Goal: Task Accomplishment & Management: Use online tool/utility

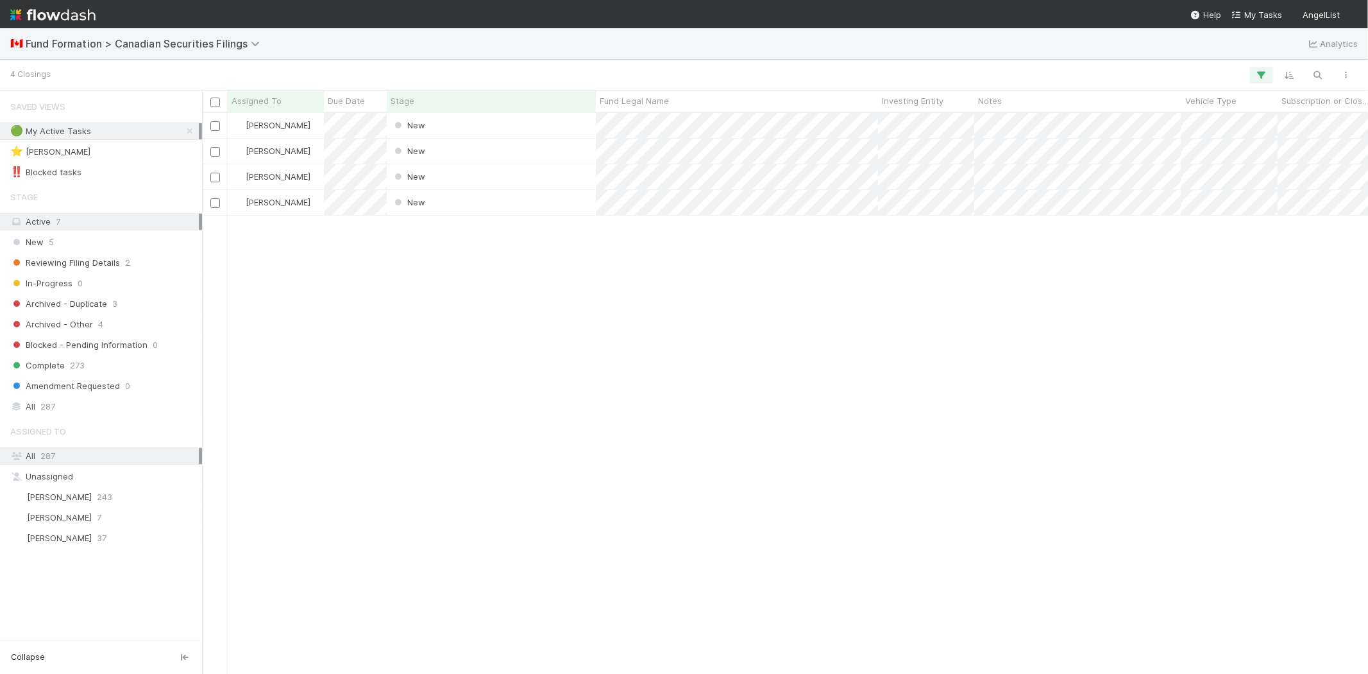
scroll to position [550, 1155]
click at [473, 488] on div "Karen Jane Salcedo New 8/25/25, 7:30:14 PM 8/25/25, 7:30:18 PM Karen Jane Salce…" at bounding box center [785, 393] width 1166 height 560
click at [97, 515] on span "7" at bounding box center [99, 517] width 4 height 16
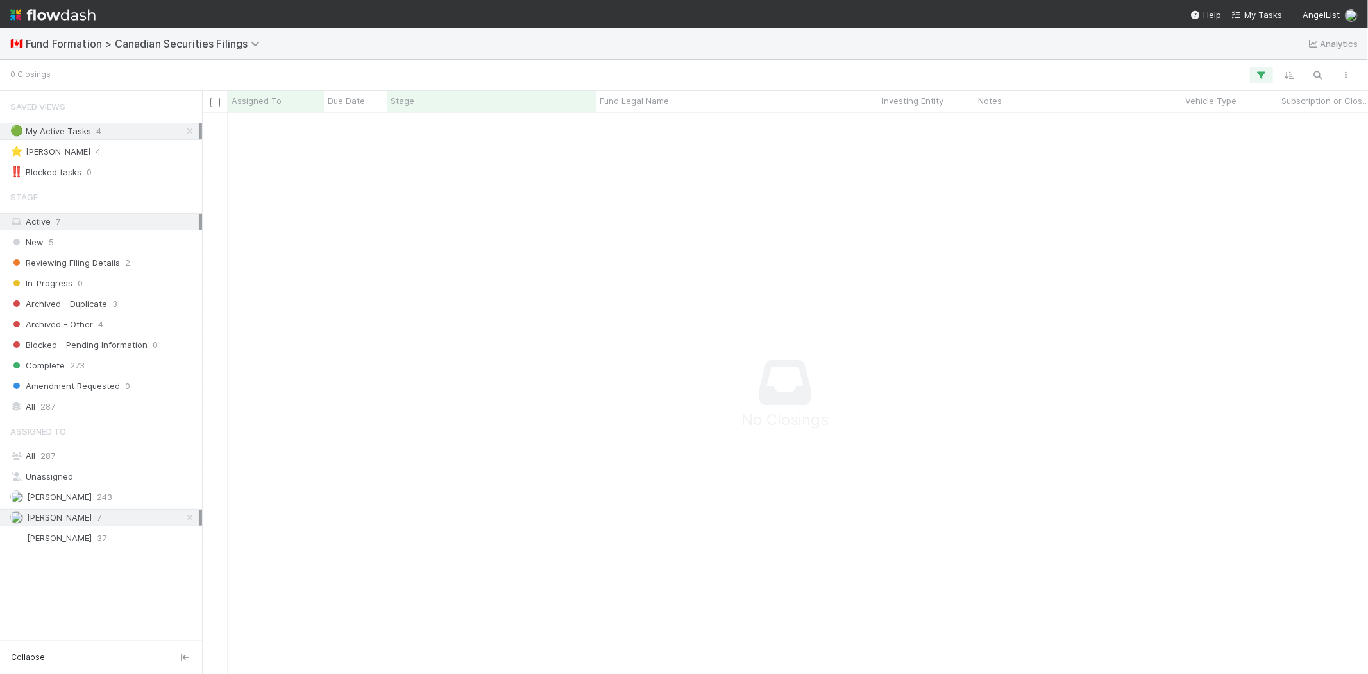
scroll to position [539, 1144]
click at [1259, 72] on icon "button" at bounding box center [1261, 75] width 13 height 12
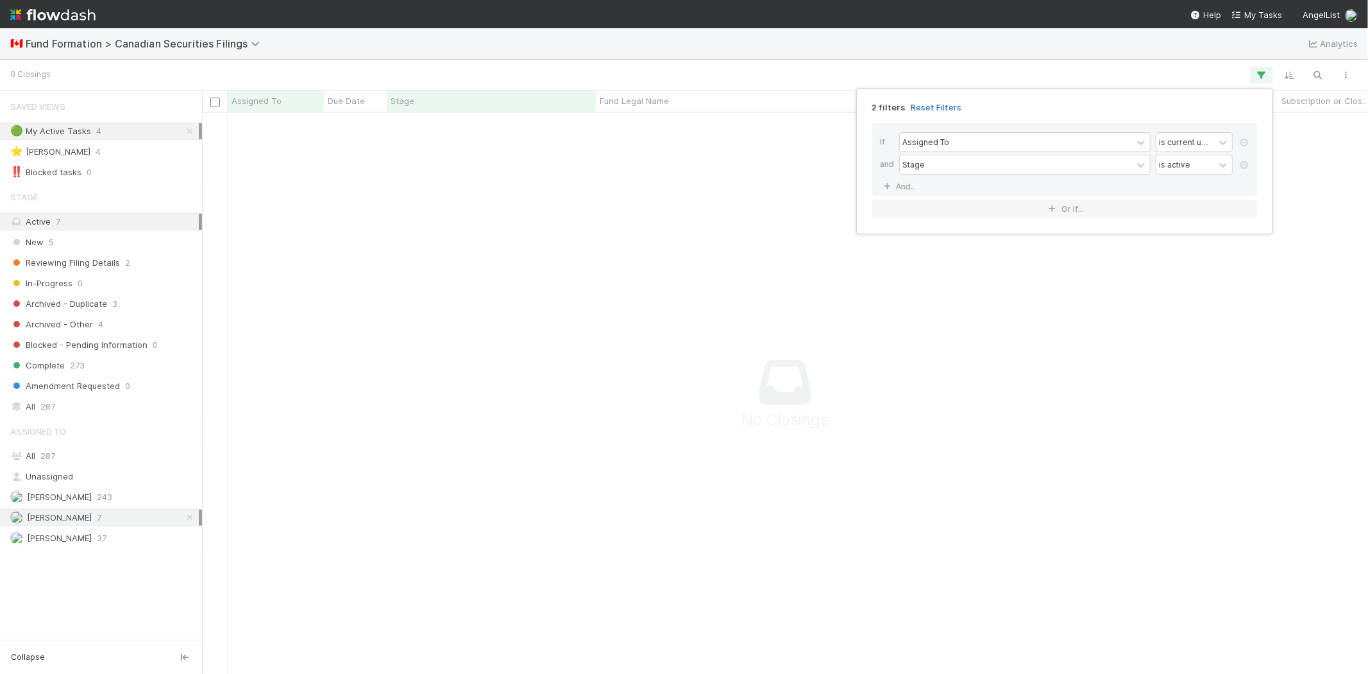
click at [930, 108] on link "Reset Filters" at bounding box center [936, 107] width 51 height 11
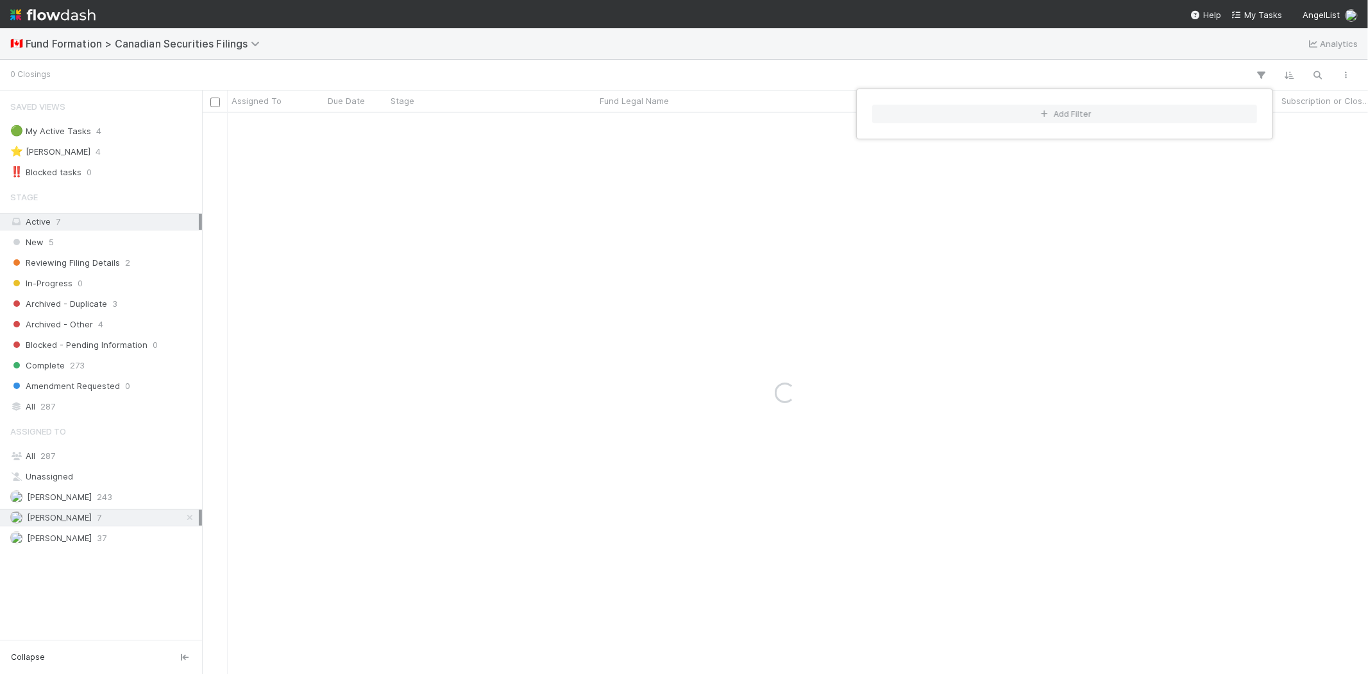
click at [815, 61] on div "Add Filter" at bounding box center [684, 337] width 1368 height 674
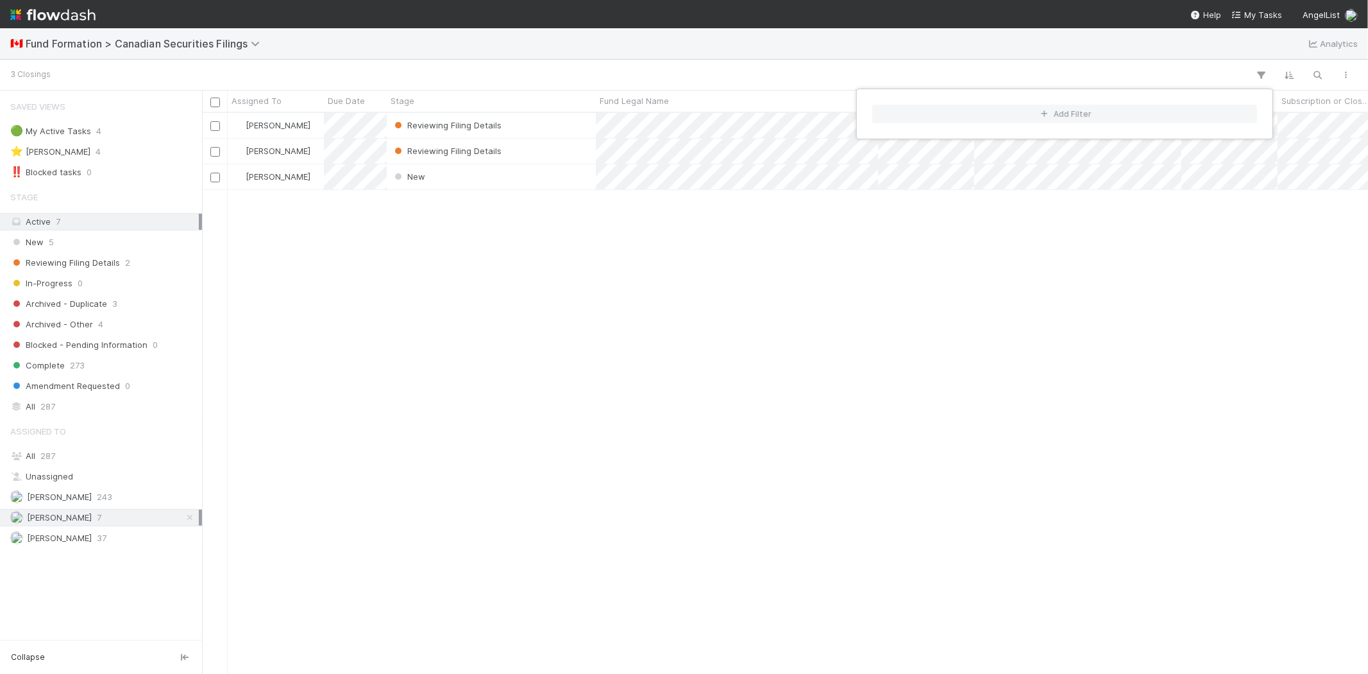
scroll to position [550, 1155]
click at [545, 318] on div "Add Filter" at bounding box center [684, 337] width 1368 height 674
click at [548, 329] on div "Novia Bautista Reviewing Filing Details 8/22/25, 7:30:08 PM 8/26/25, 2:32:26 PM…" at bounding box center [785, 393] width 1166 height 560
click at [522, 122] on div "Reviewing Filing Details" at bounding box center [491, 125] width 209 height 25
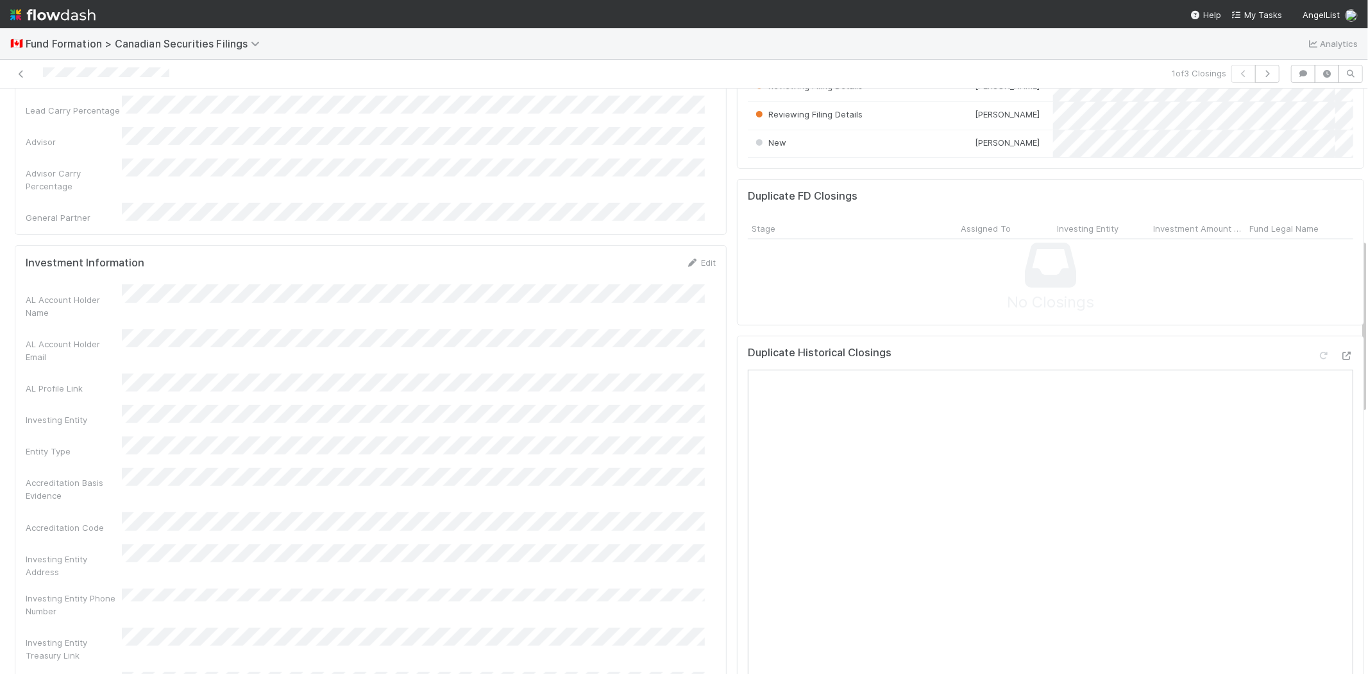
scroll to position [498, 0]
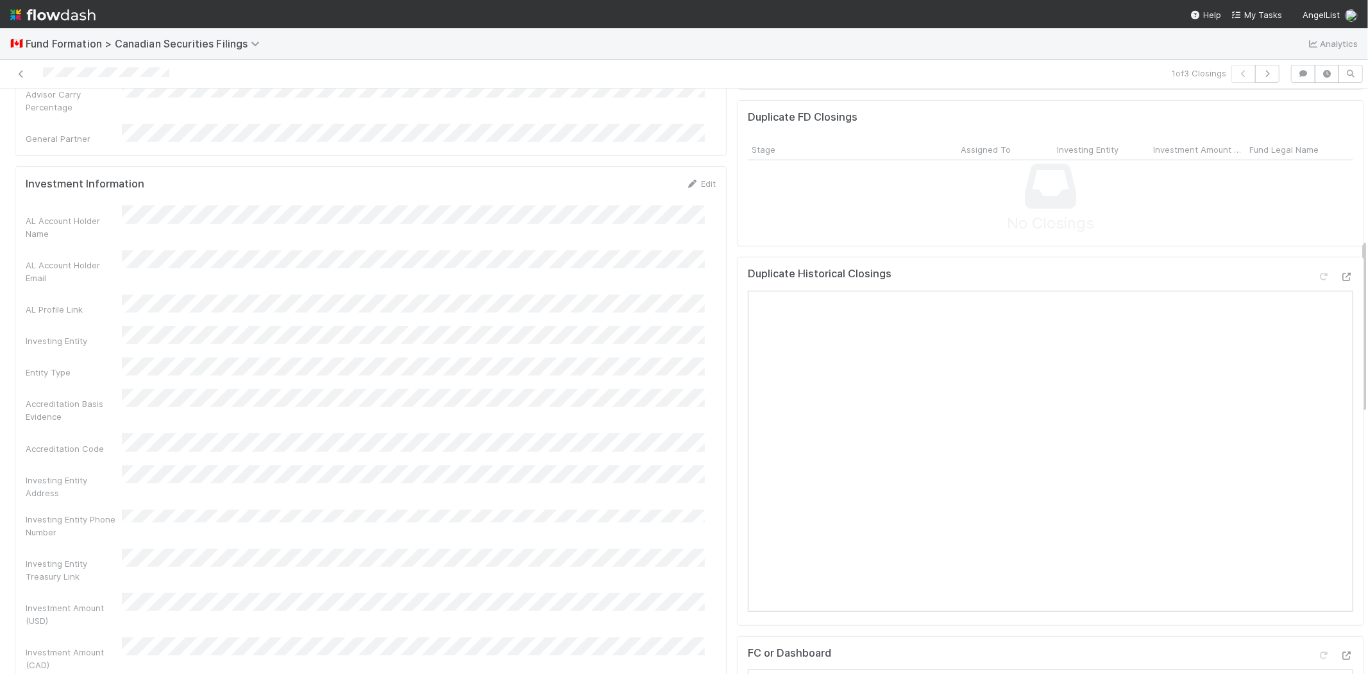
click at [393, 382] on div "AL Account Holder Name AL Account Holder Email AL Profile Link Investing Entity…" at bounding box center [371, 491] width 690 height 573
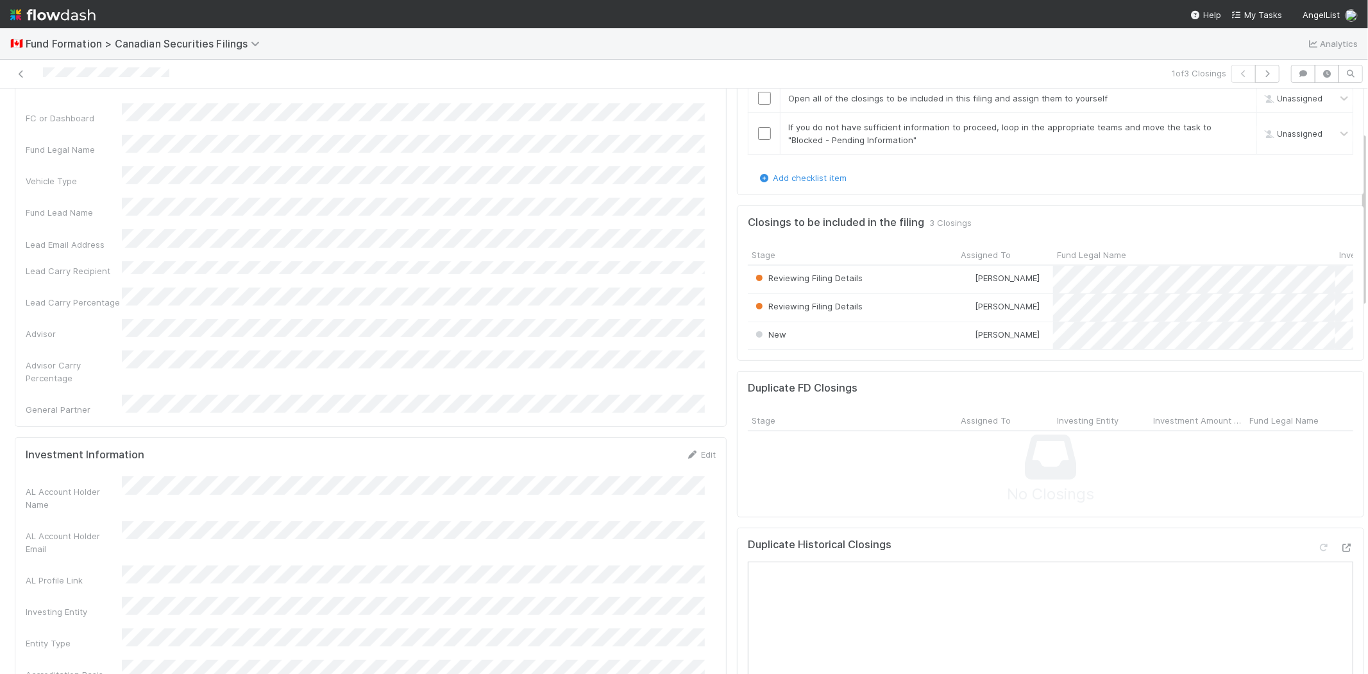
scroll to position [142, 0]
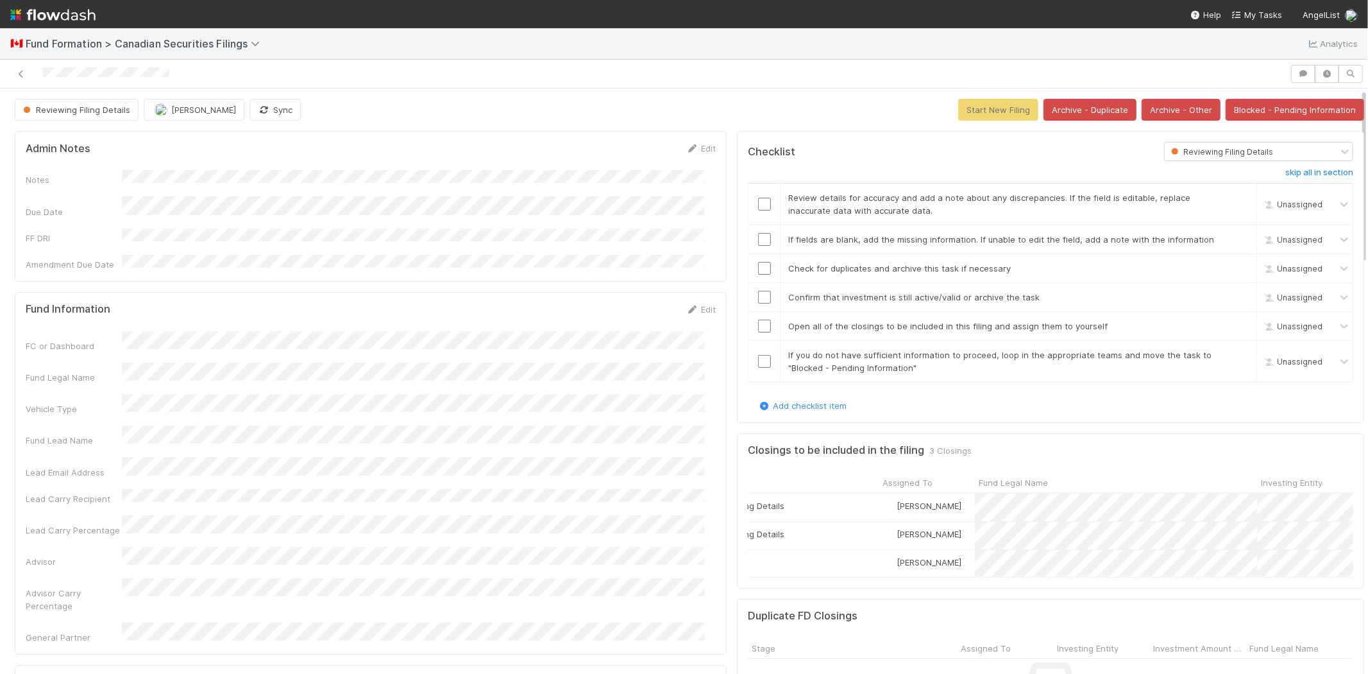
scroll to position [0, 88]
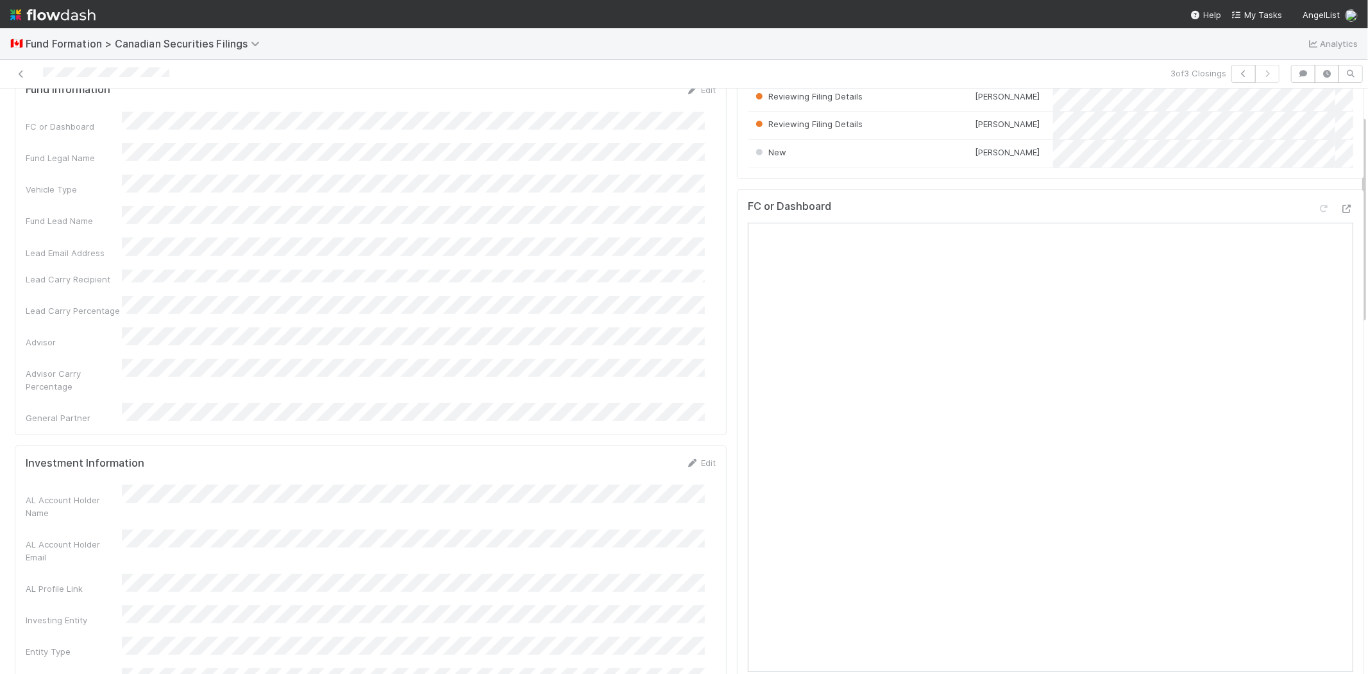
scroll to position [71, 0]
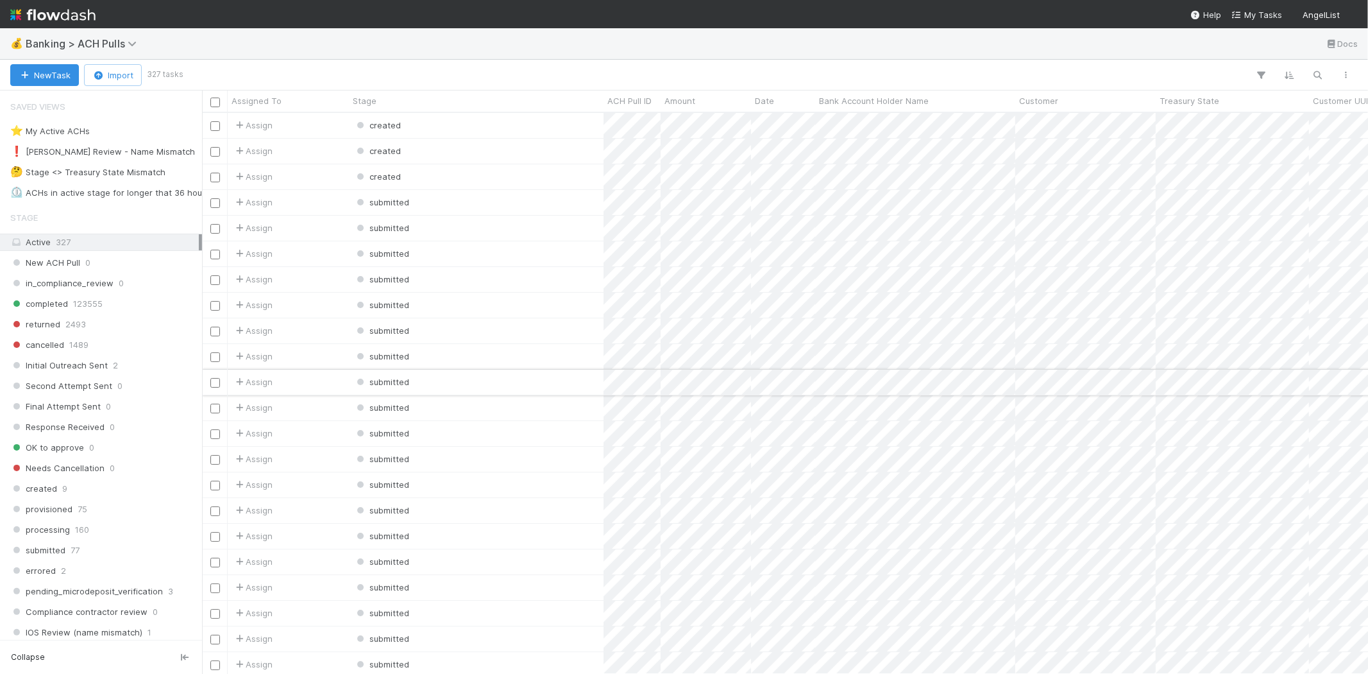
scroll to position [550, 1155]
click at [116, 155] on div "❗ [PERSON_NAME] Review - Name Mismatch" at bounding box center [102, 152] width 185 height 16
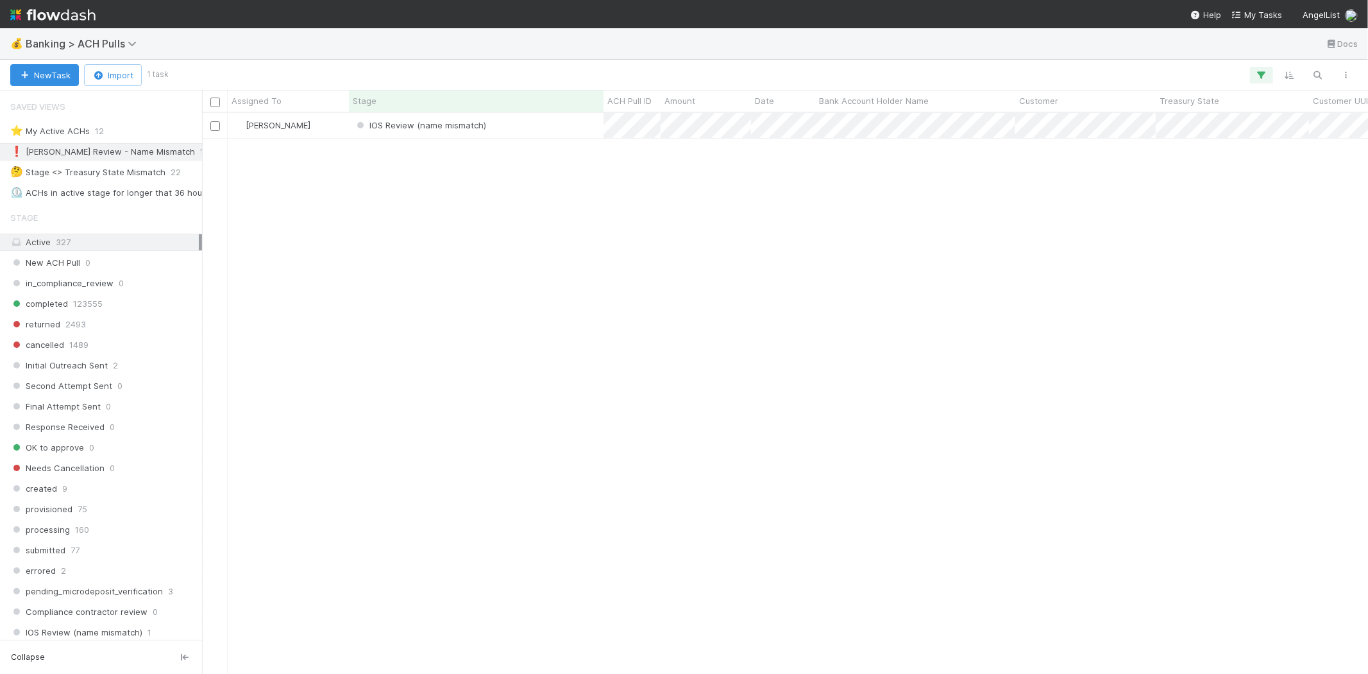
scroll to position [550, 1155]
click at [453, 326] on div "[PERSON_NAME] IOS Review (name mismatch) [DATE] 11:32:32 AM [DATE] 11:32:32 AM 0" at bounding box center [785, 393] width 1166 height 560
click at [529, 128] on div "IOS Review (name mismatch)" at bounding box center [476, 125] width 255 height 25
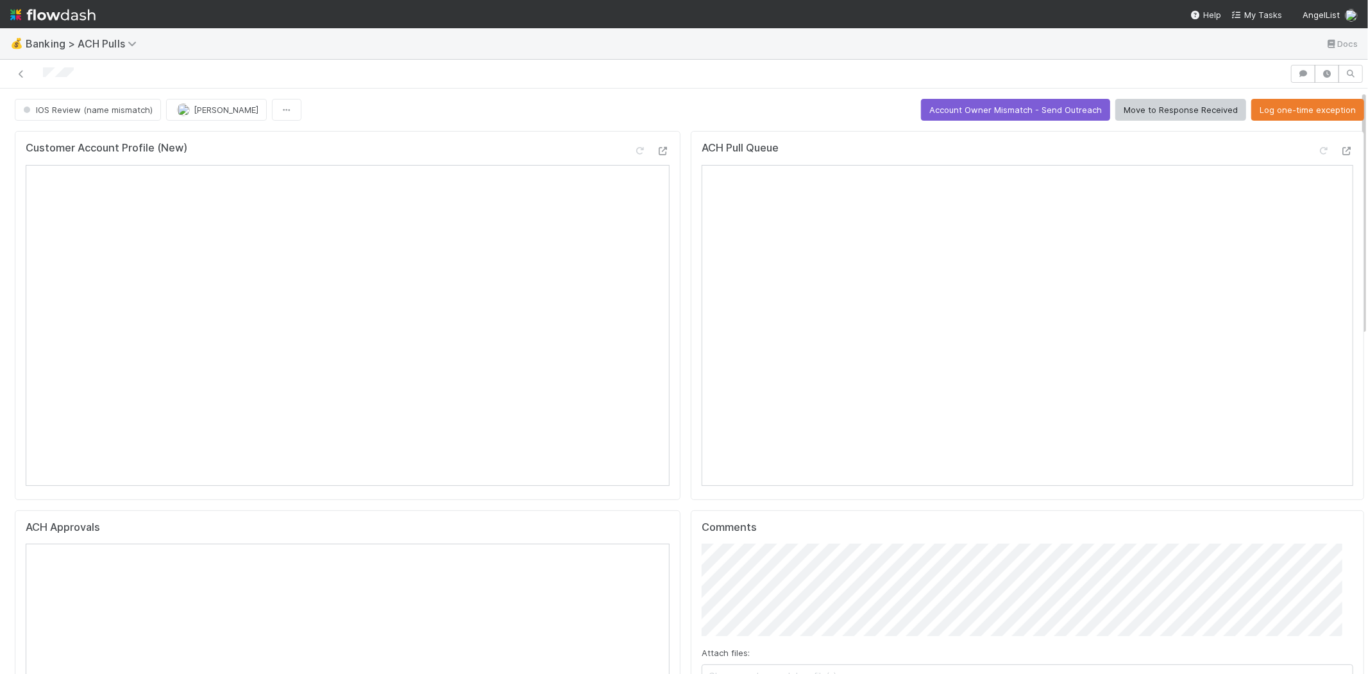
scroll to position [71, 0]
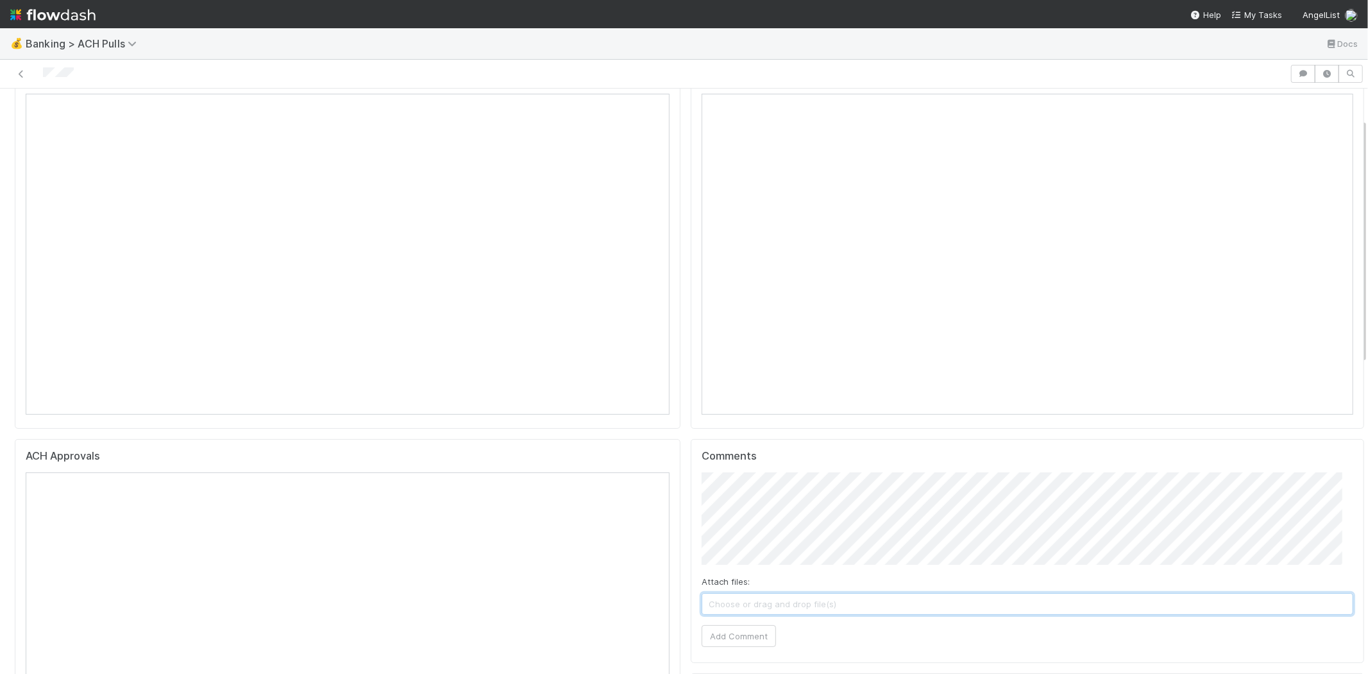
click at [819, 600] on span "Choose or drag and drop file(s)" at bounding box center [1027, 603] width 650 height 21
click at [735, 638] on button "Add Comment" at bounding box center [739, 636] width 74 height 22
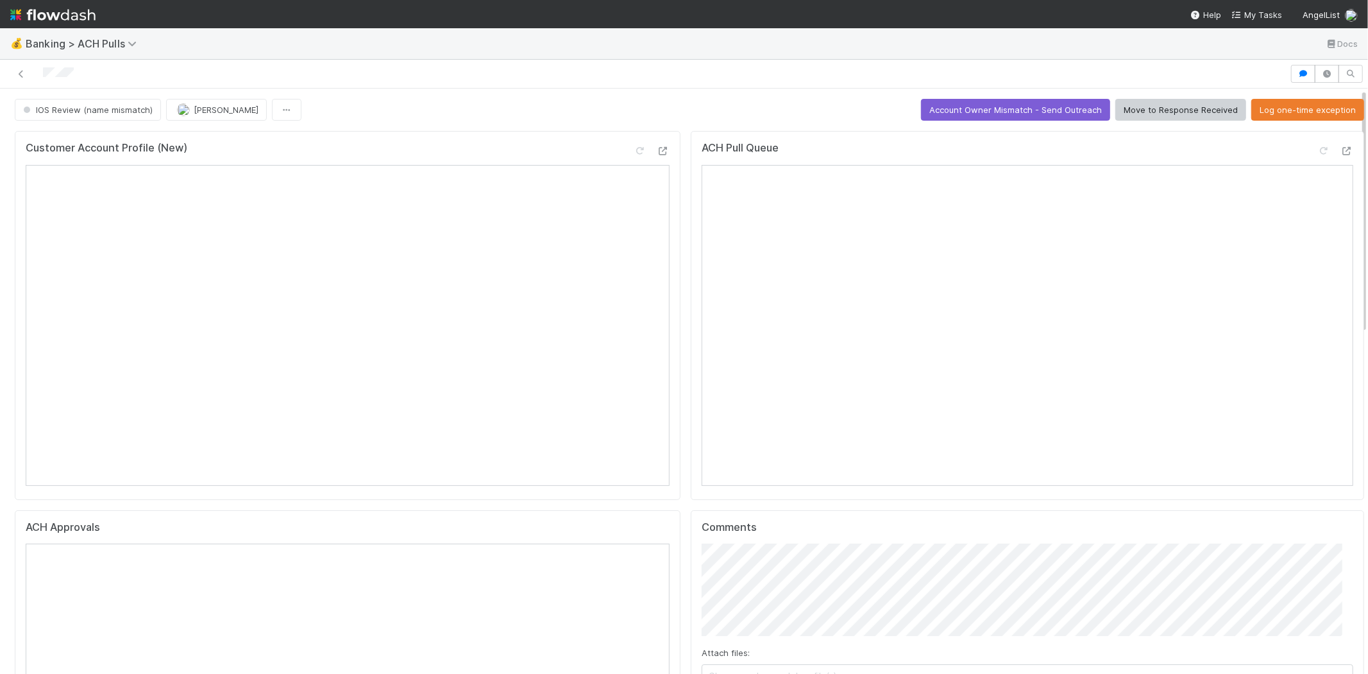
scroll to position [0, 0]
click at [92, 44] on span "Banking > ACH Pulls" at bounding box center [84, 43] width 117 height 13
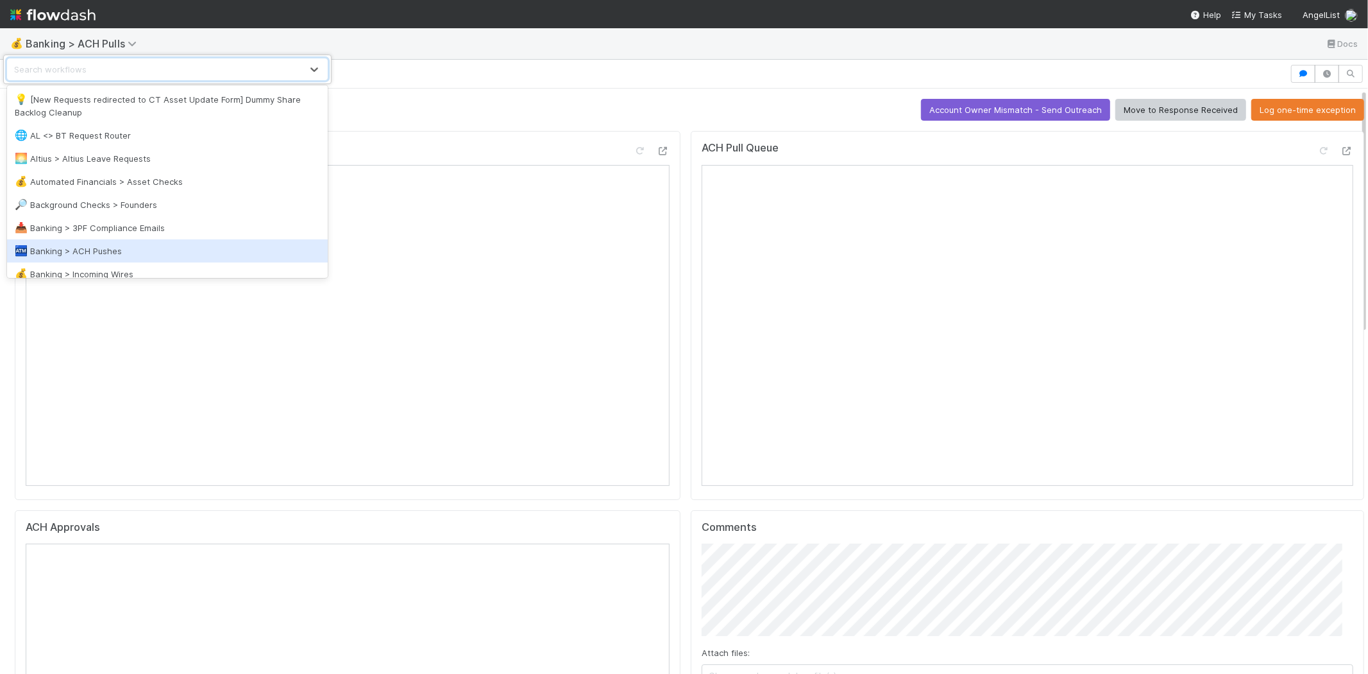
click at [107, 242] on div "🏧 Banking > ACH Pushes" at bounding box center [167, 250] width 321 height 23
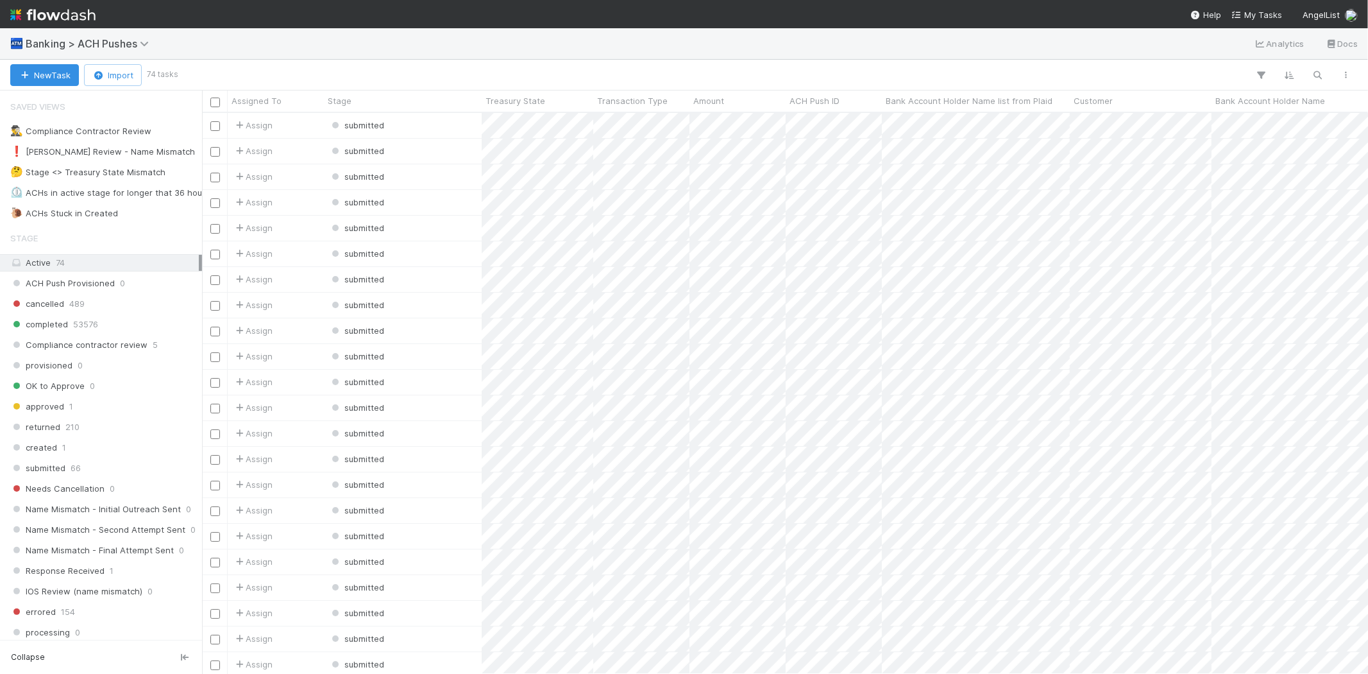
scroll to position [550, 1155]
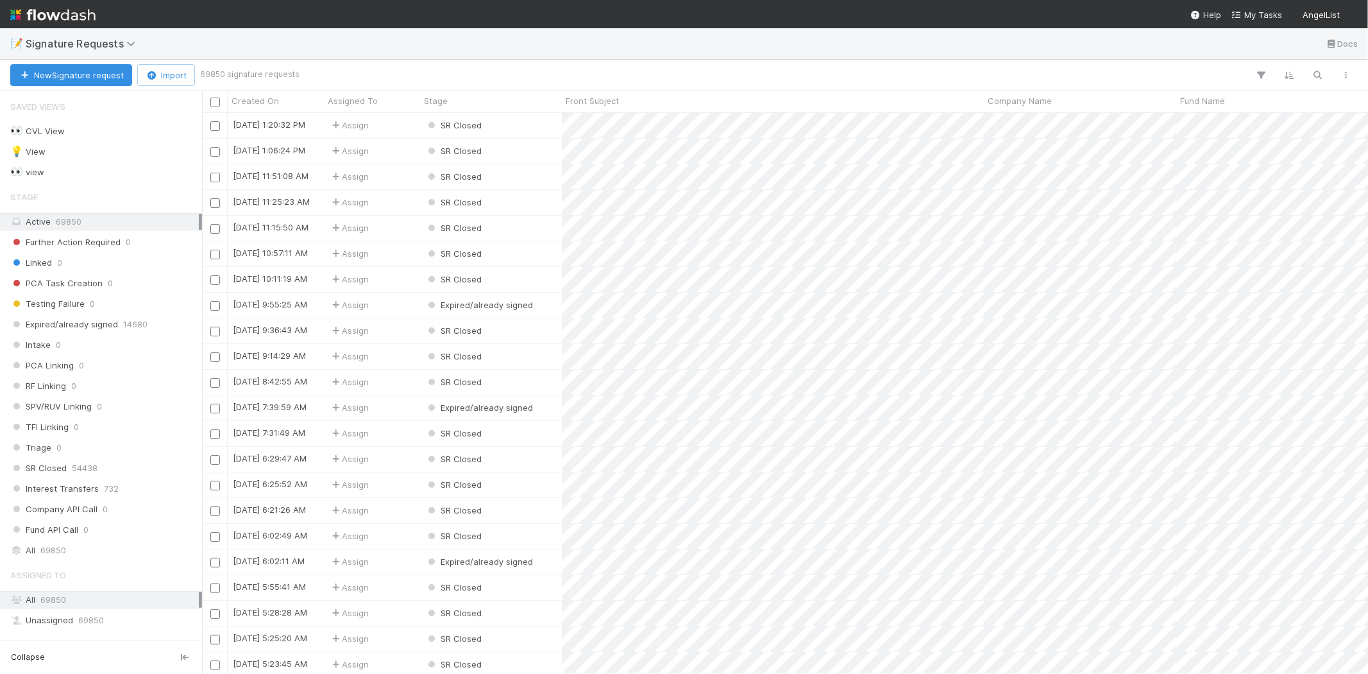
scroll to position [550, 1155]
click at [375, 21] on nav "Help My Tasks AngelList" at bounding box center [684, 14] width 1368 height 28
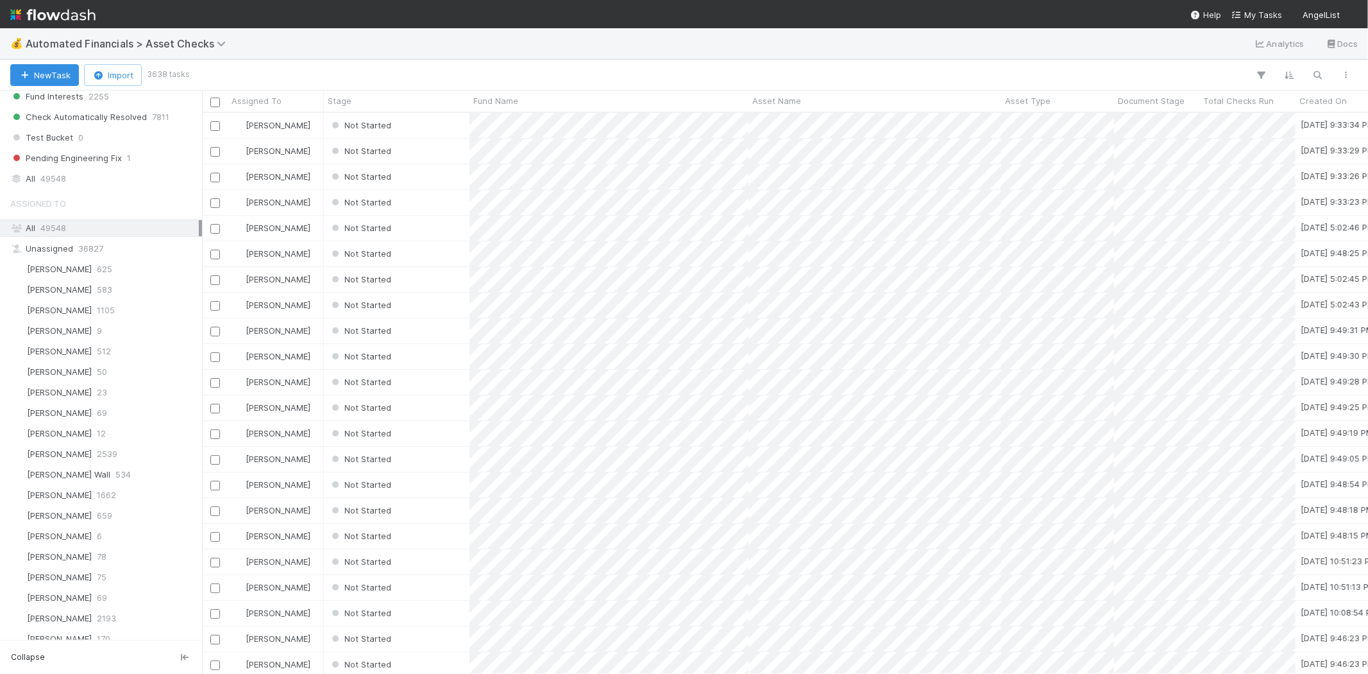
scroll to position [1174, 0]
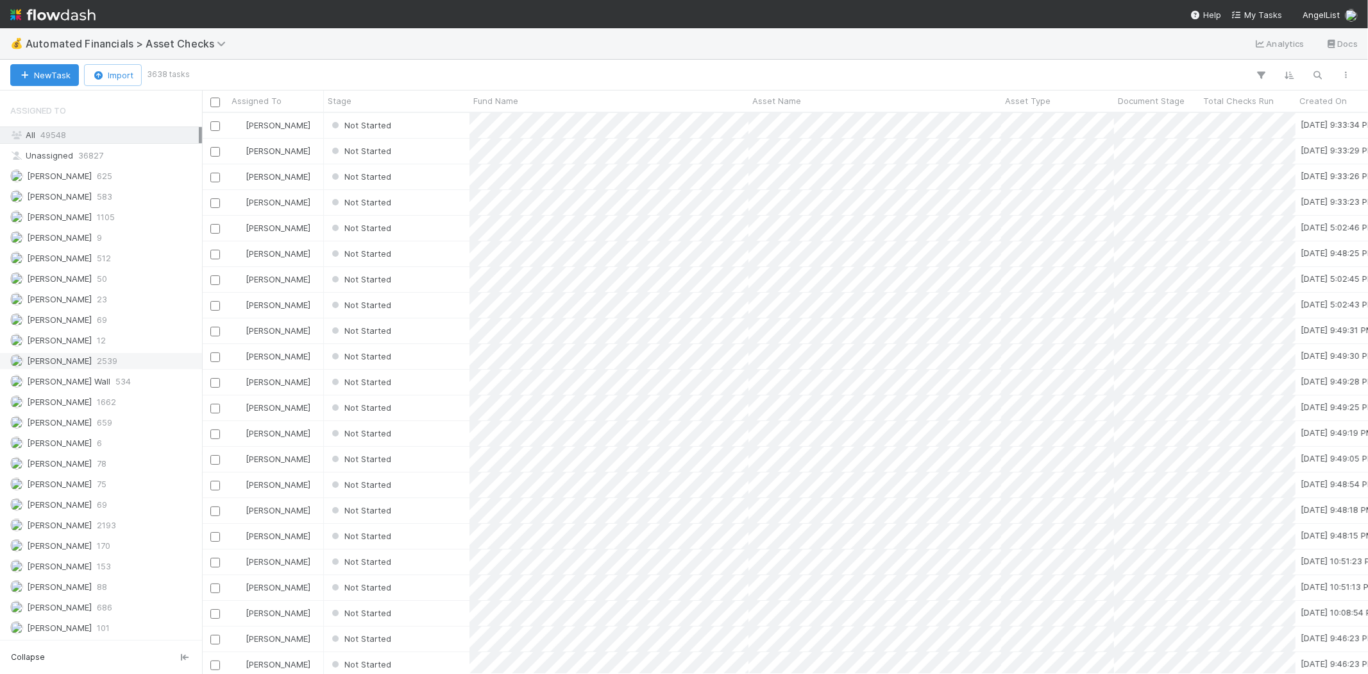
click at [114, 361] on span "2539" at bounding box center [107, 361] width 21 height 16
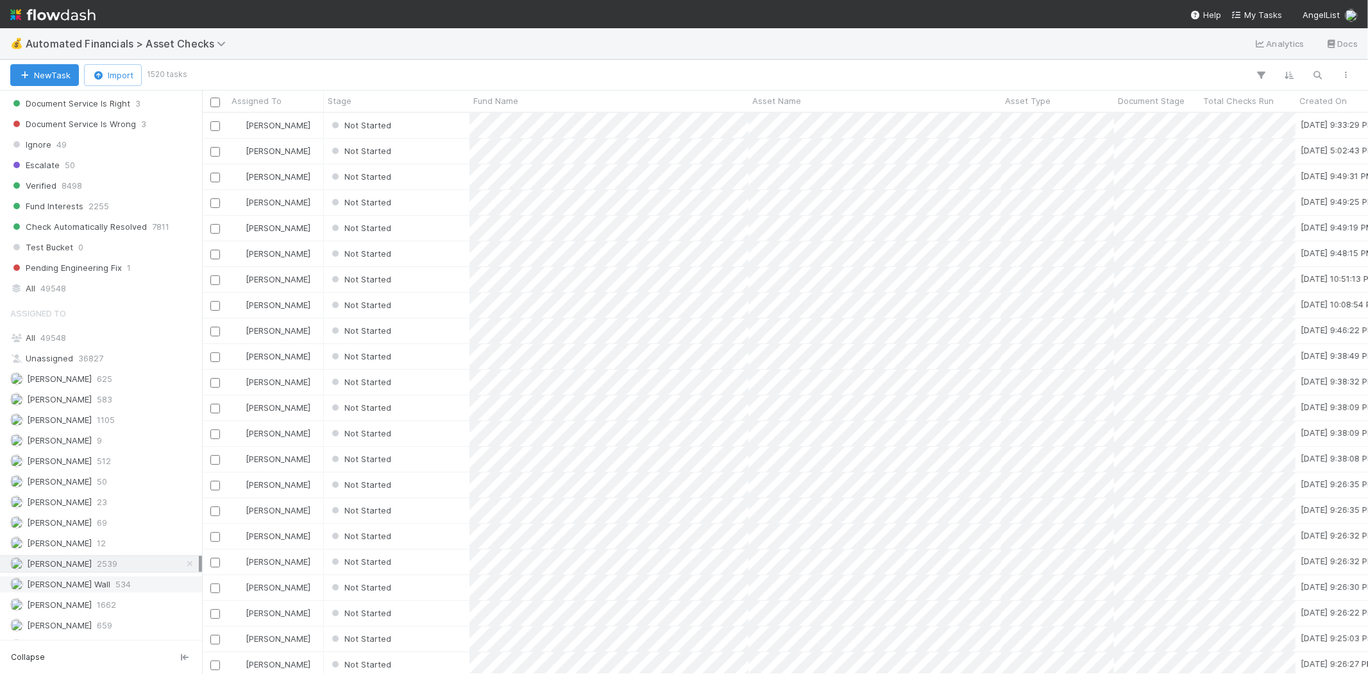
scroll to position [1174, 0]
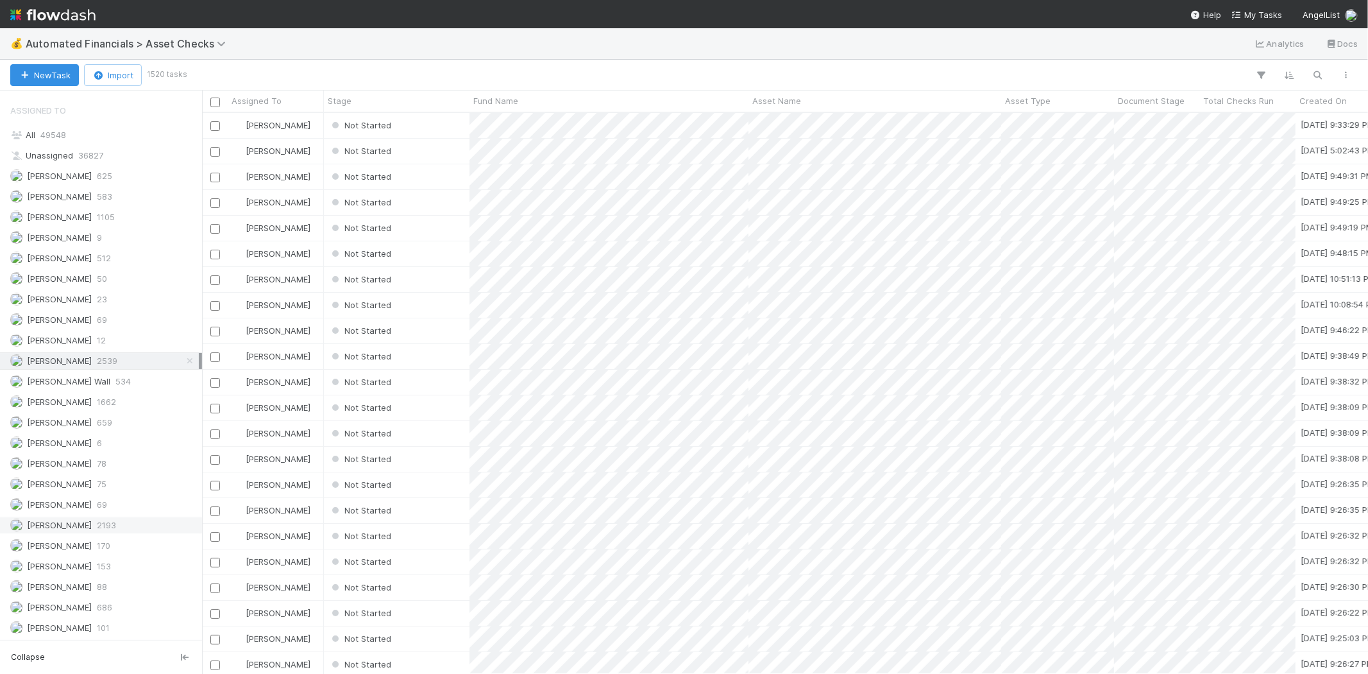
click at [103, 525] on span "2193" at bounding box center [106, 525] width 19 height 16
click at [114, 360] on span "2539" at bounding box center [107, 361] width 21 height 16
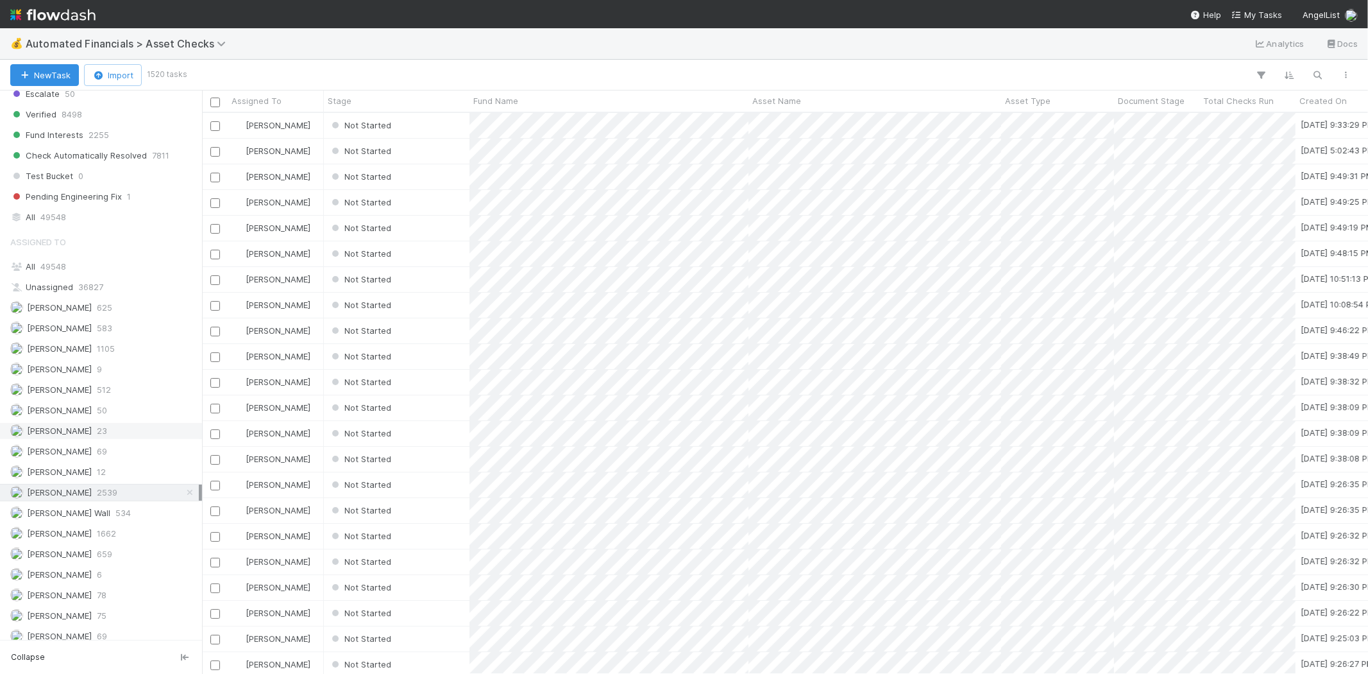
scroll to position [550, 1155]
click at [116, 541] on div "Meg Castanare 1662" at bounding box center [104, 533] width 189 height 16
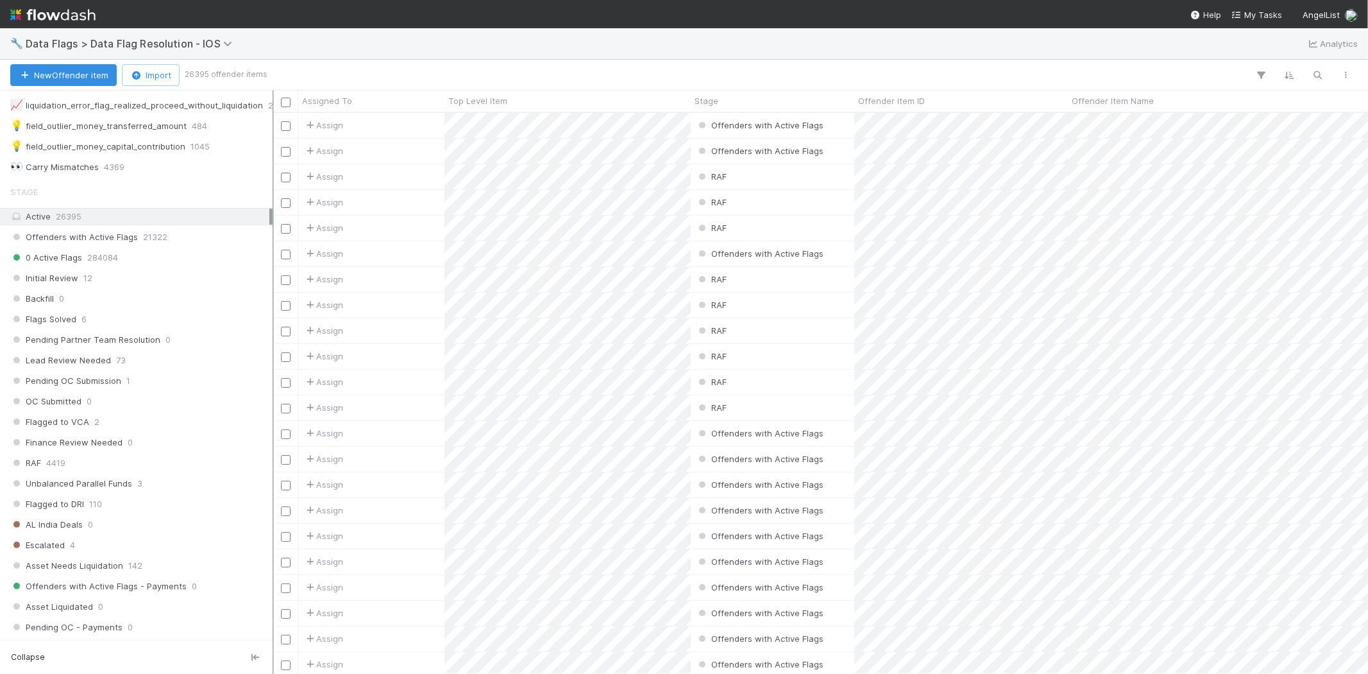
scroll to position [550, 1085]
drag, startPoint x: 203, startPoint y: 293, endPoint x: 255, endPoint y: 300, distance: 52.4
click at [271, 299] on div "Saved Views ⭐ My Active Tasks 420 ‼️ My Active Tasks - Urgent 0 ❔ Missing Inves…" at bounding box center [136, 381] width 273 height 583
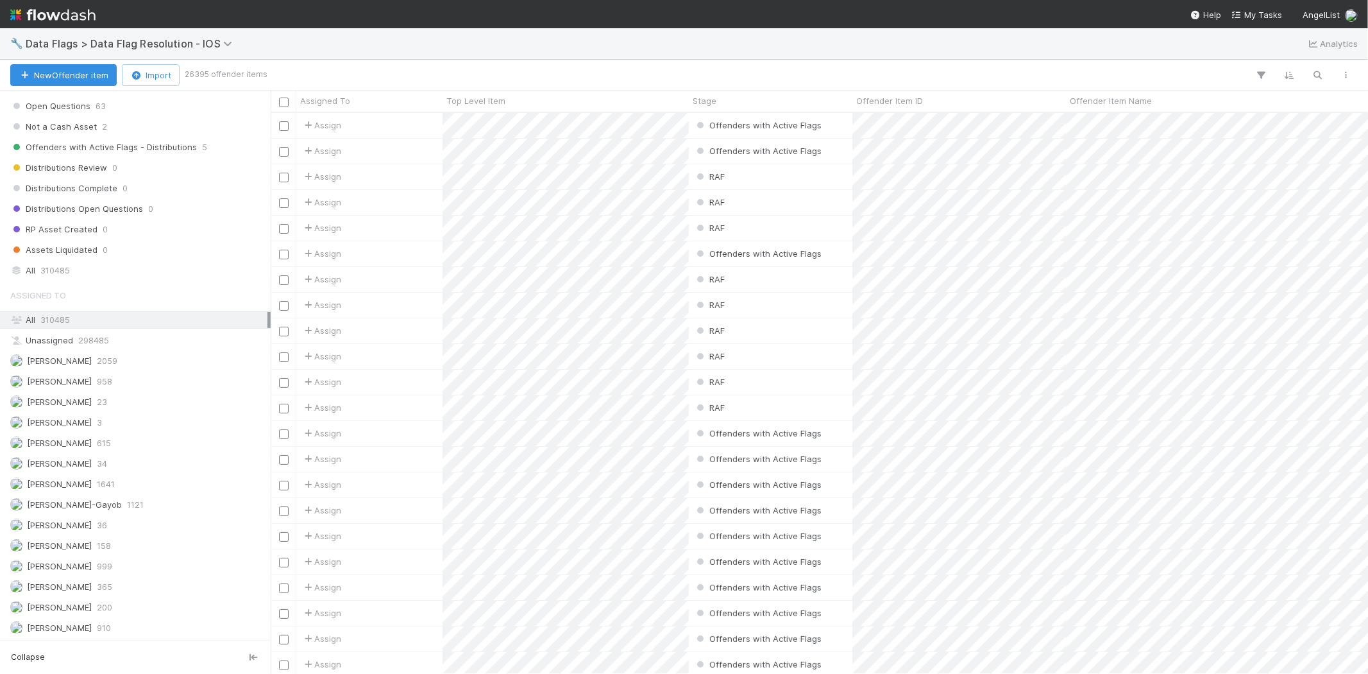
scroll to position [1277, 0]
click at [110, 477] on span "1641" at bounding box center [106, 484] width 18 height 16
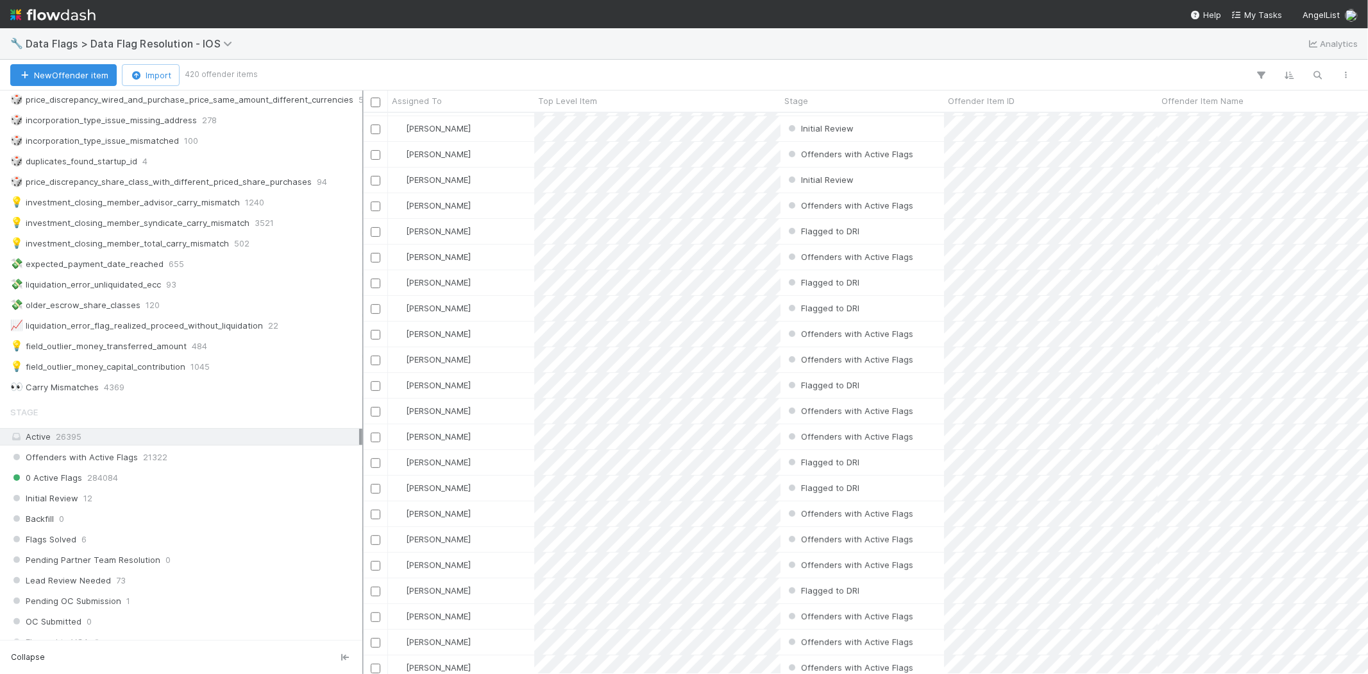
drag, startPoint x: 273, startPoint y: 266, endPoint x: 362, endPoint y: 294, distance: 94.1
click at [362, 294] on div at bounding box center [362, 381] width 1 height 583
click at [212, 241] on div "💡 investment_closing_member_total_carry_mismatch" at bounding box center [119, 243] width 219 height 16
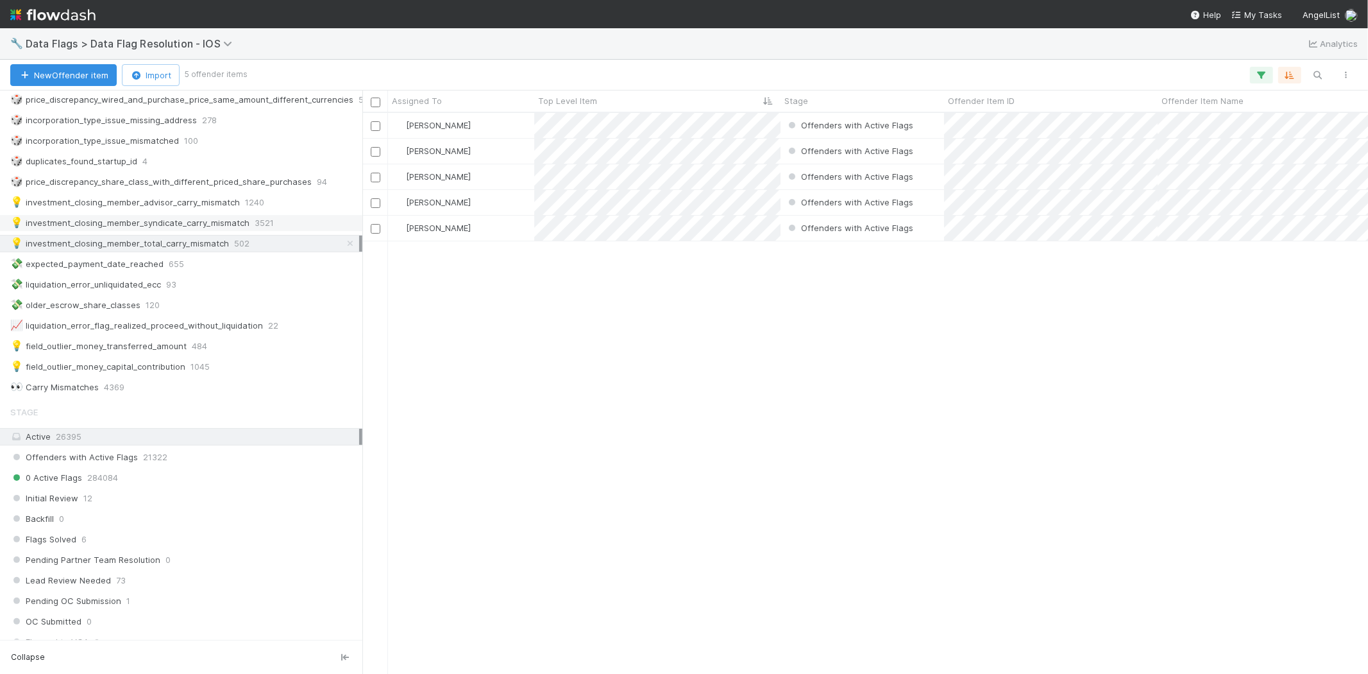
click at [203, 225] on div "💡 investment_closing_member_syndicate_carry_mismatch" at bounding box center [129, 223] width 239 height 16
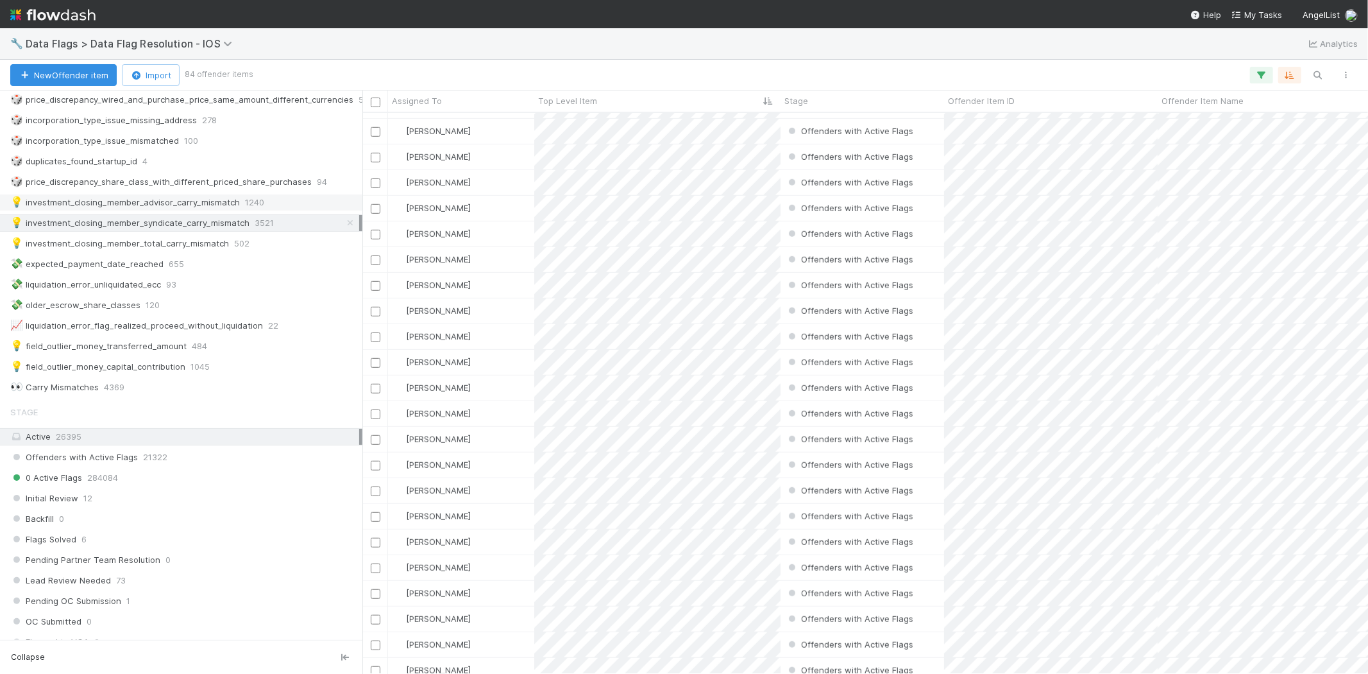
click at [228, 206] on div "💡 investment_closing_member_advisor_carry_mismatch" at bounding box center [125, 202] width 230 height 16
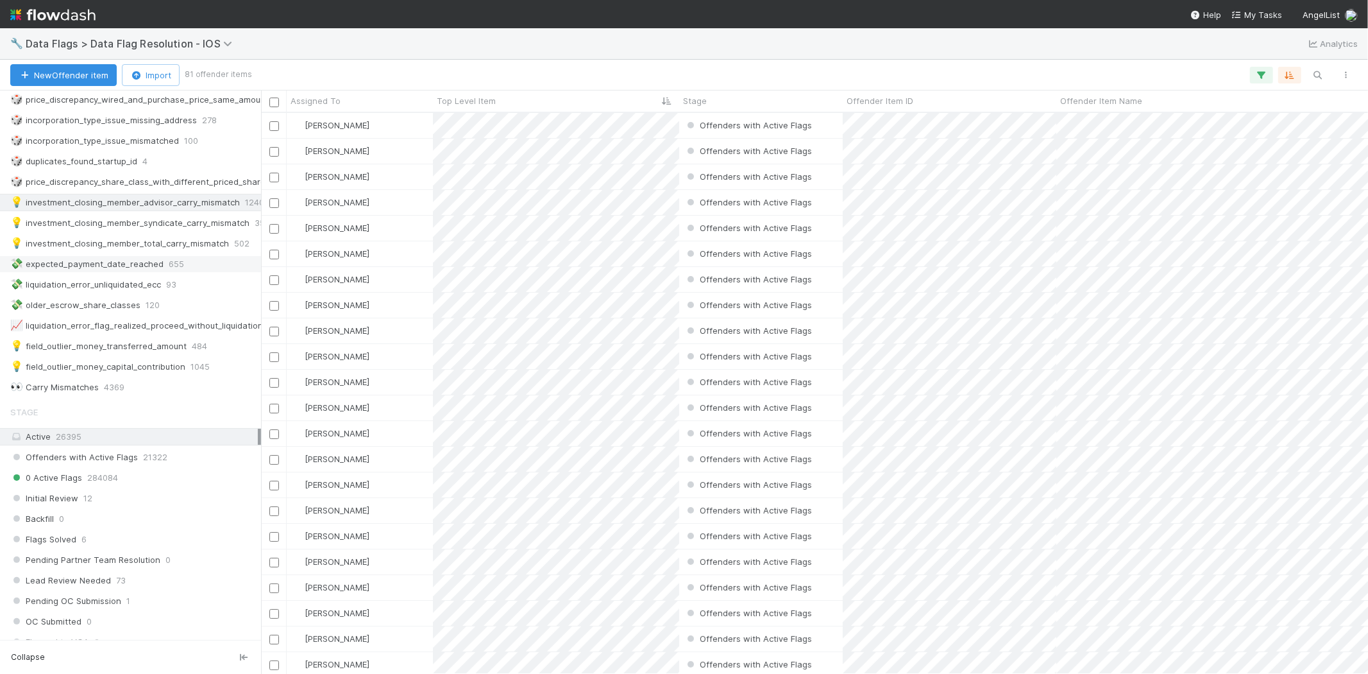
drag, startPoint x: 364, startPoint y: 264, endPoint x: 261, endPoint y: 273, distance: 103.7
click at [261, 273] on div at bounding box center [261, 381] width 1 height 583
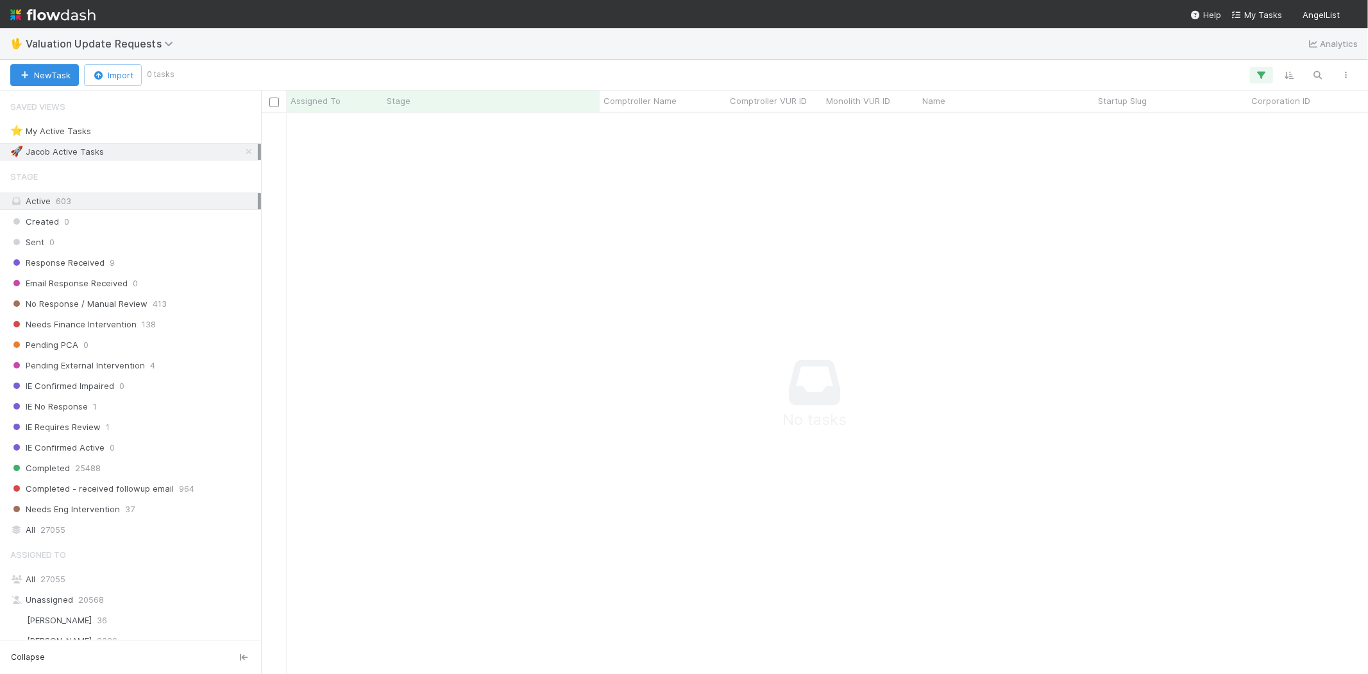
scroll to position [539, 1085]
click at [1253, 77] on button "button" at bounding box center [1261, 75] width 23 height 17
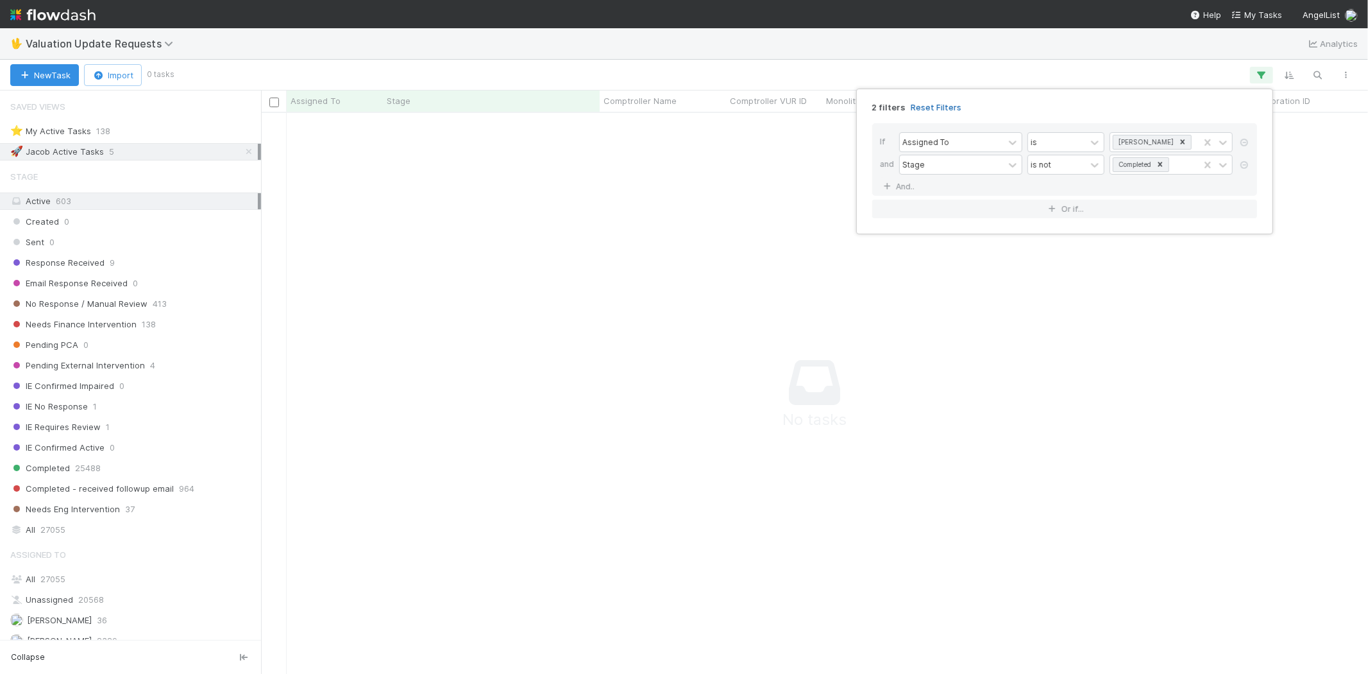
click at [945, 105] on link "Reset Filters" at bounding box center [936, 107] width 51 height 11
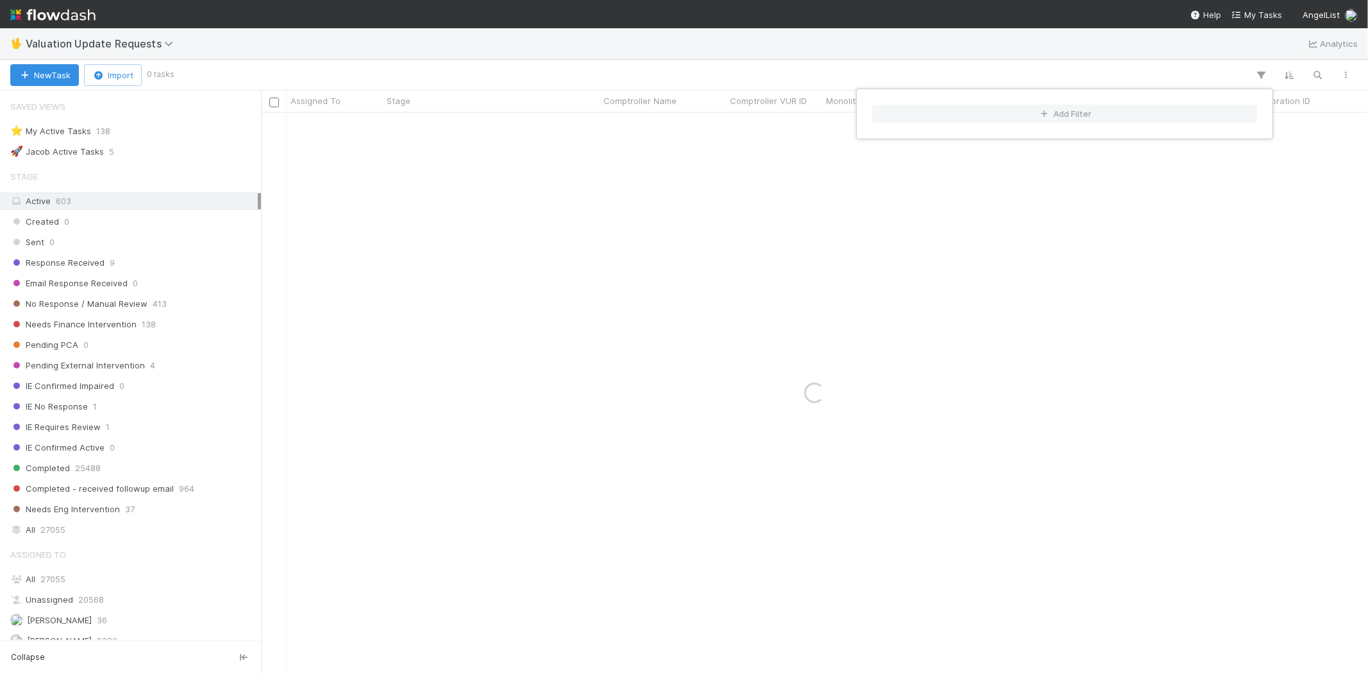
click at [729, 77] on div "Add Filter" at bounding box center [684, 337] width 1368 height 674
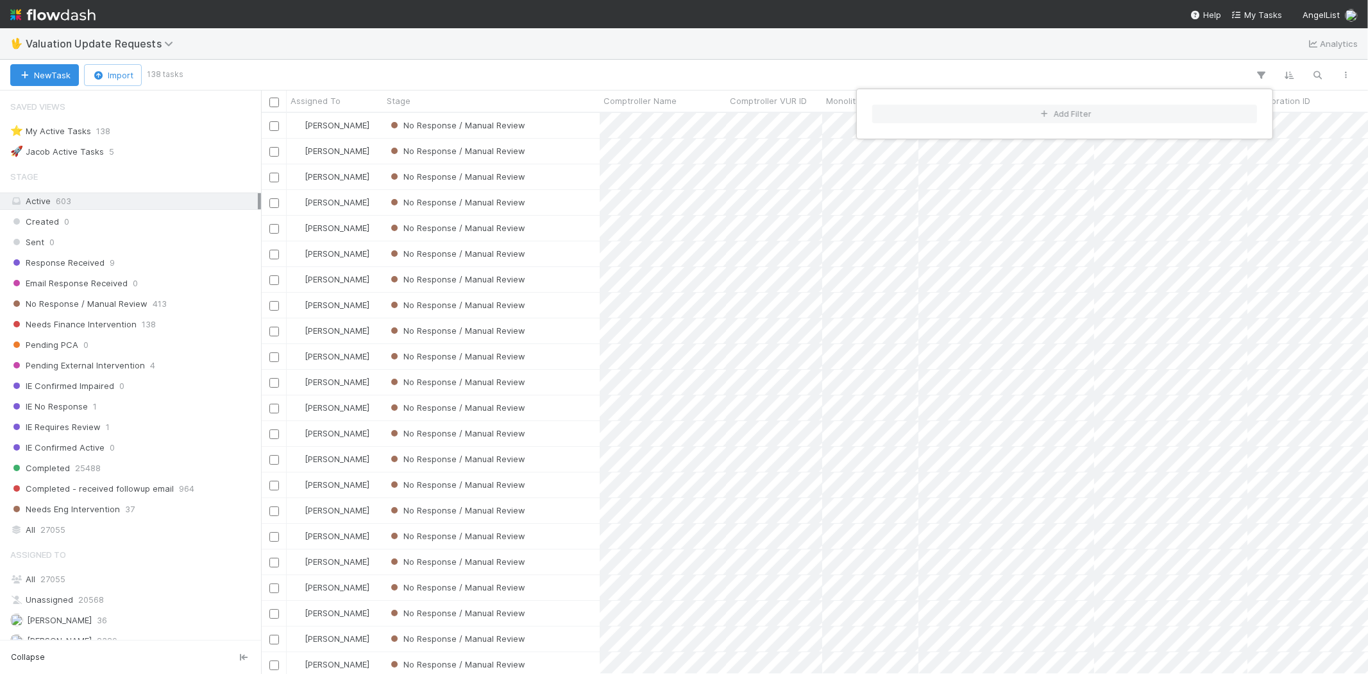
scroll to position [550, 1096]
click at [727, 77] on div "Add Filter" at bounding box center [684, 337] width 1368 height 674
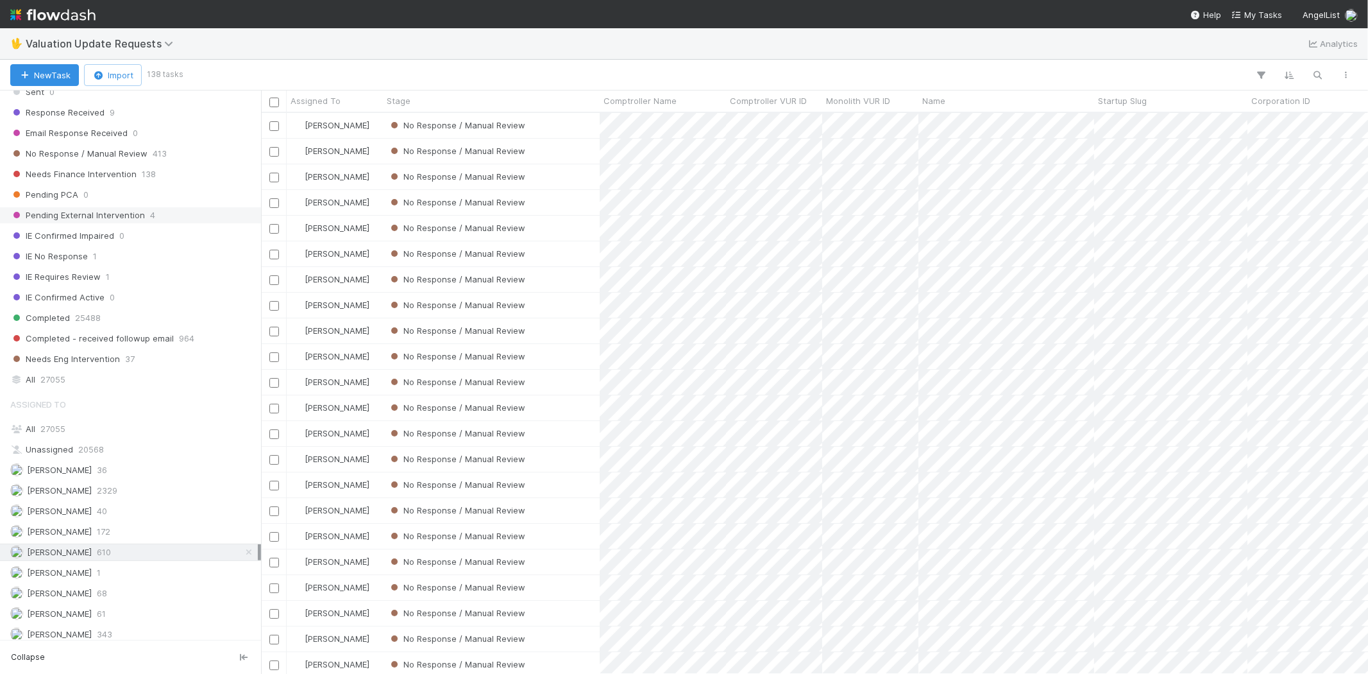
scroll to position [9, 0]
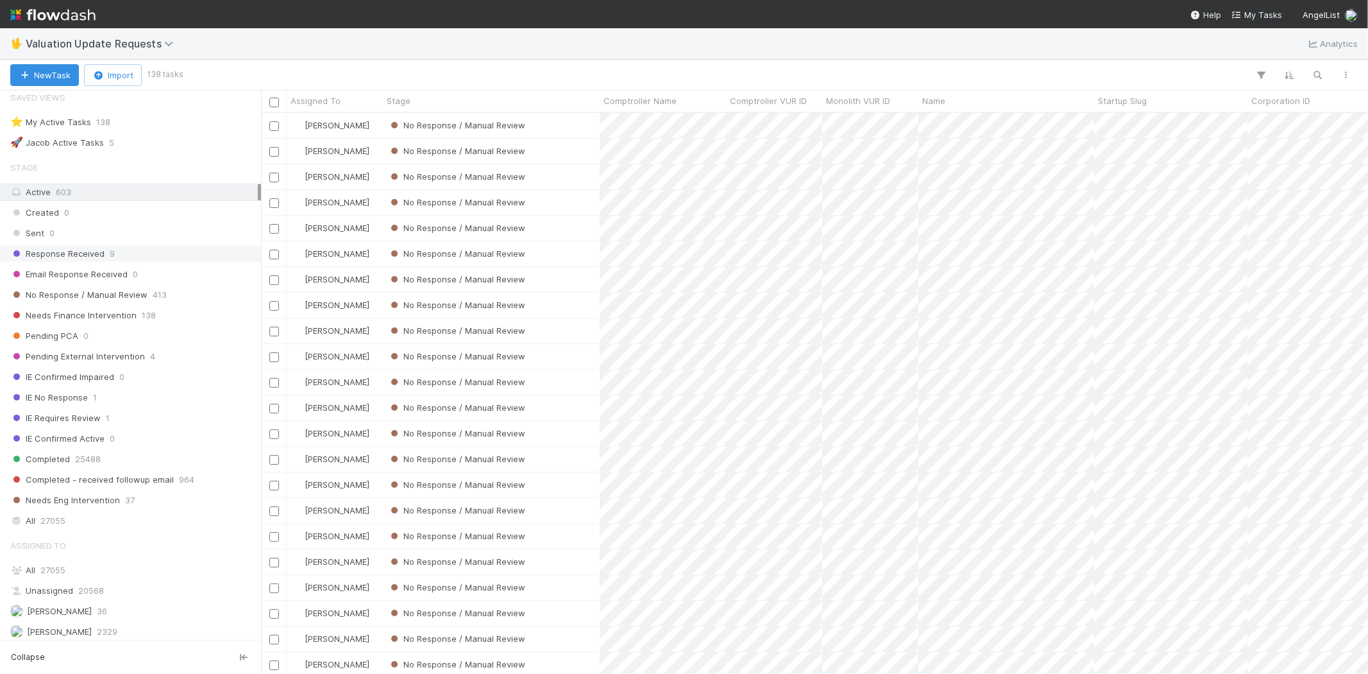
click at [97, 246] on span "Response Received" at bounding box center [57, 254] width 94 height 16
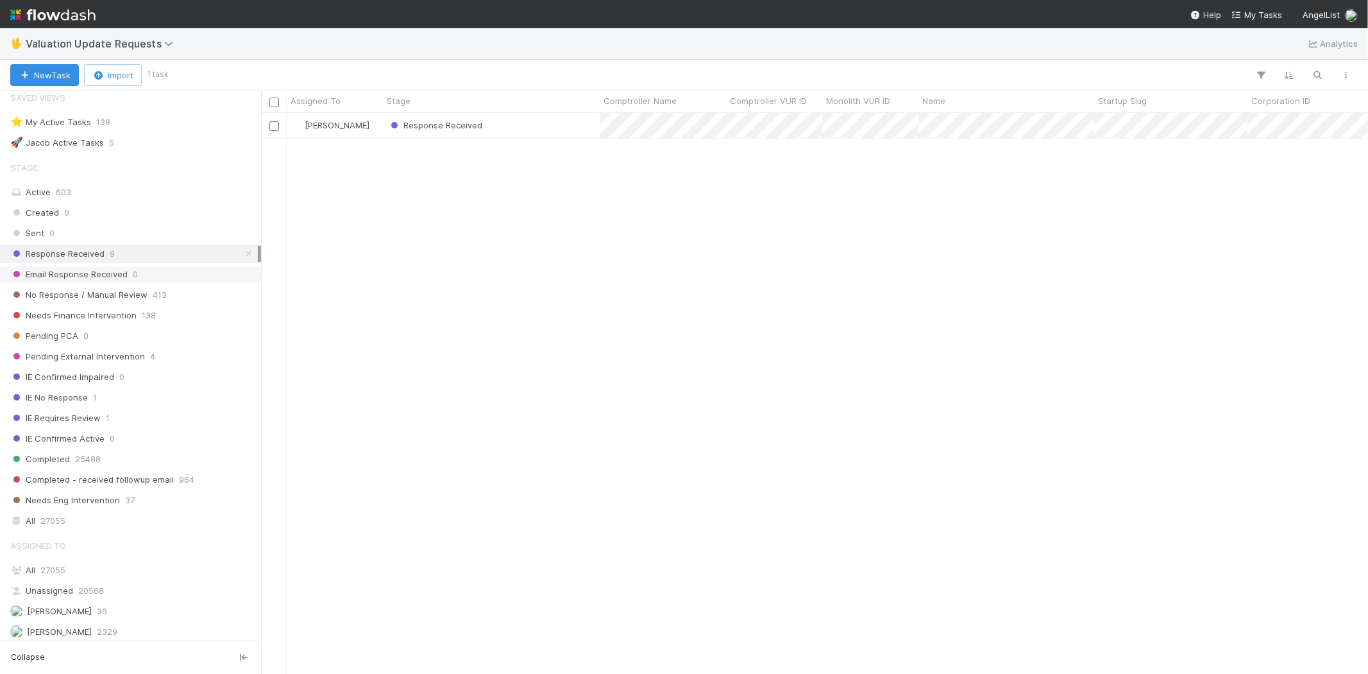
scroll to position [550, 1096]
click at [554, 132] on div "Response Received" at bounding box center [491, 125] width 217 height 25
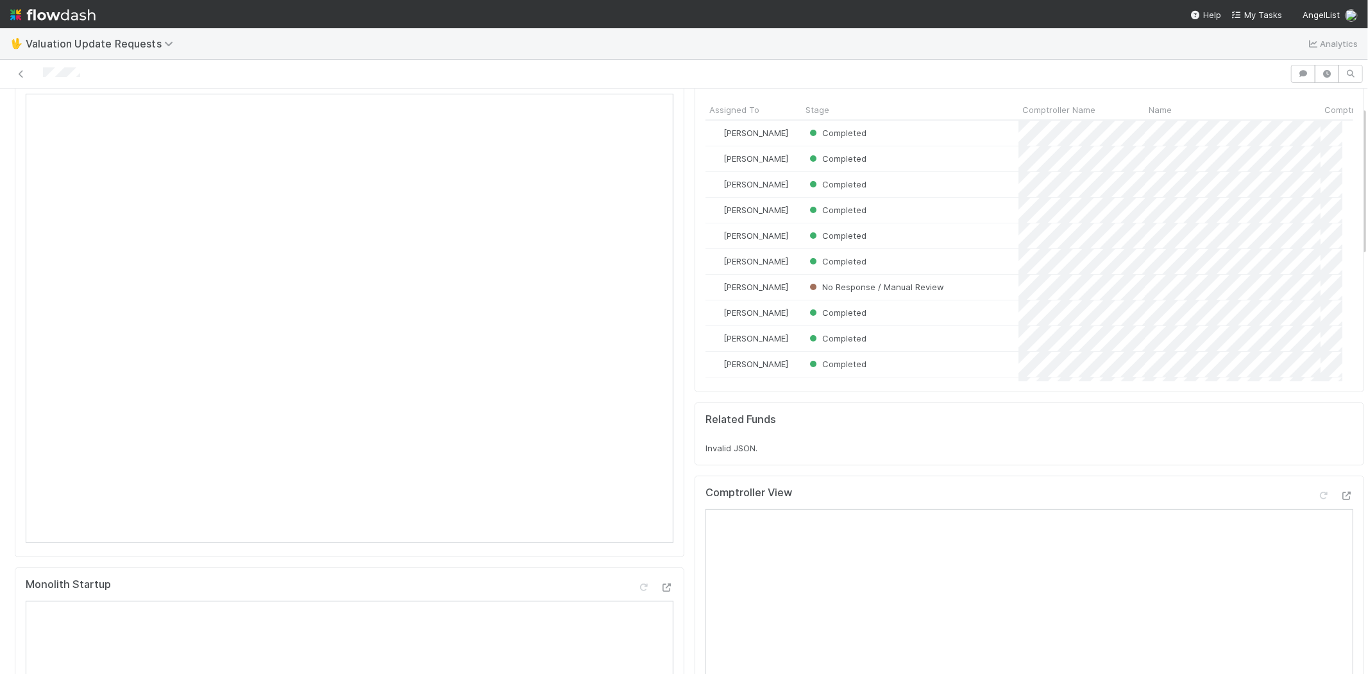
scroll to position [250, 626]
click at [1341, 491] on icon at bounding box center [1347, 495] width 13 height 8
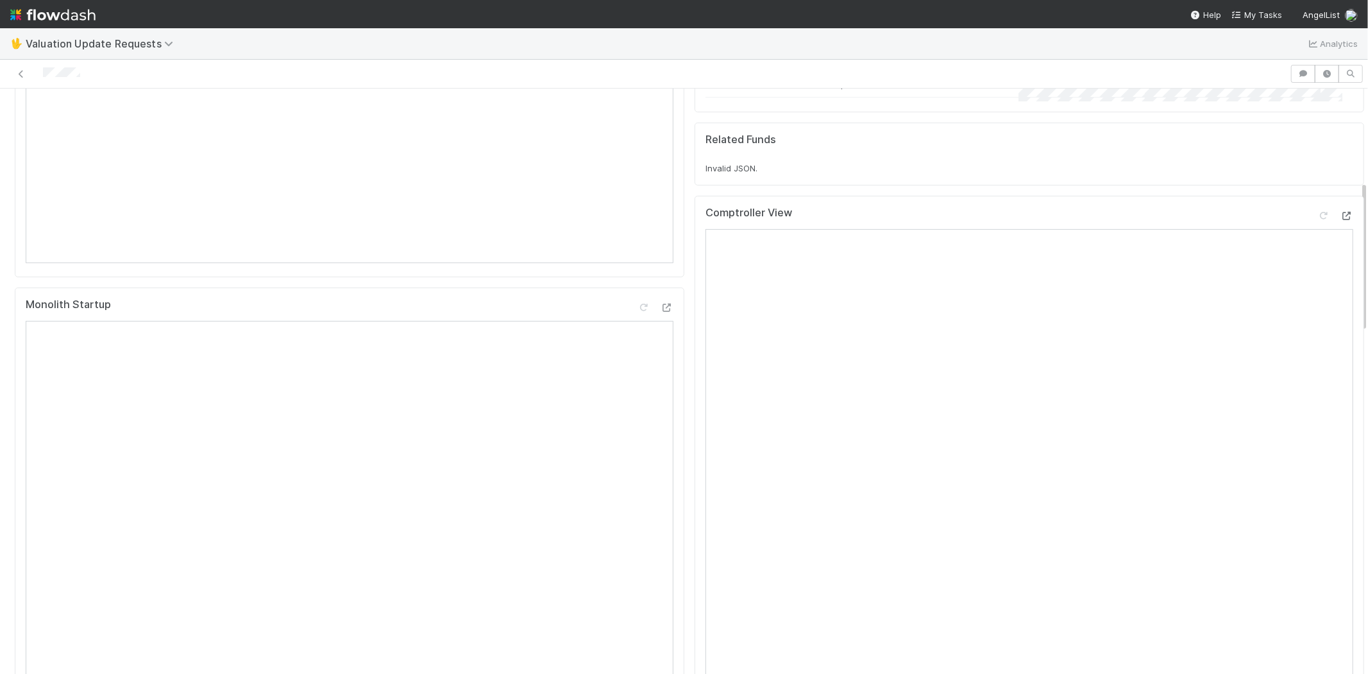
scroll to position [356, 0]
click at [1318, 204] on div at bounding box center [1336, 213] width 36 height 18
click at [1318, 214] on icon at bounding box center [1324, 211] width 13 height 8
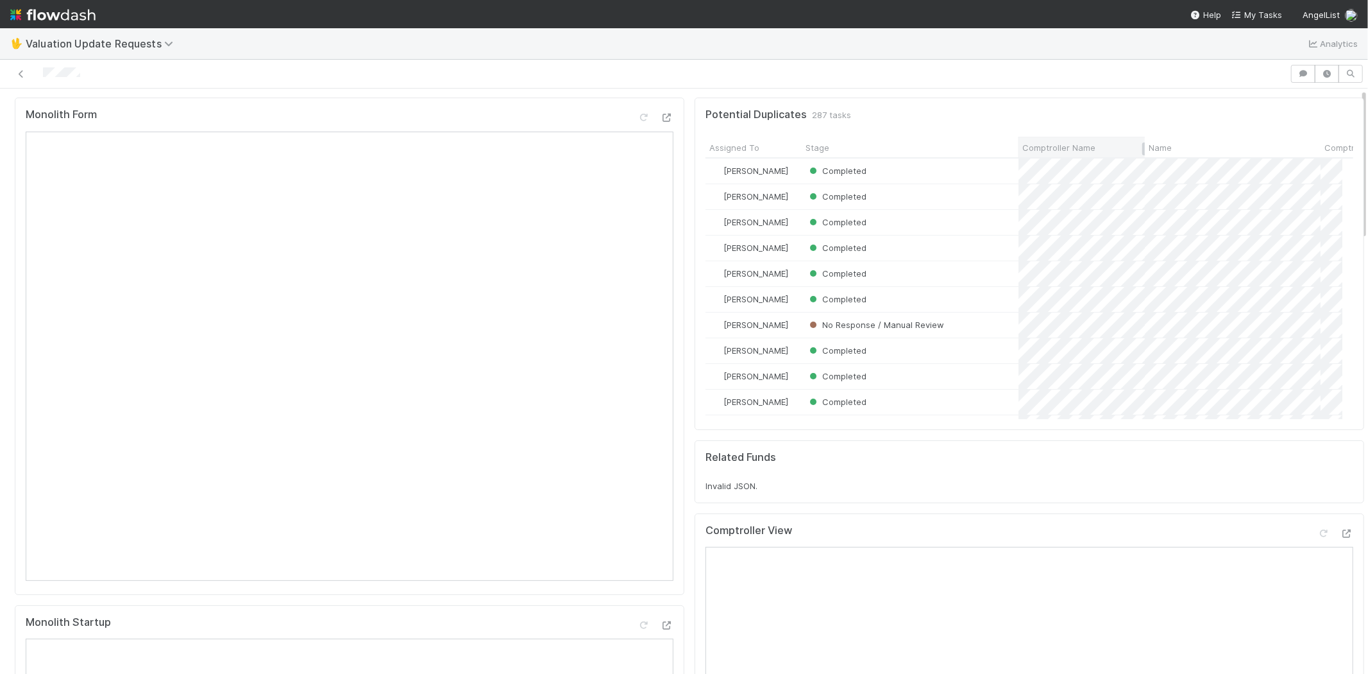
scroll to position [0, 0]
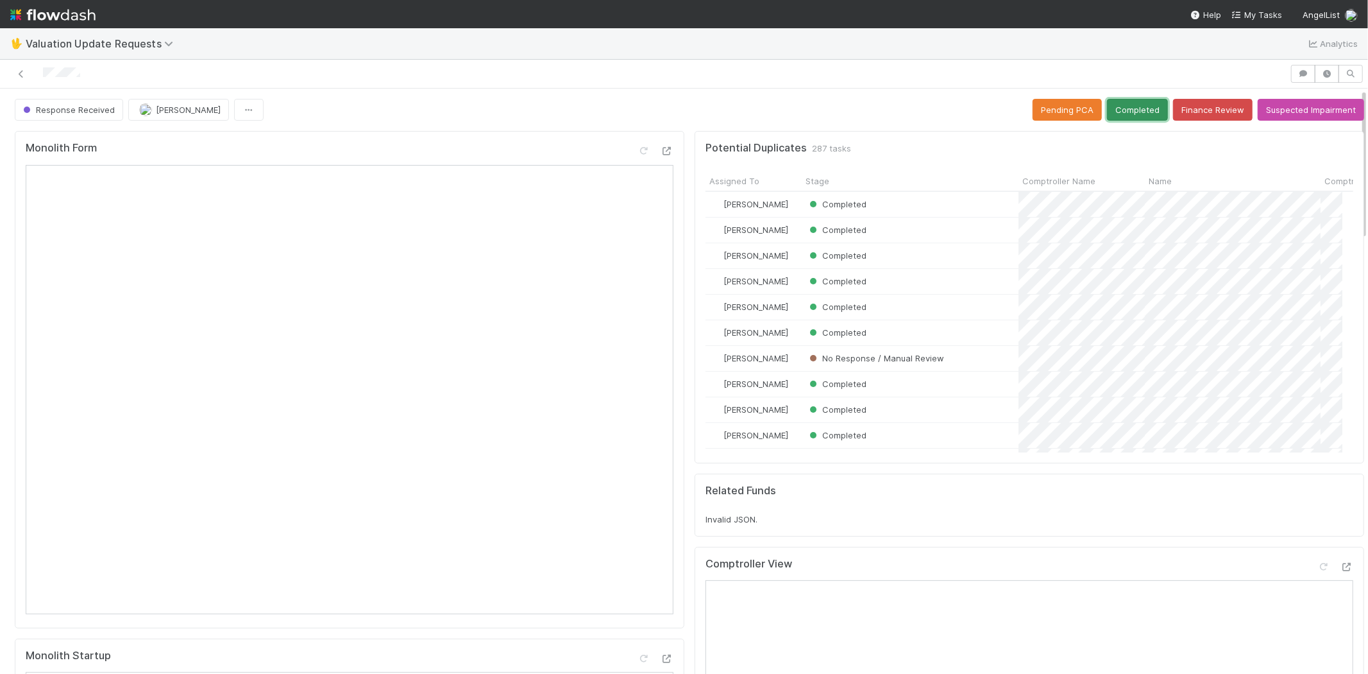
click at [1112, 103] on button "Completed" at bounding box center [1137, 110] width 61 height 22
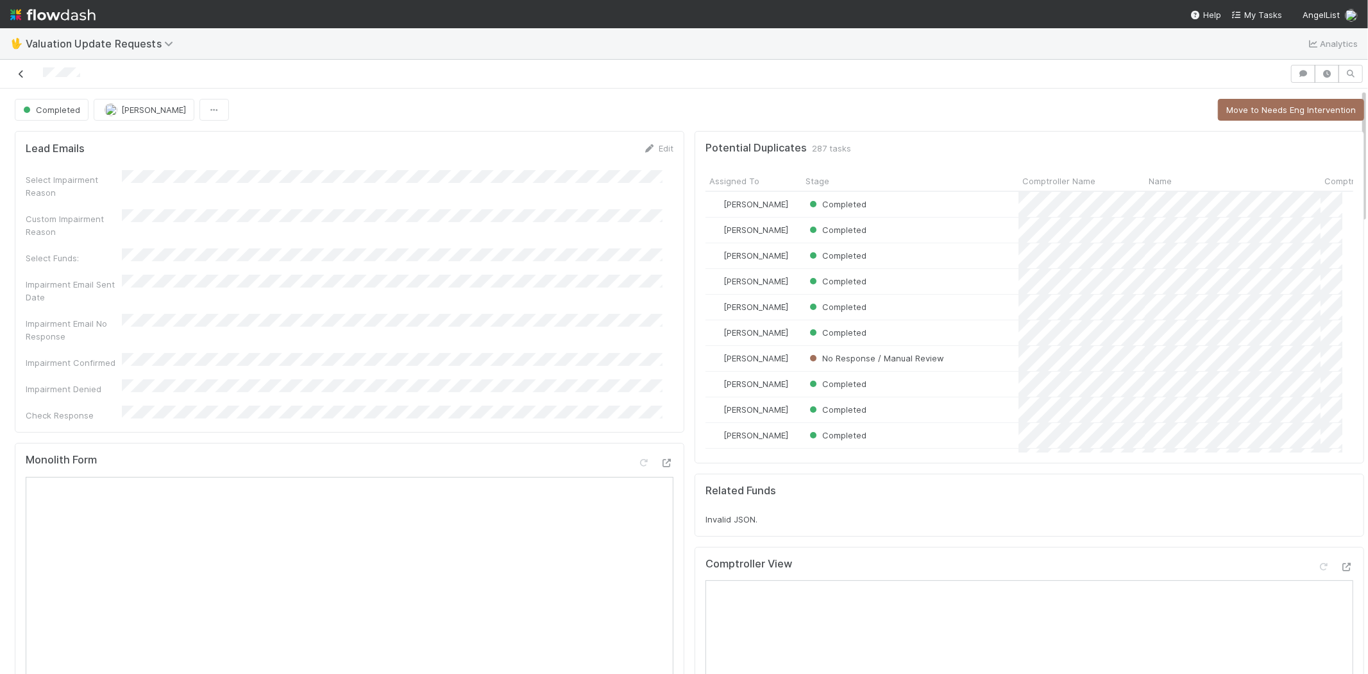
click at [21, 78] on icon at bounding box center [21, 74] width 13 height 8
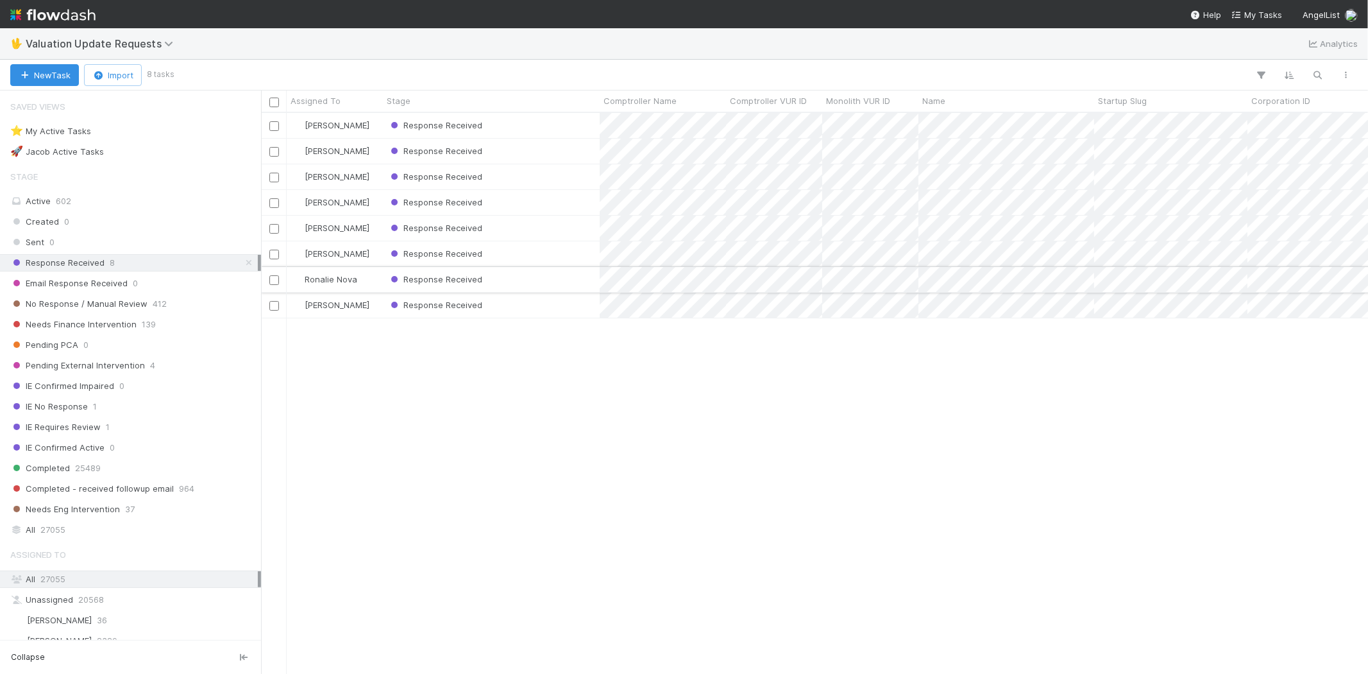
scroll to position [550, 1096]
click at [362, 407] on div "Marlon Response Received 8/2/25, 3:13:08 AM 8/27/25, 12:57:23 AM 0 Janice Garci…" at bounding box center [814, 393] width 1107 height 560
click at [154, 303] on span "412" at bounding box center [160, 304] width 14 height 16
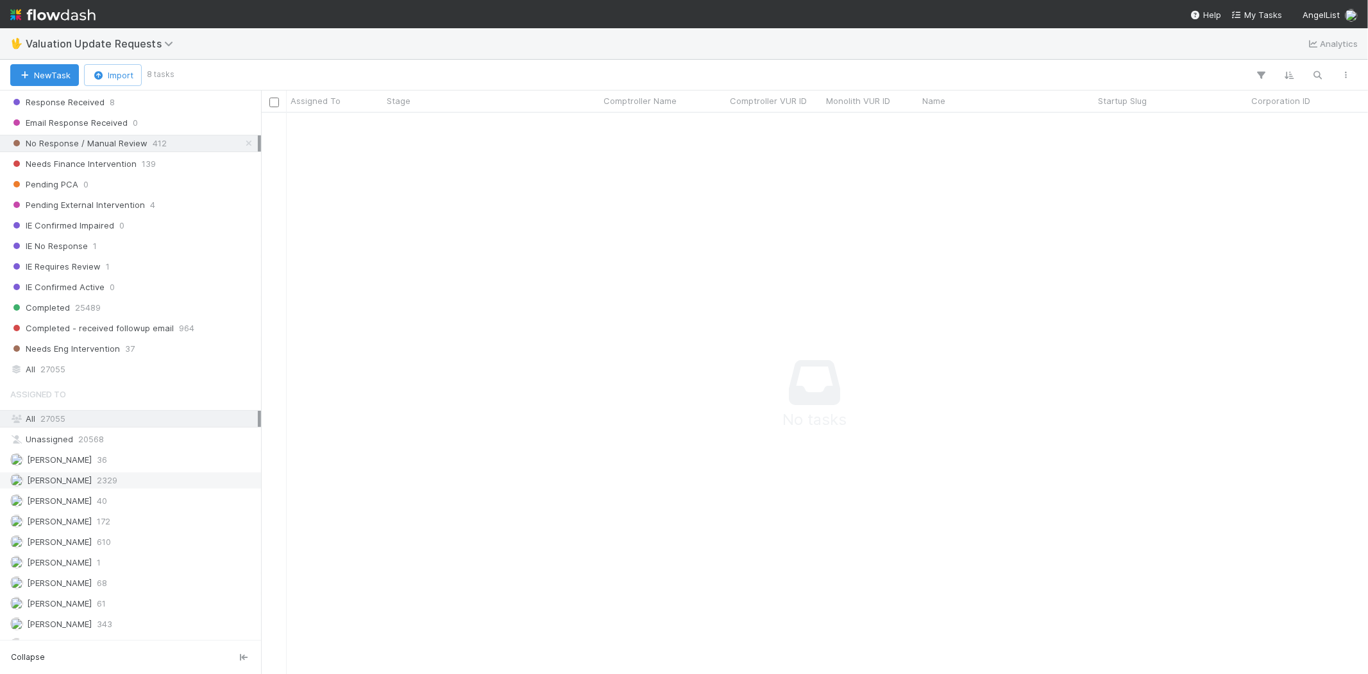
scroll to position [214, 0]
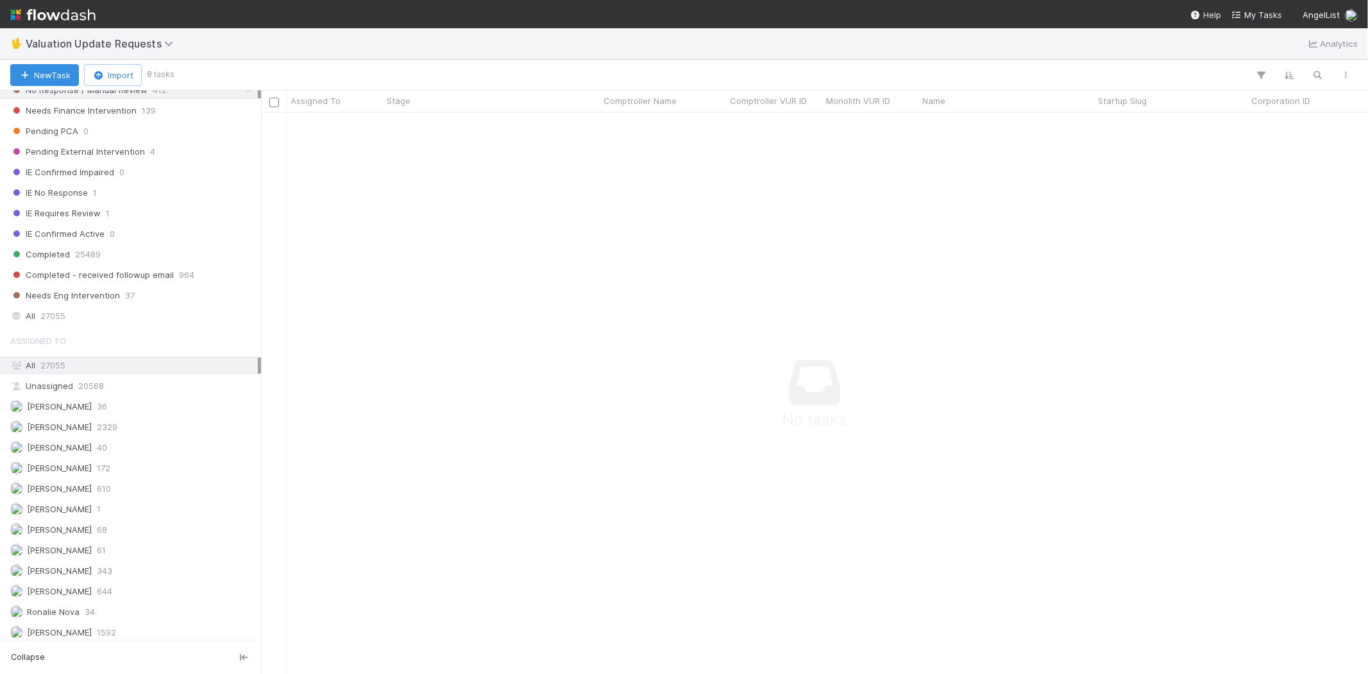
click at [131, 420] on div "Assigned To All 27055 Unassigned 20568 Andrew Sheeler 36 Febbie Cervantes 2329 …" at bounding box center [130, 484] width 261 height 313
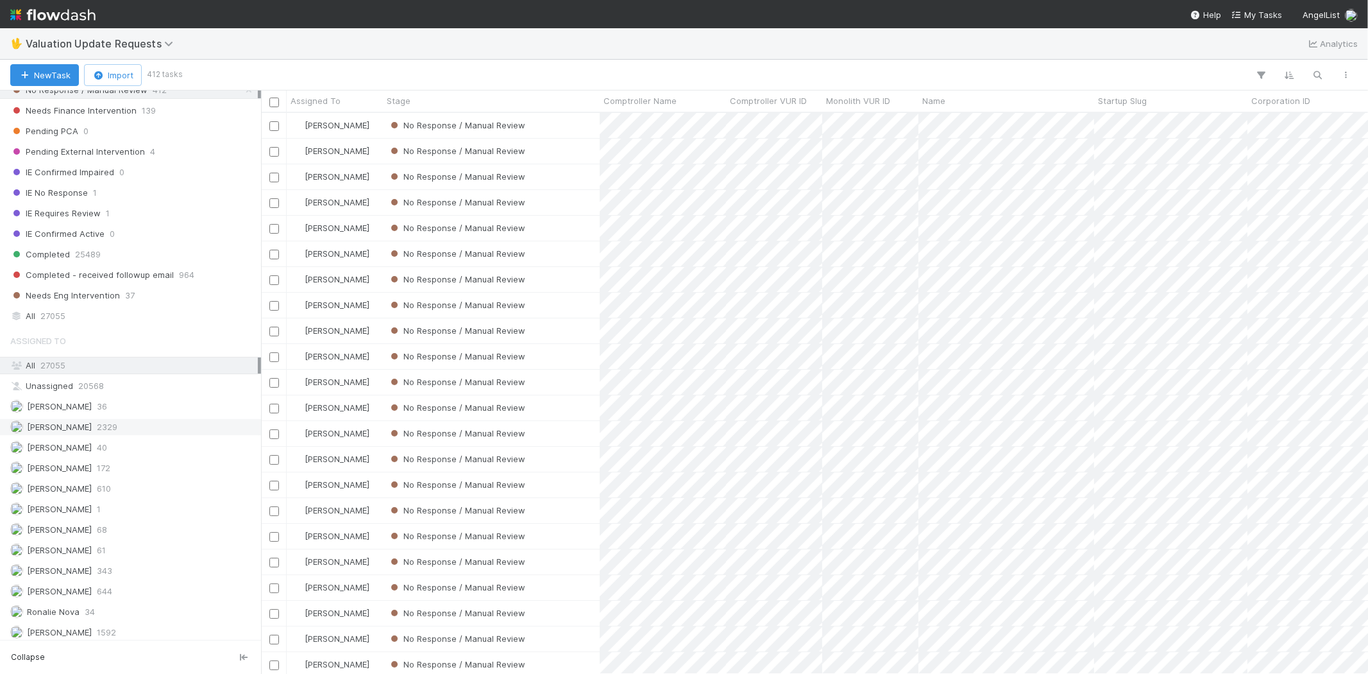
scroll to position [550, 1096]
click at [141, 427] on div "Febbie Cervantes 2329" at bounding box center [134, 427] width 248 height 16
click at [133, 476] on div "Karen Jane Salcedo 610" at bounding box center [134, 484] width 248 height 16
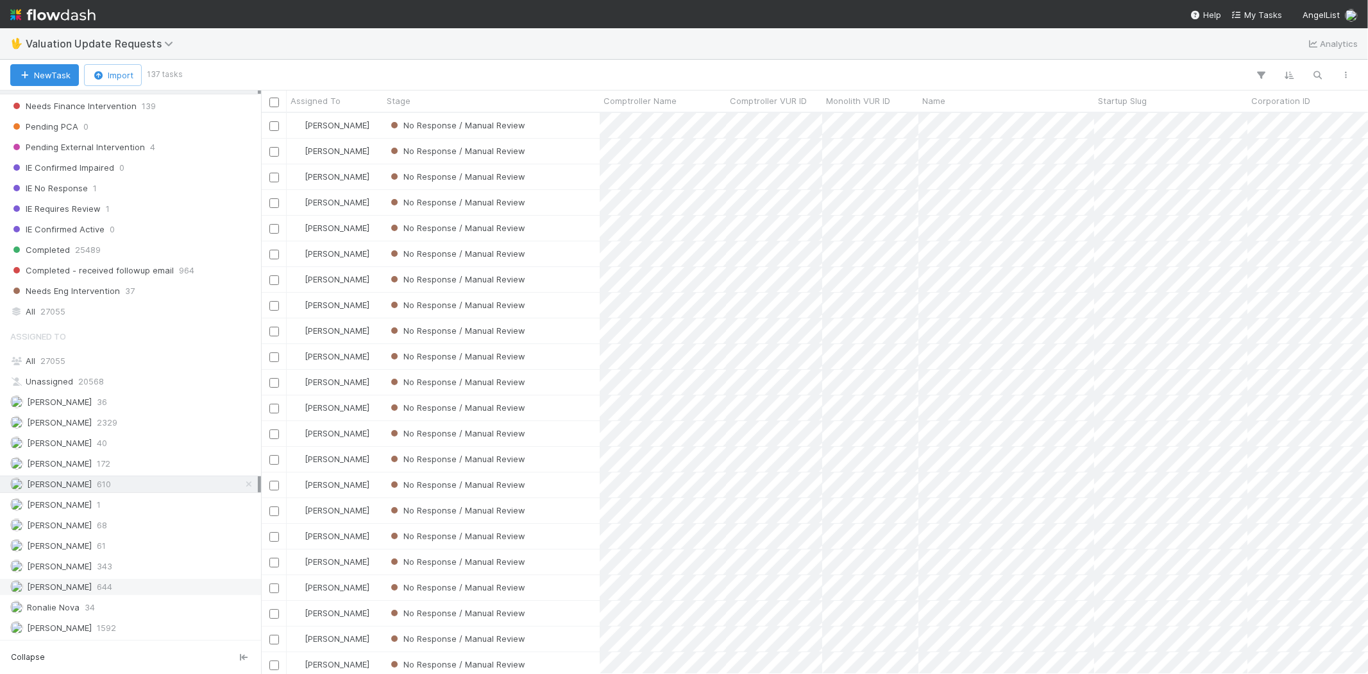
click at [118, 582] on div "Michael Capilitan 644" at bounding box center [134, 587] width 248 height 16
click at [148, 479] on div "Karen Jane Salcedo 610" at bounding box center [134, 484] width 248 height 16
click at [582, 452] on div "No Response / Manual Review" at bounding box center [491, 452] width 217 height 25
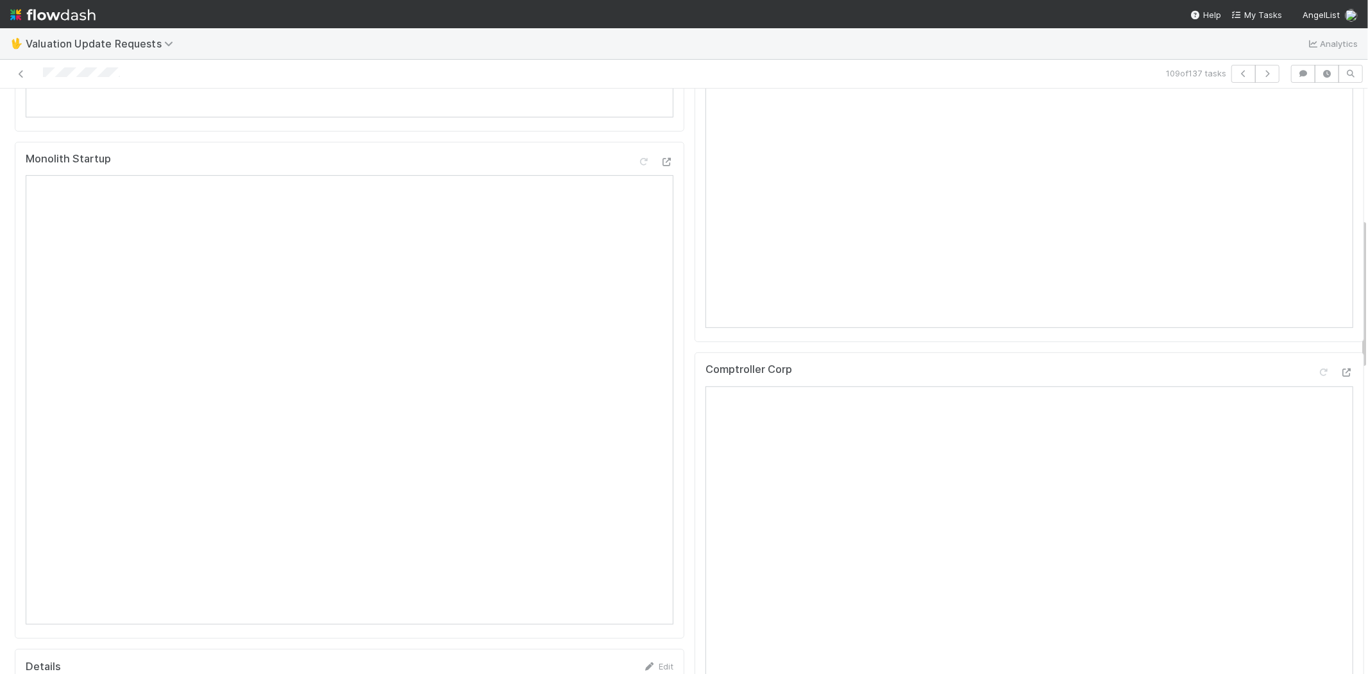
scroll to position [498, 0]
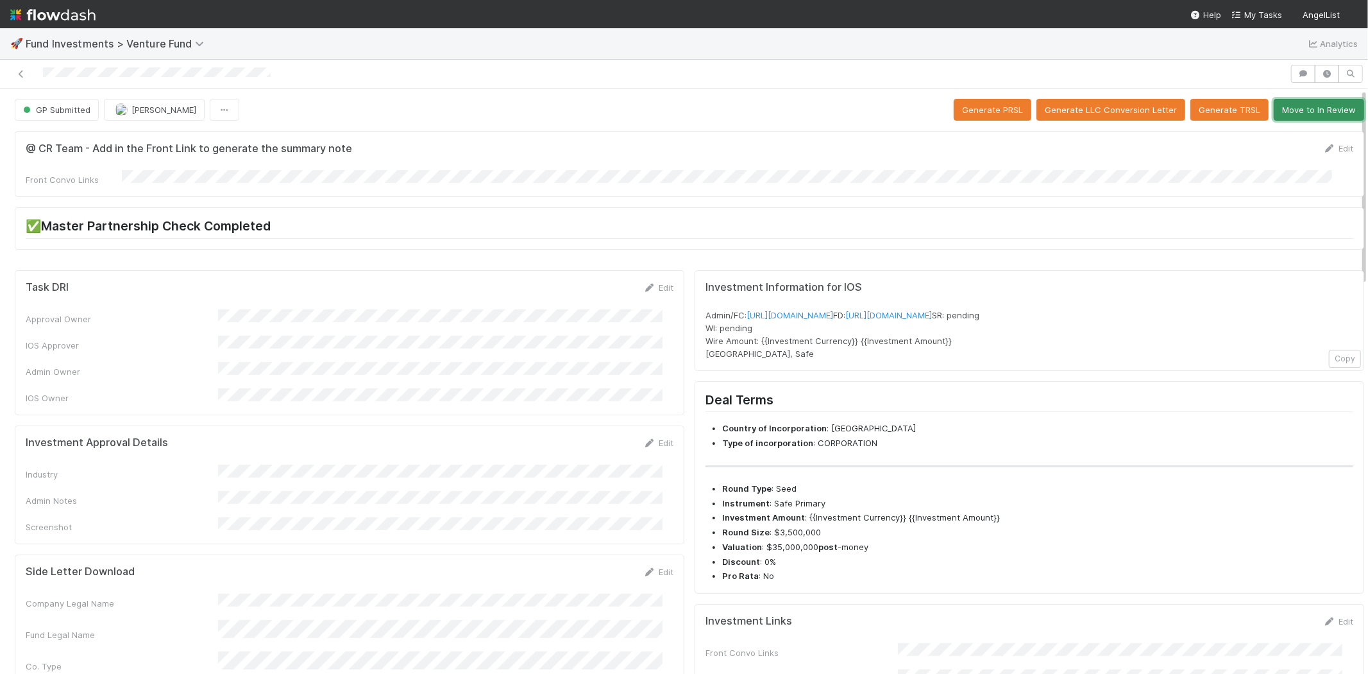
click at [1291, 103] on button "Move to In Review" at bounding box center [1319, 110] width 90 height 22
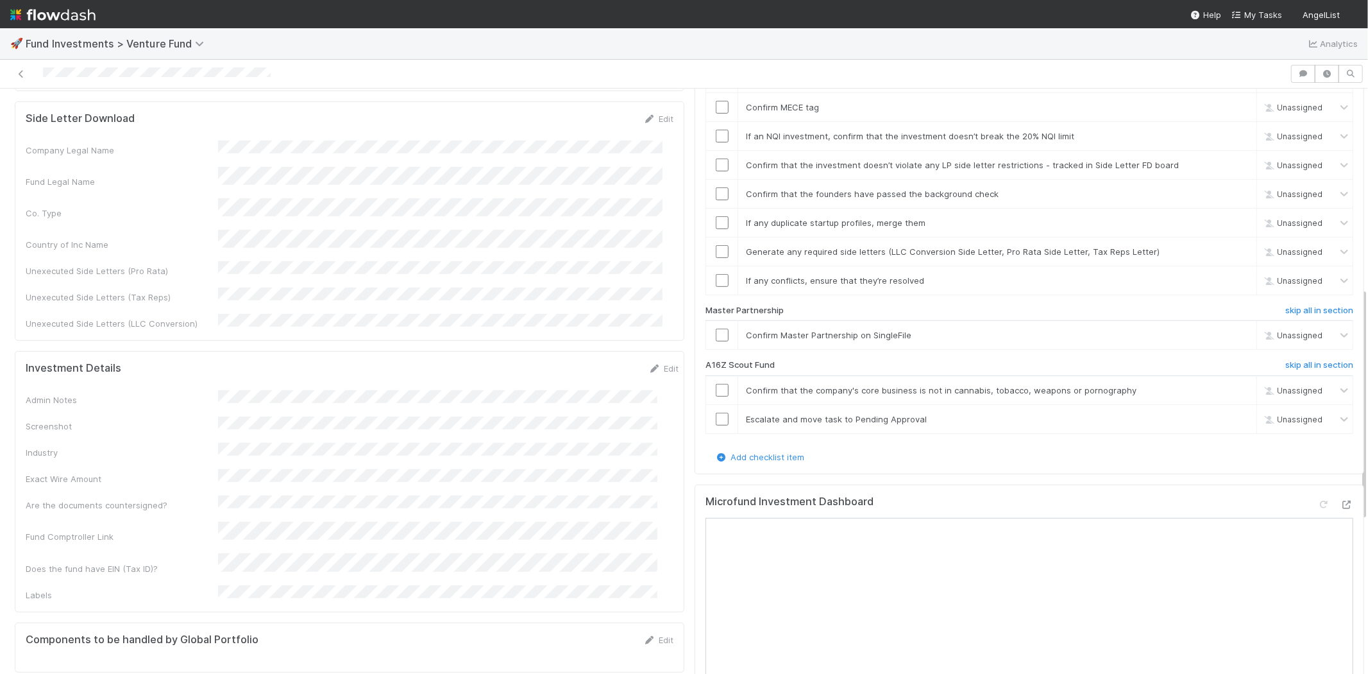
scroll to position [498, 0]
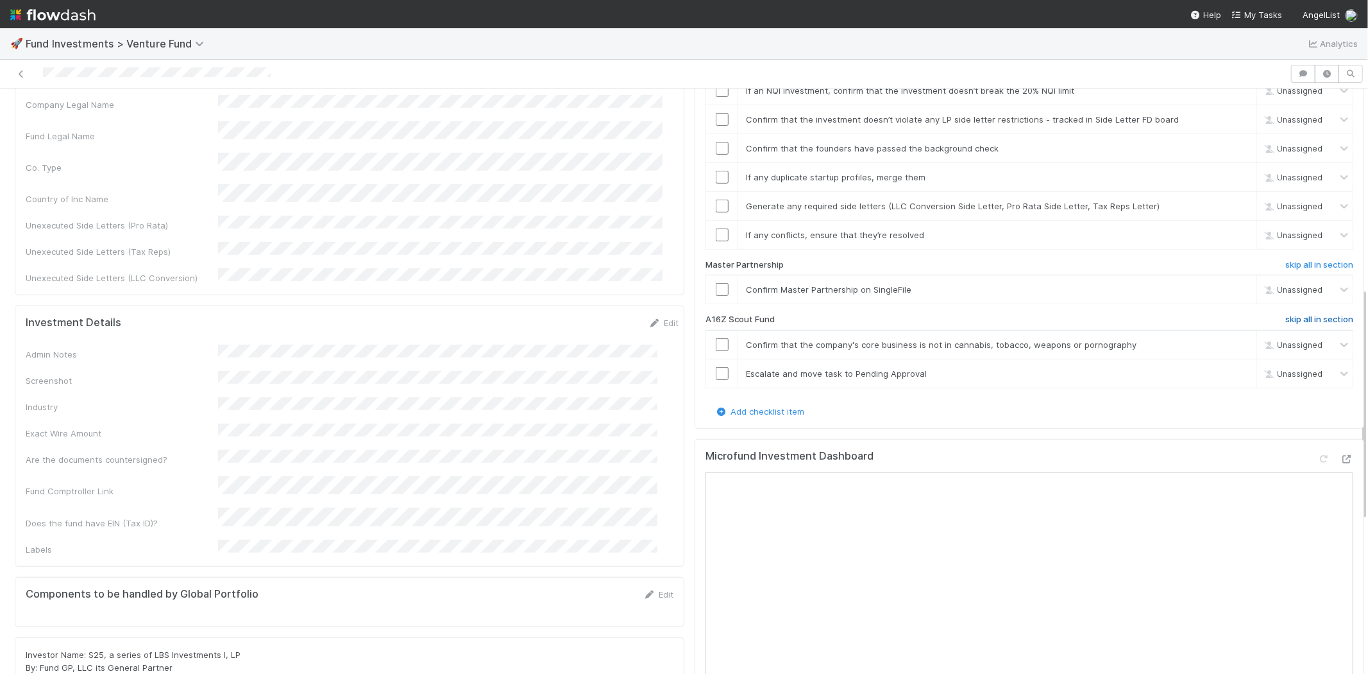
click at [1286, 314] on h6 "skip all in section" at bounding box center [1320, 319] width 68 height 10
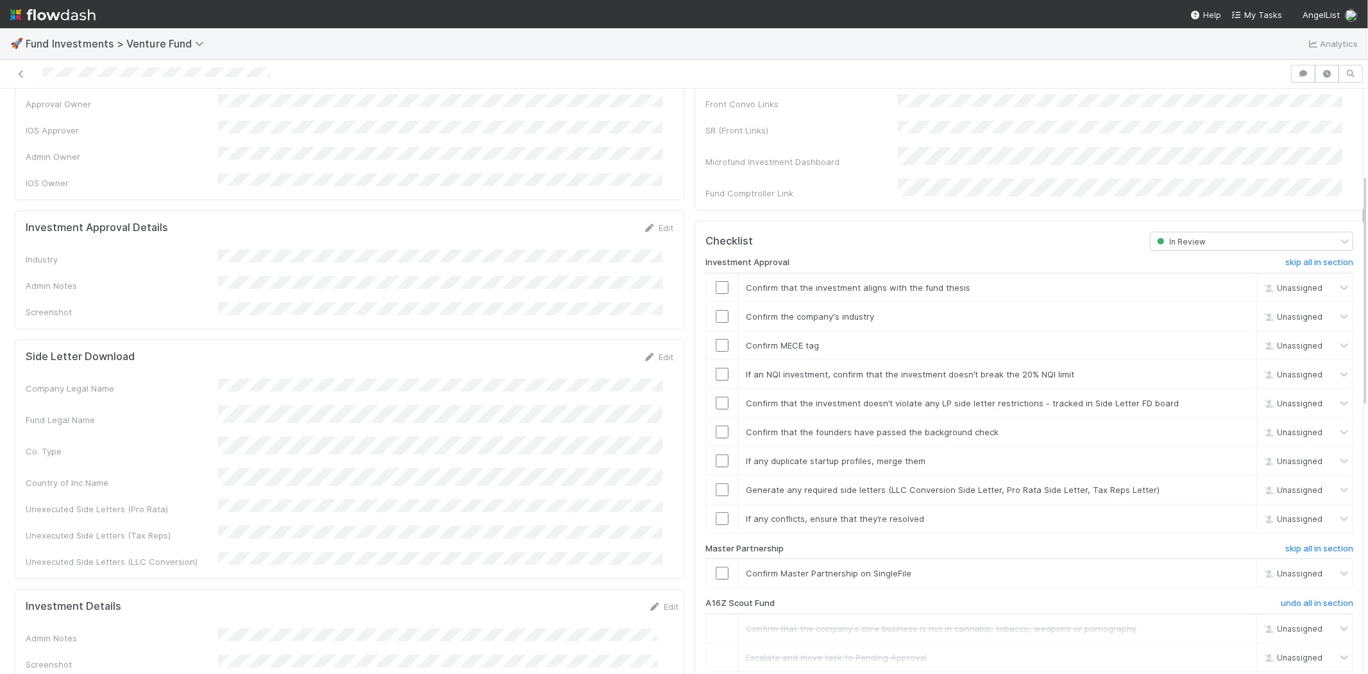
scroll to position [214, 0]
click at [648, 223] on div "Edit" at bounding box center [658, 229] width 30 height 13
click at [643, 225] on icon at bounding box center [649, 229] width 13 height 8
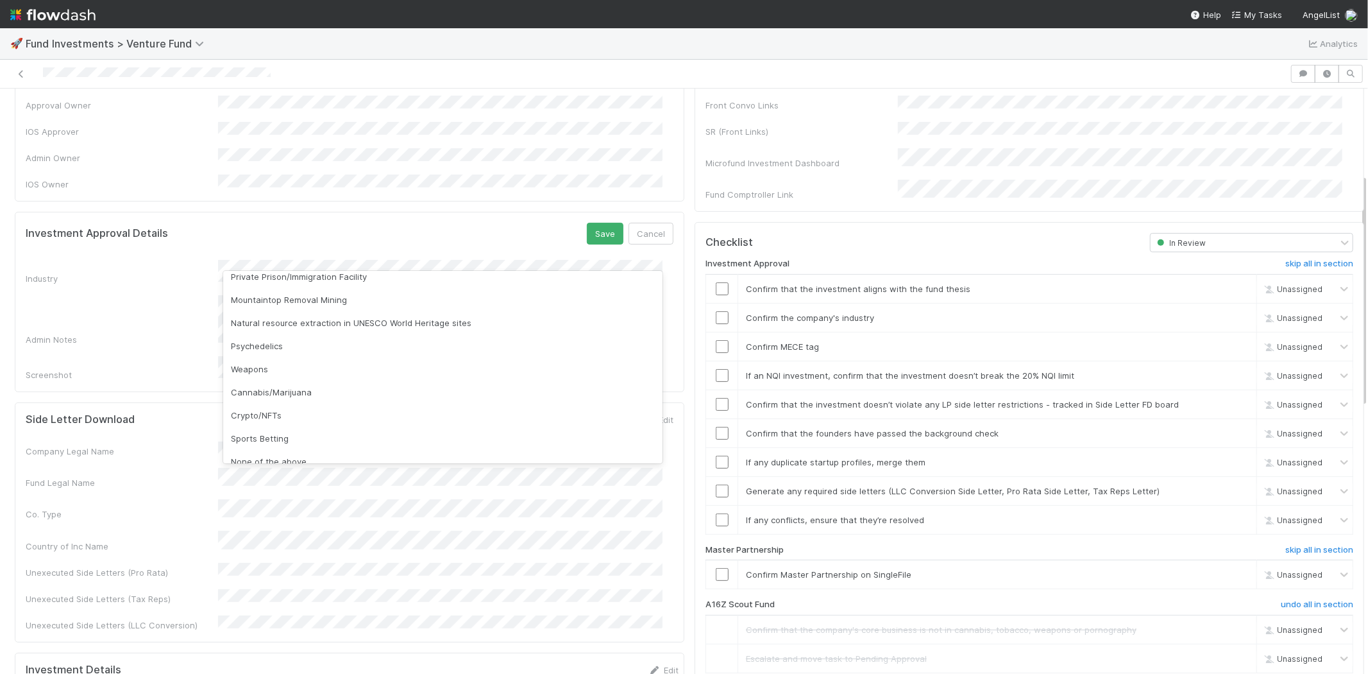
scroll to position [366, 0]
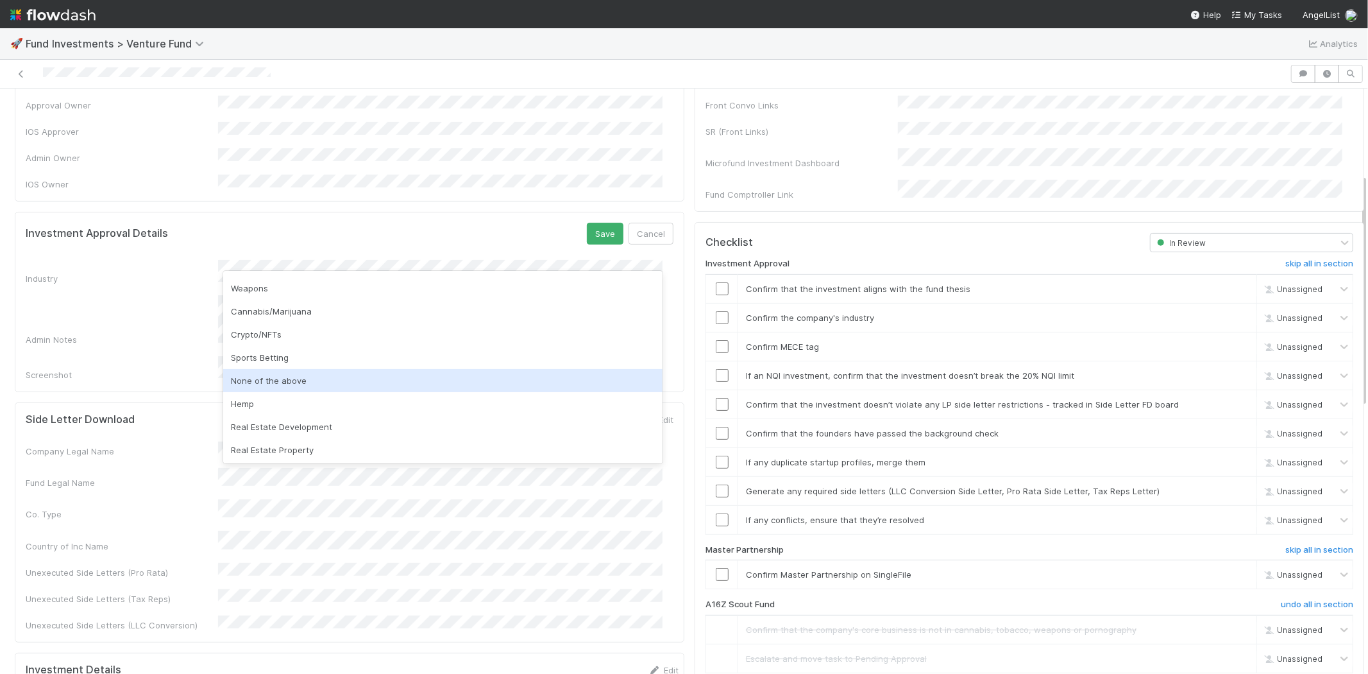
click at [308, 383] on div "None of the above" at bounding box center [442, 380] width 439 height 23
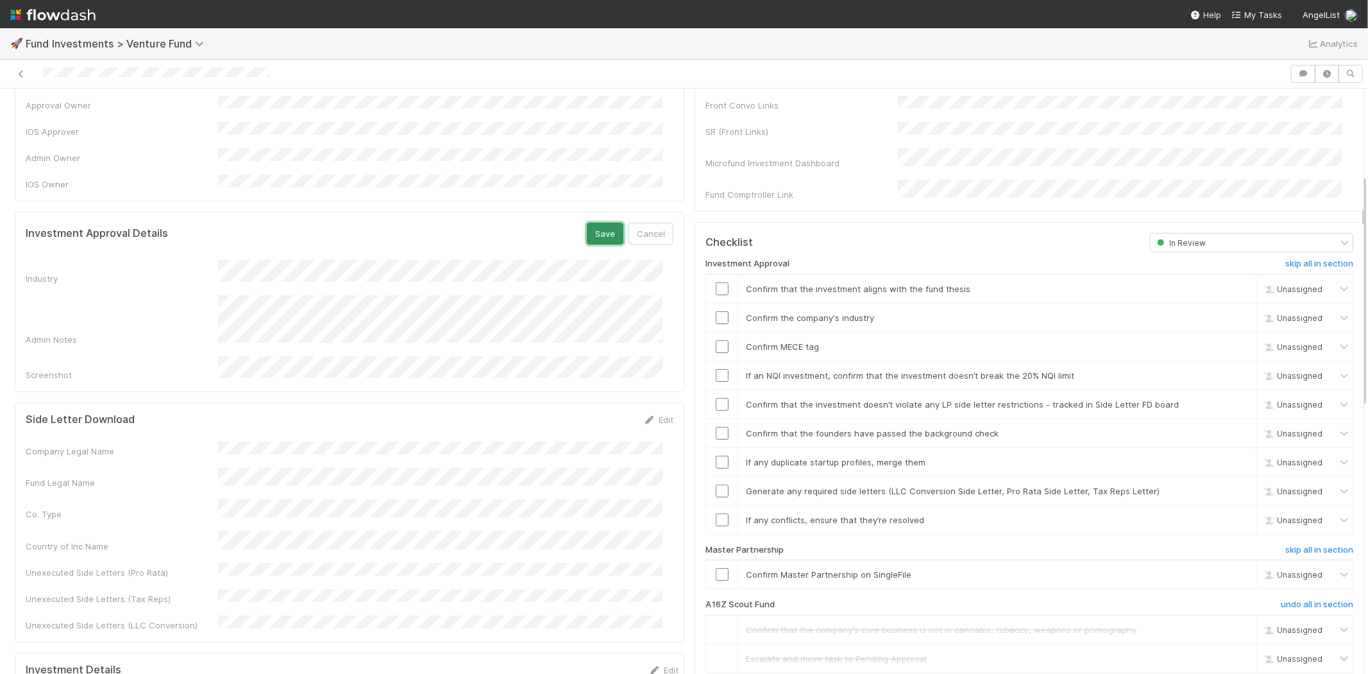
click at [588, 223] on button "Save" at bounding box center [605, 234] width 37 height 22
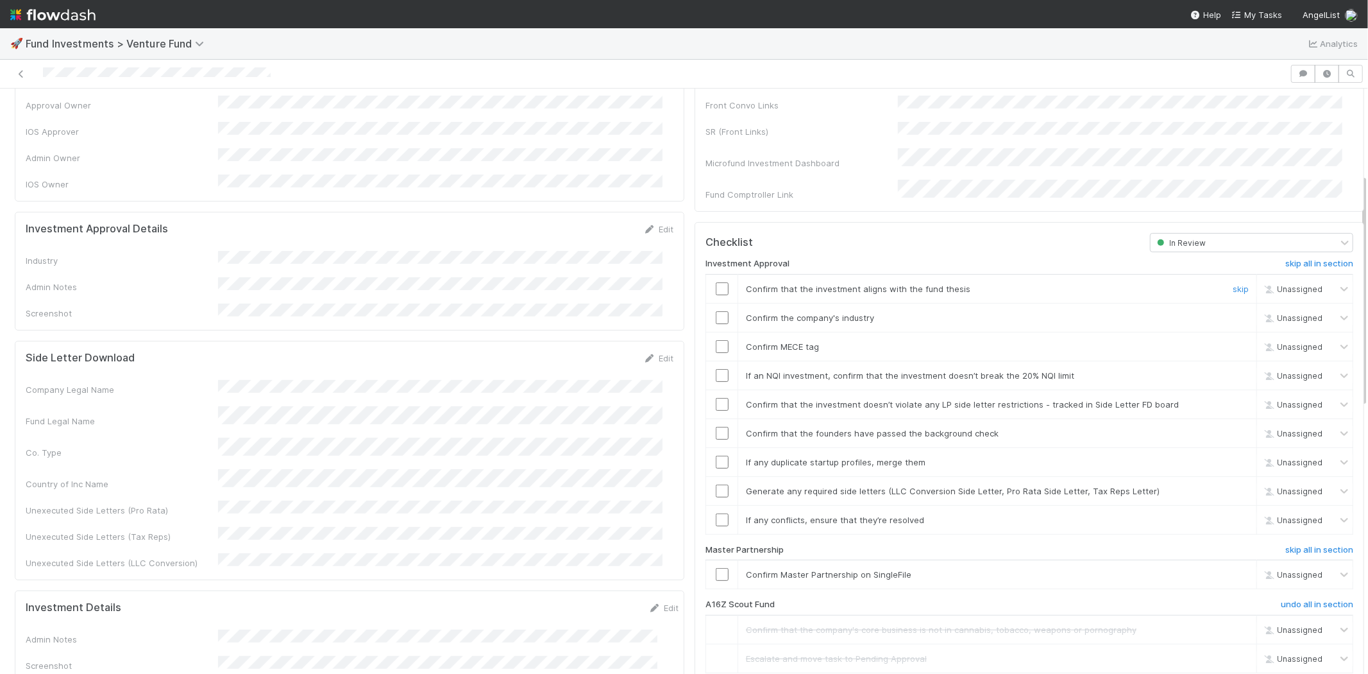
drag, startPoint x: 713, startPoint y: 276, endPoint x: 706, endPoint y: 305, distance: 30.3
click at [716, 282] on input "checkbox" at bounding box center [722, 288] width 13 height 13
click at [716, 311] on input "checkbox" at bounding box center [722, 317] width 13 height 13
click at [716, 340] on input "checkbox" at bounding box center [722, 346] width 13 height 13
click at [716, 369] on input "checkbox" at bounding box center [722, 375] width 13 height 13
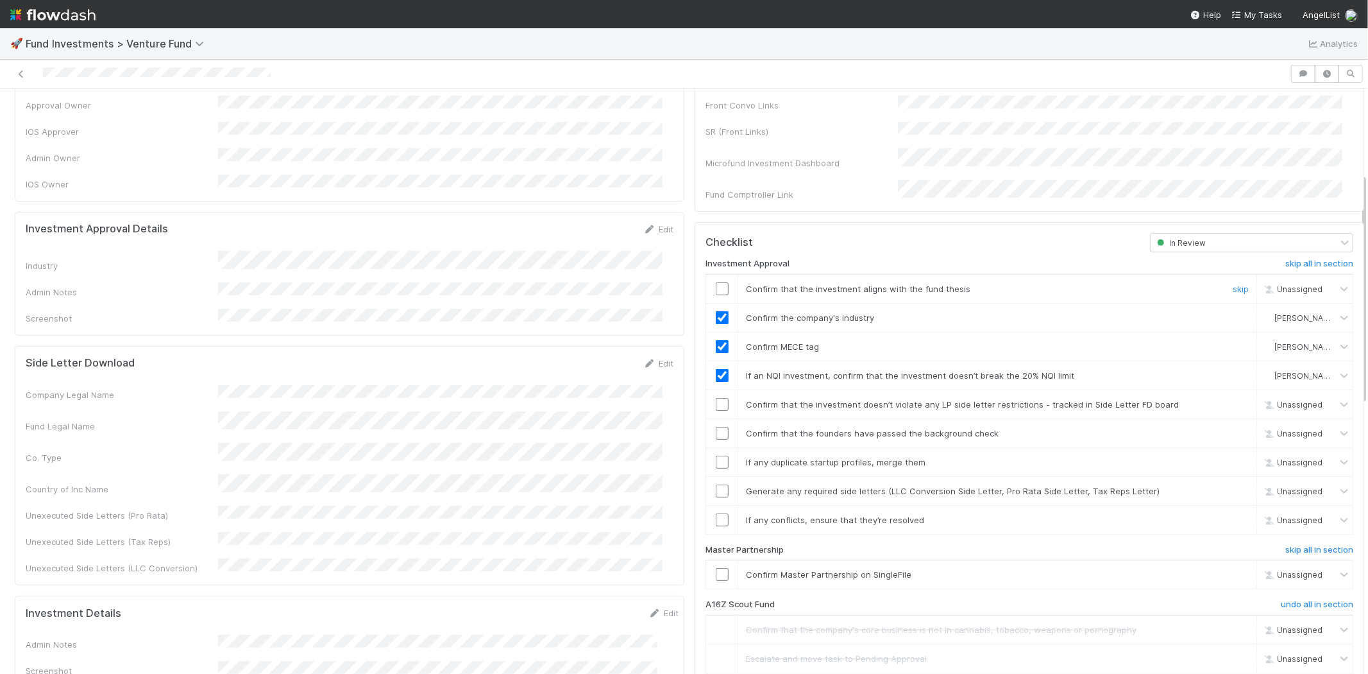
click at [712, 274] on td at bounding box center [722, 288] width 32 height 29
click at [716, 282] on input "checkbox" at bounding box center [722, 288] width 13 height 13
click at [716, 398] on input "checkbox" at bounding box center [722, 404] width 13 height 13
click at [716, 427] on input "checkbox" at bounding box center [722, 433] width 13 height 13
click at [716, 455] on input "checkbox" at bounding box center [722, 461] width 13 height 13
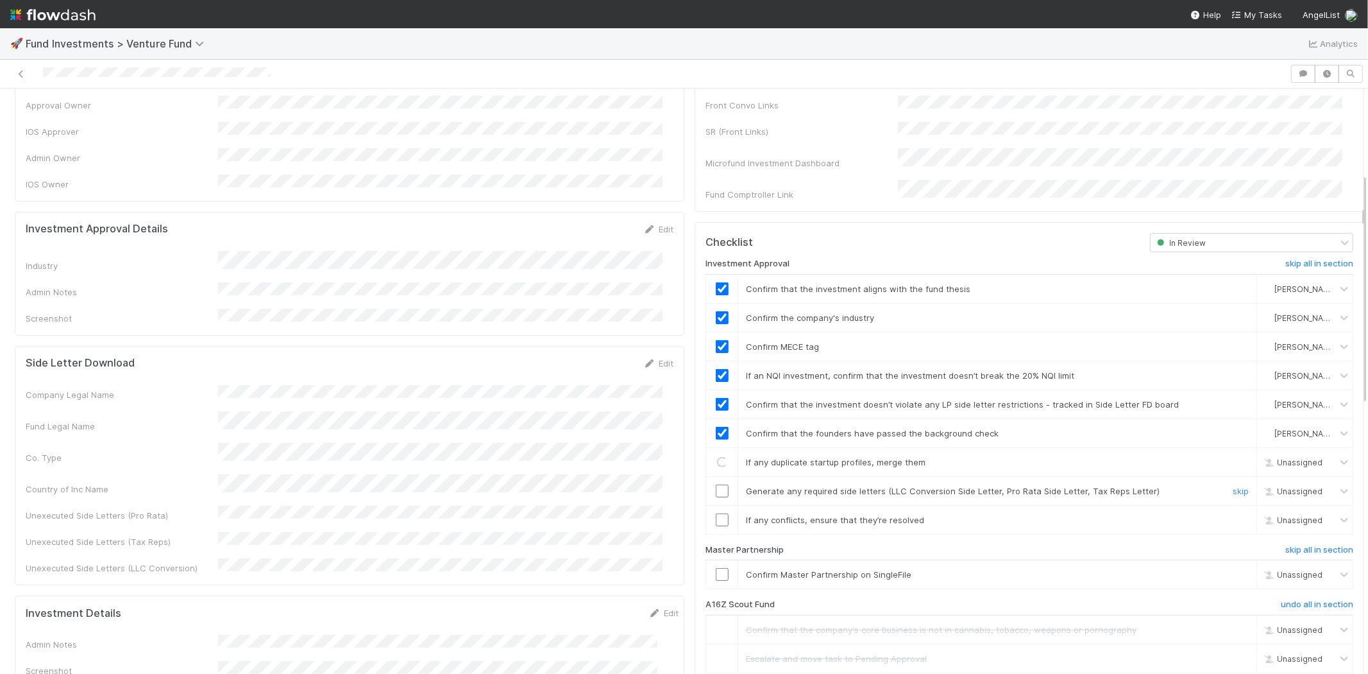
click at [716, 484] on input "checkbox" at bounding box center [722, 490] width 13 height 13
click at [716, 513] on input "checkbox" at bounding box center [722, 519] width 13 height 13
drag, startPoint x: 711, startPoint y: 560, endPoint x: 713, endPoint y: 569, distance: 9.2
click at [716, 568] on input "checkbox" at bounding box center [722, 574] width 13 height 13
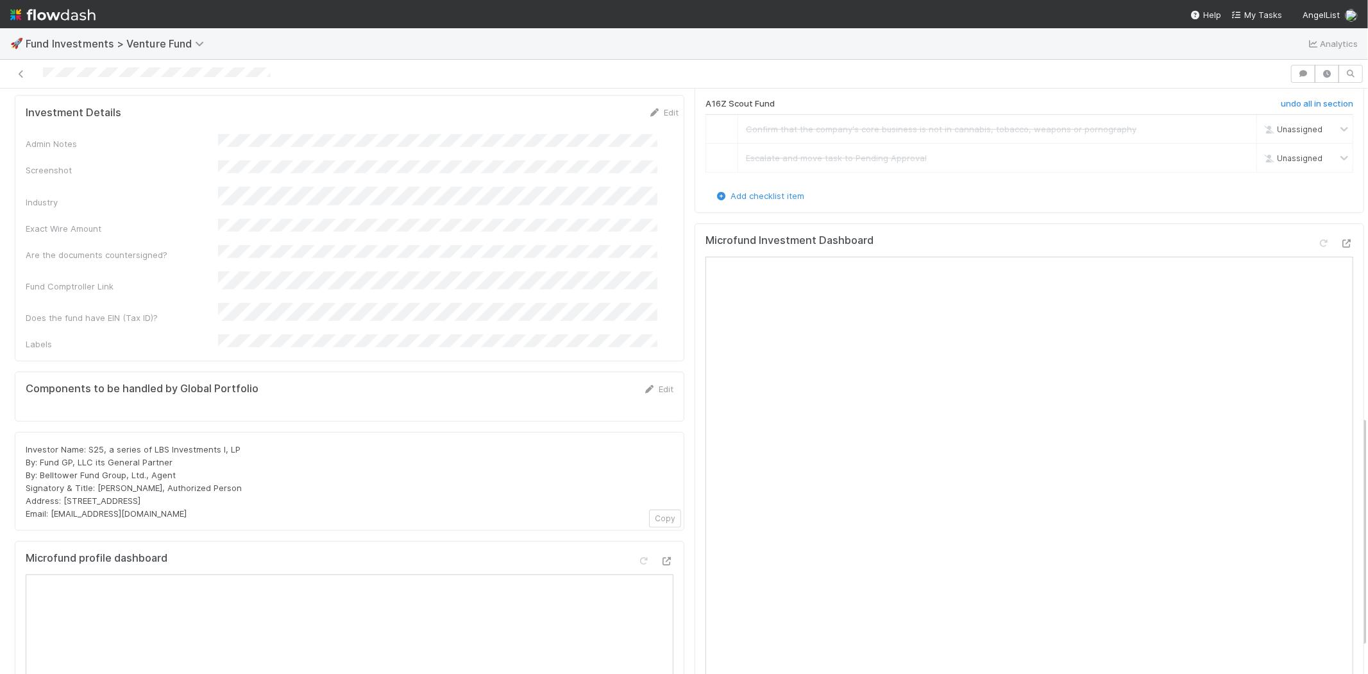
scroll to position [713, 0]
click at [1318, 241] on icon at bounding box center [1324, 245] width 13 height 8
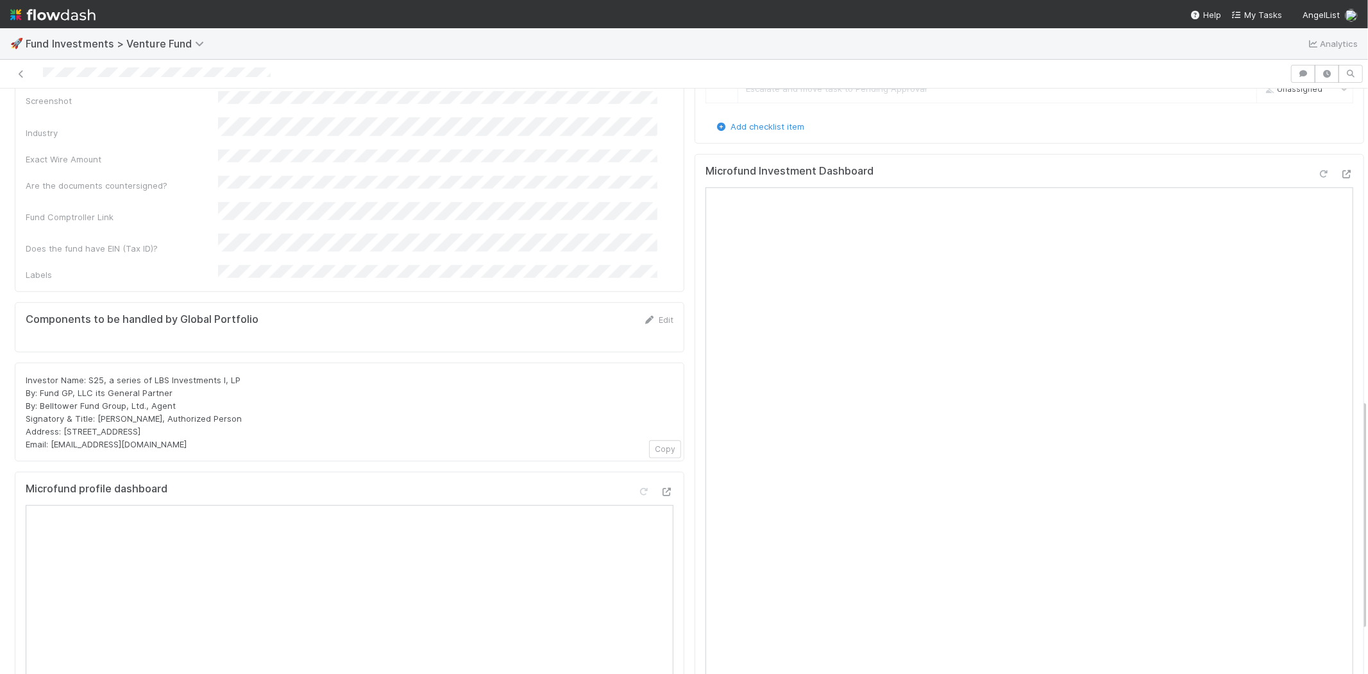
scroll to position [784, 0]
click at [1318, 169] on icon at bounding box center [1324, 173] width 13 height 8
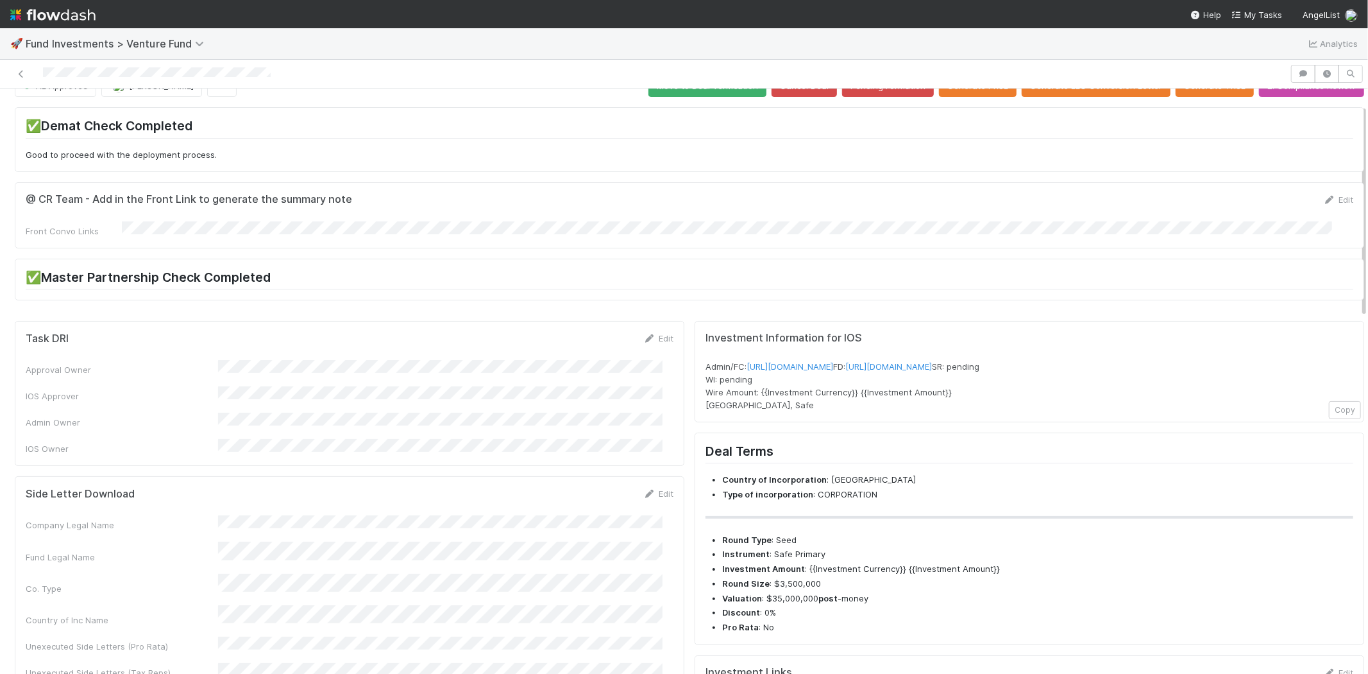
scroll to position [0, 0]
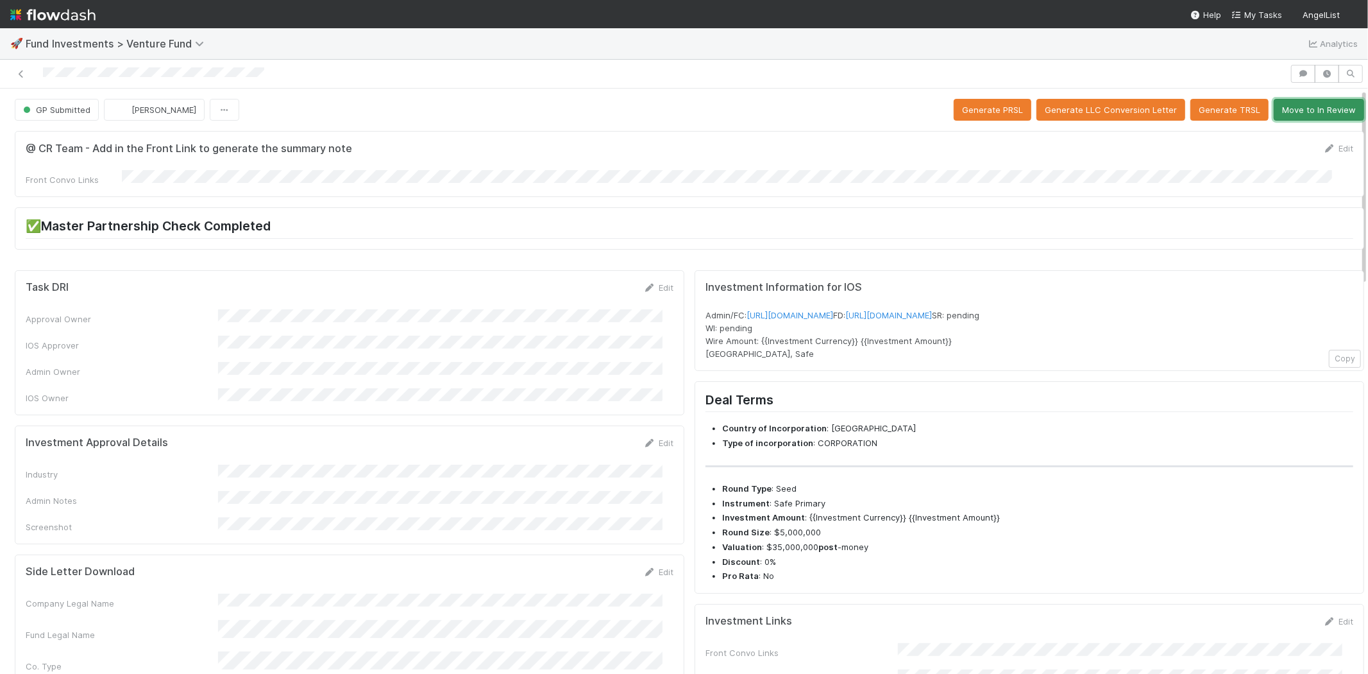
drag, startPoint x: 1298, startPoint y: 107, endPoint x: 1288, endPoint y: 117, distance: 14.1
click at [1298, 107] on button "Move to In Review" at bounding box center [1319, 110] width 90 height 22
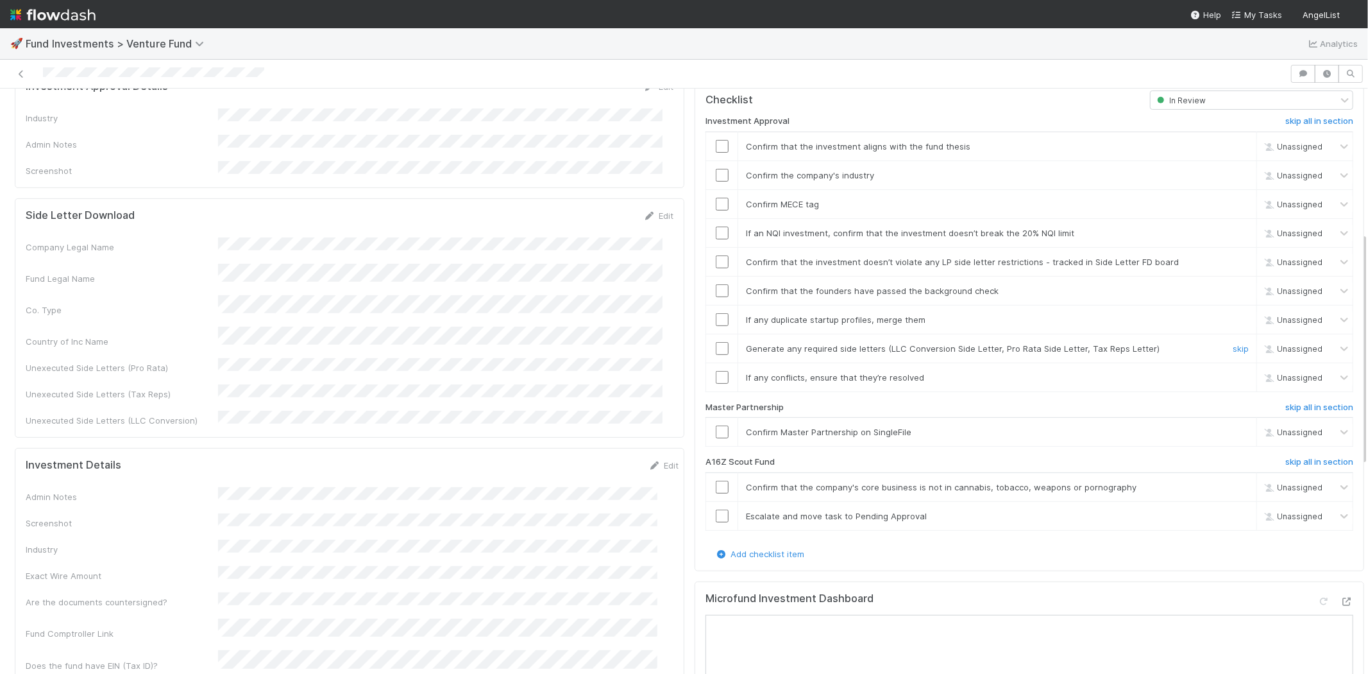
scroll to position [427, 0]
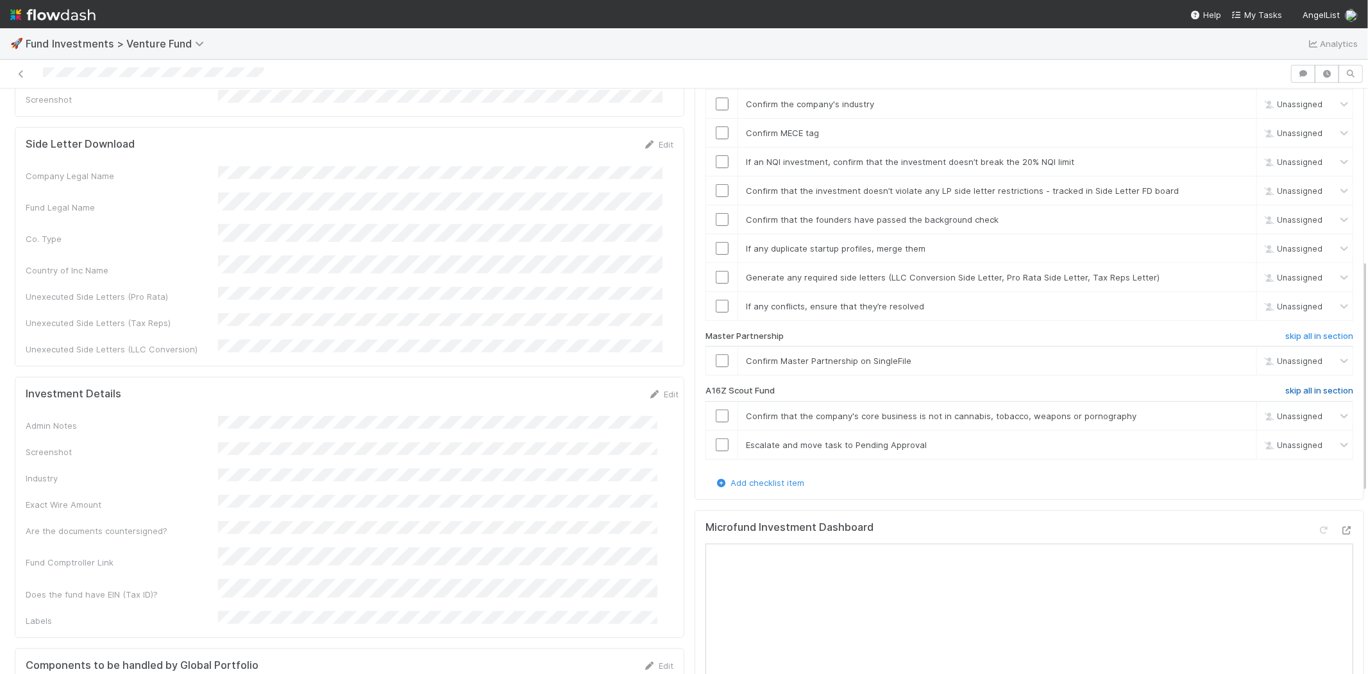
click at [1291, 386] on h6 "skip all in section" at bounding box center [1320, 391] width 68 height 10
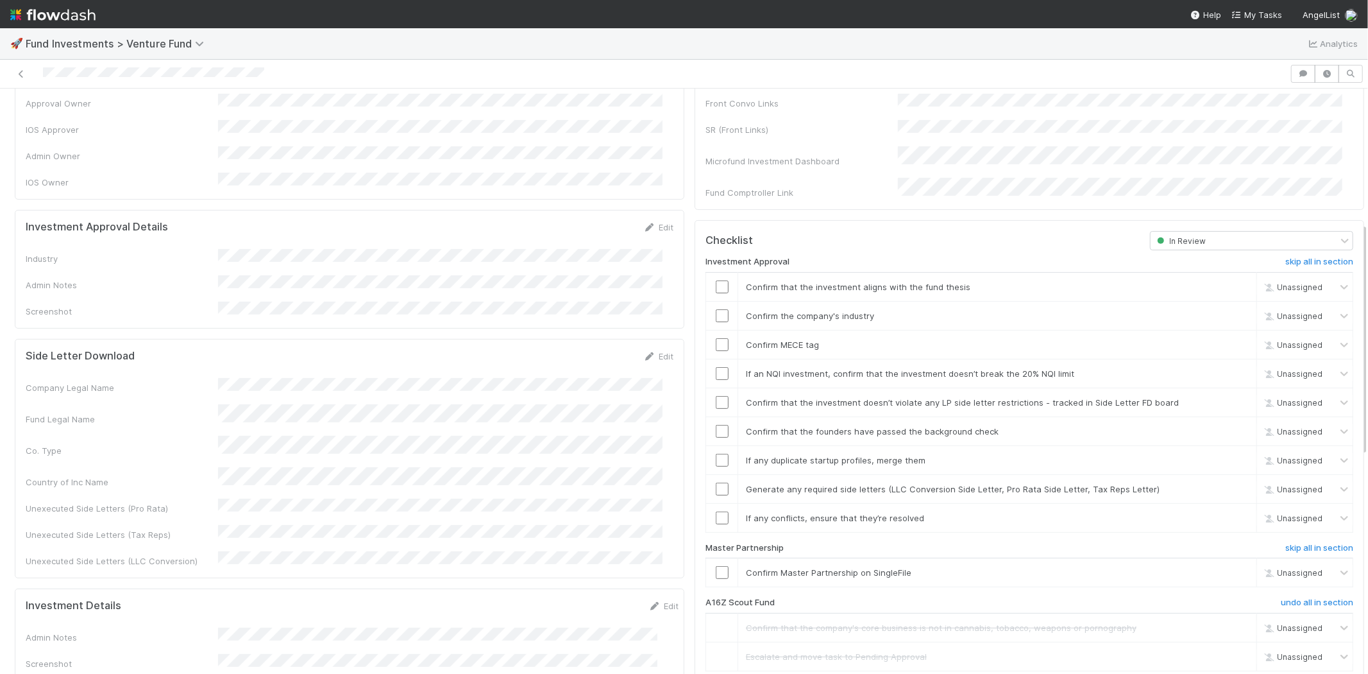
scroll to position [214, 0]
click at [654, 224] on link "Edit" at bounding box center [658, 229] width 30 height 10
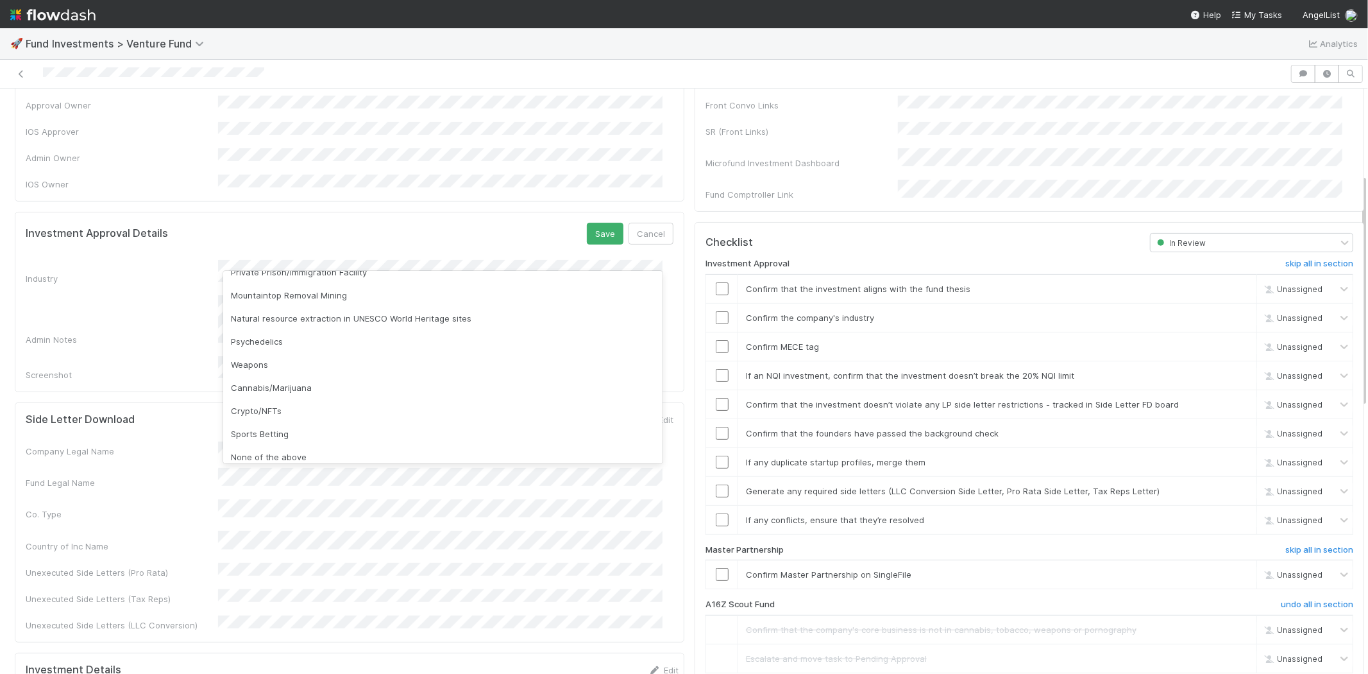
scroll to position [366, 0]
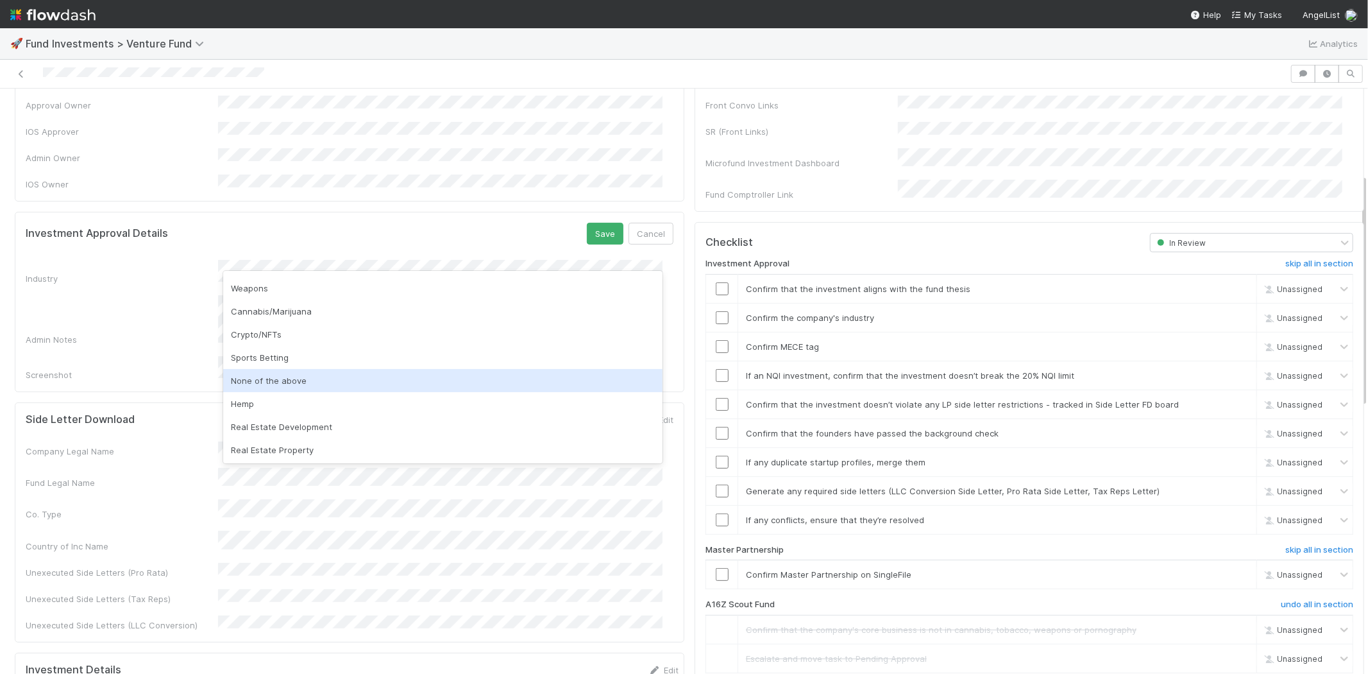
click at [293, 373] on div "None of the above" at bounding box center [442, 380] width 439 height 23
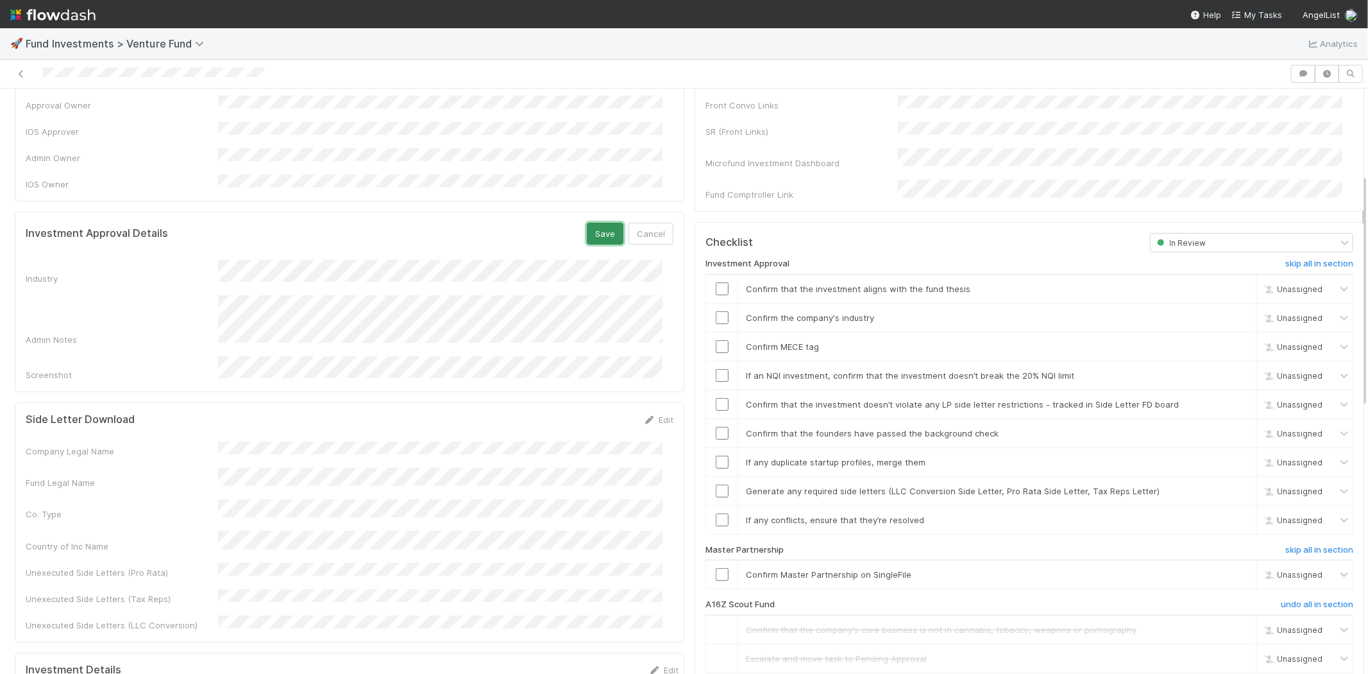
click at [587, 223] on button "Save" at bounding box center [605, 234] width 37 height 22
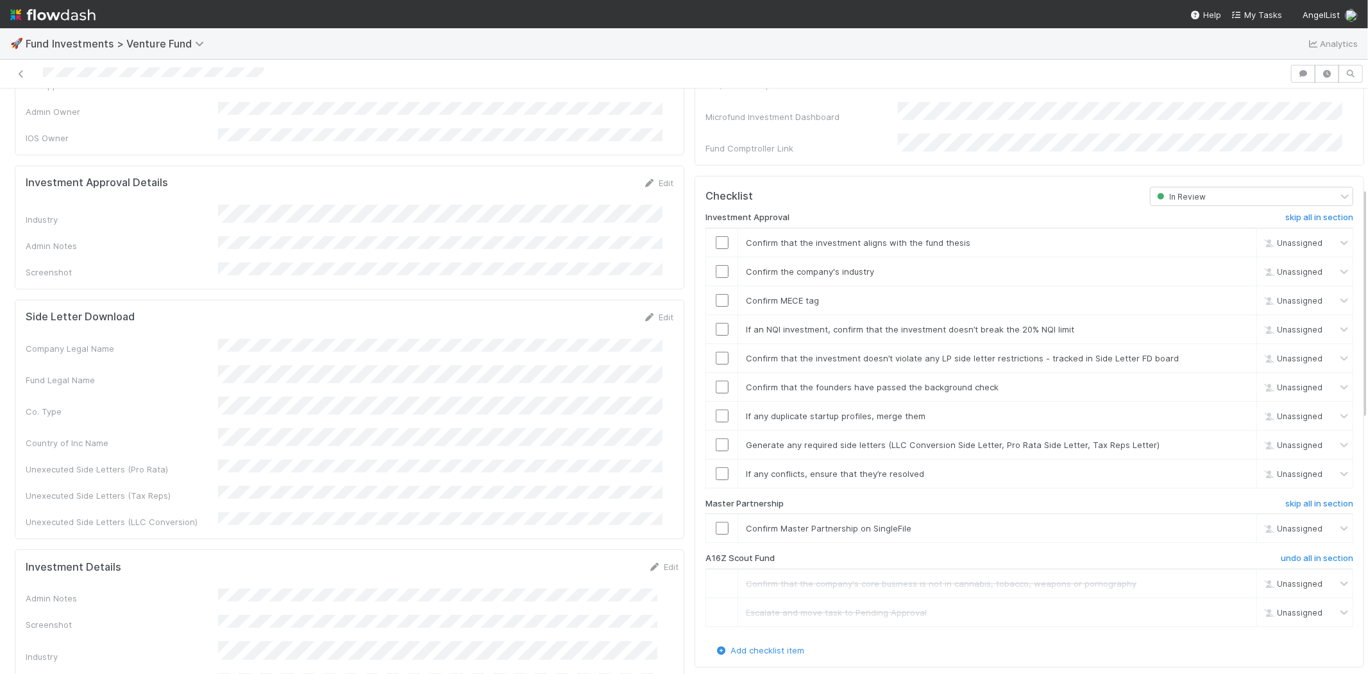
scroll to position [285, 0]
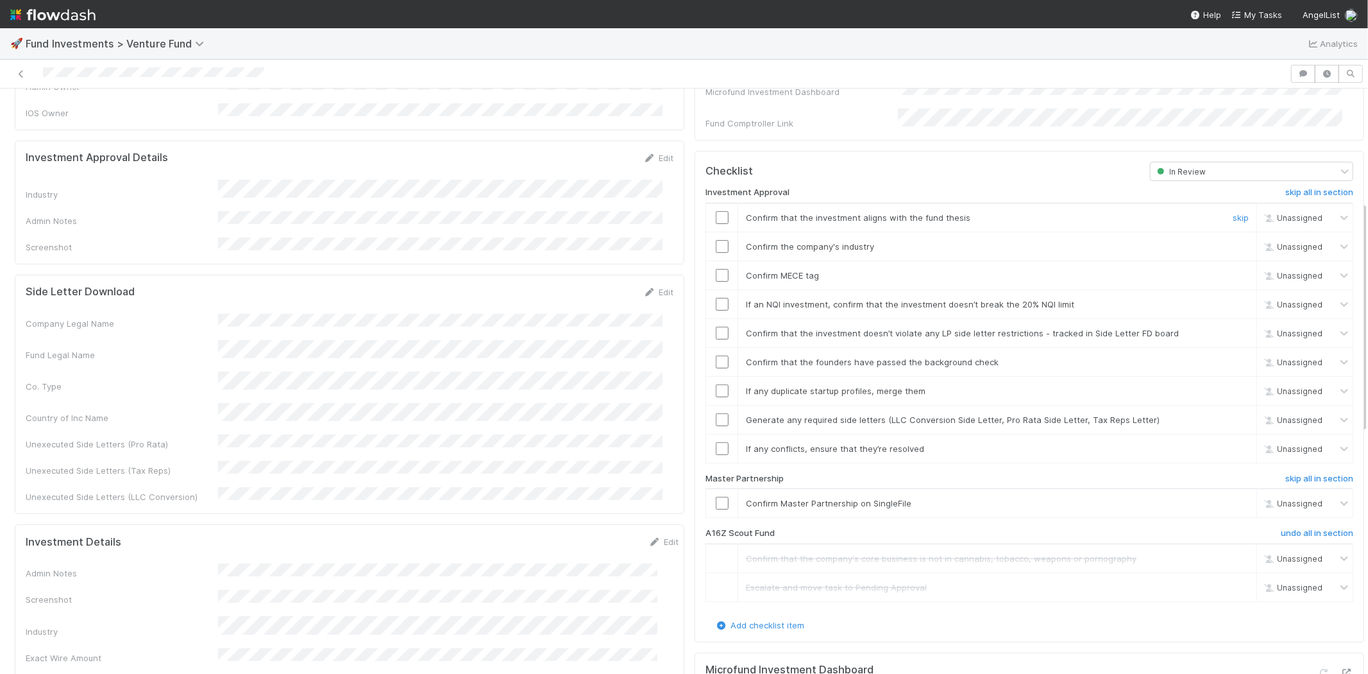
click at [716, 211] on input "checkbox" at bounding box center [722, 217] width 13 height 13
click at [716, 240] on input "checkbox" at bounding box center [722, 246] width 13 height 13
click at [716, 269] on input "checkbox" at bounding box center [722, 275] width 13 height 13
click at [716, 211] on input "checkbox" at bounding box center [722, 217] width 13 height 13
click at [716, 298] on input "checkbox" at bounding box center [722, 304] width 13 height 13
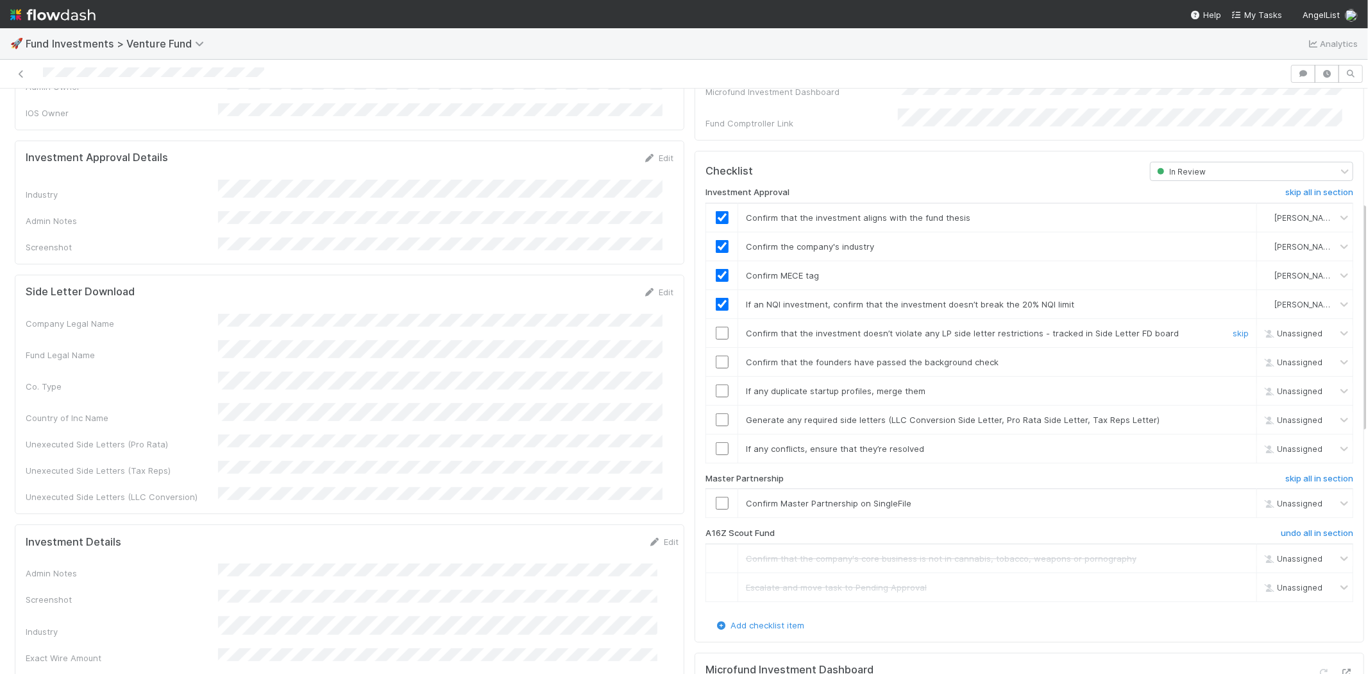
click at [716, 327] on input "checkbox" at bounding box center [722, 333] width 13 height 13
click at [716, 355] on input "checkbox" at bounding box center [722, 361] width 13 height 13
click at [716, 384] on input "checkbox" at bounding box center [722, 390] width 13 height 13
click at [716, 413] on input "checkbox" at bounding box center [722, 419] width 13 height 13
click at [716, 442] on input "checkbox" at bounding box center [722, 448] width 13 height 13
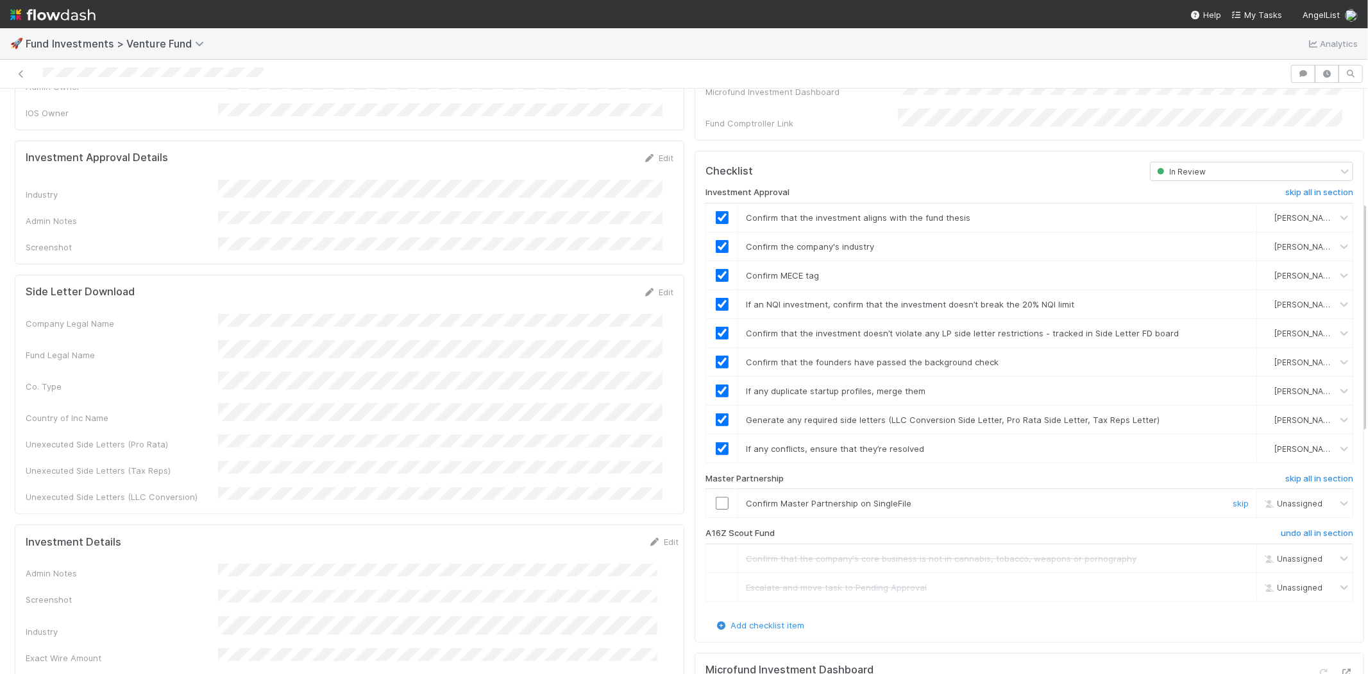
click at [716, 497] on input "checkbox" at bounding box center [722, 503] width 13 height 13
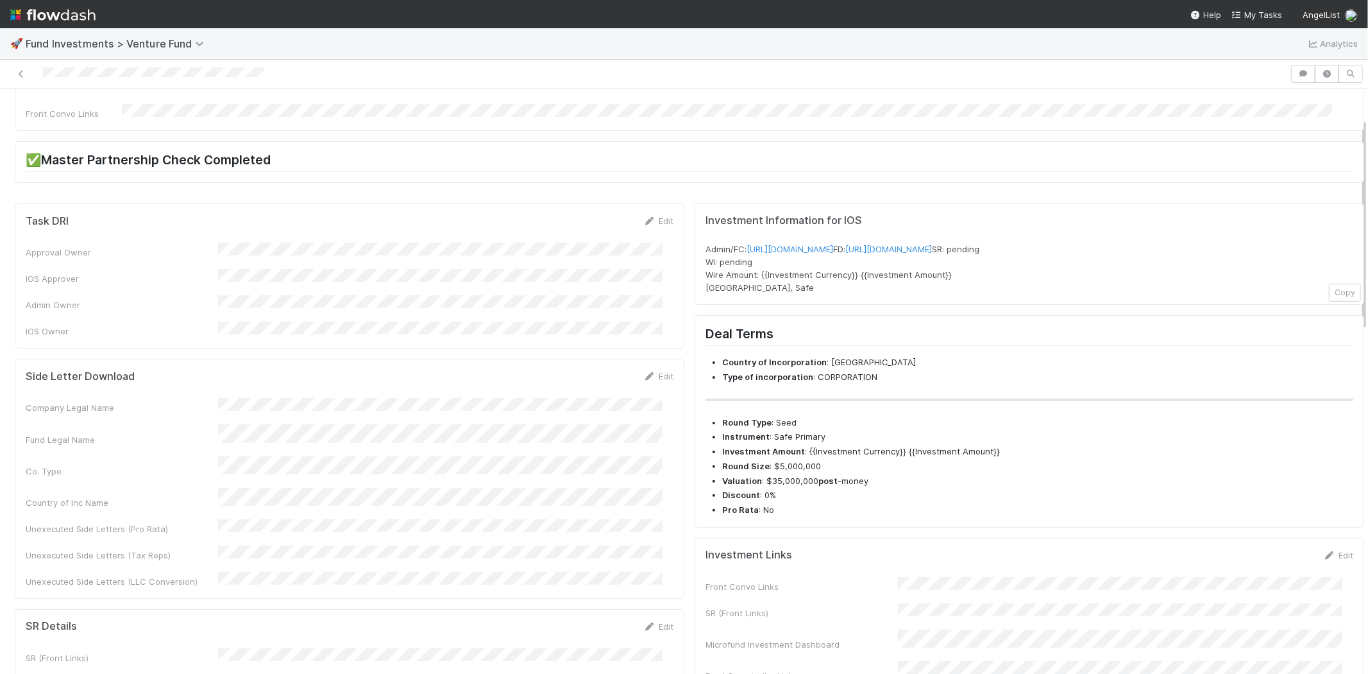
scroll to position [0, 0]
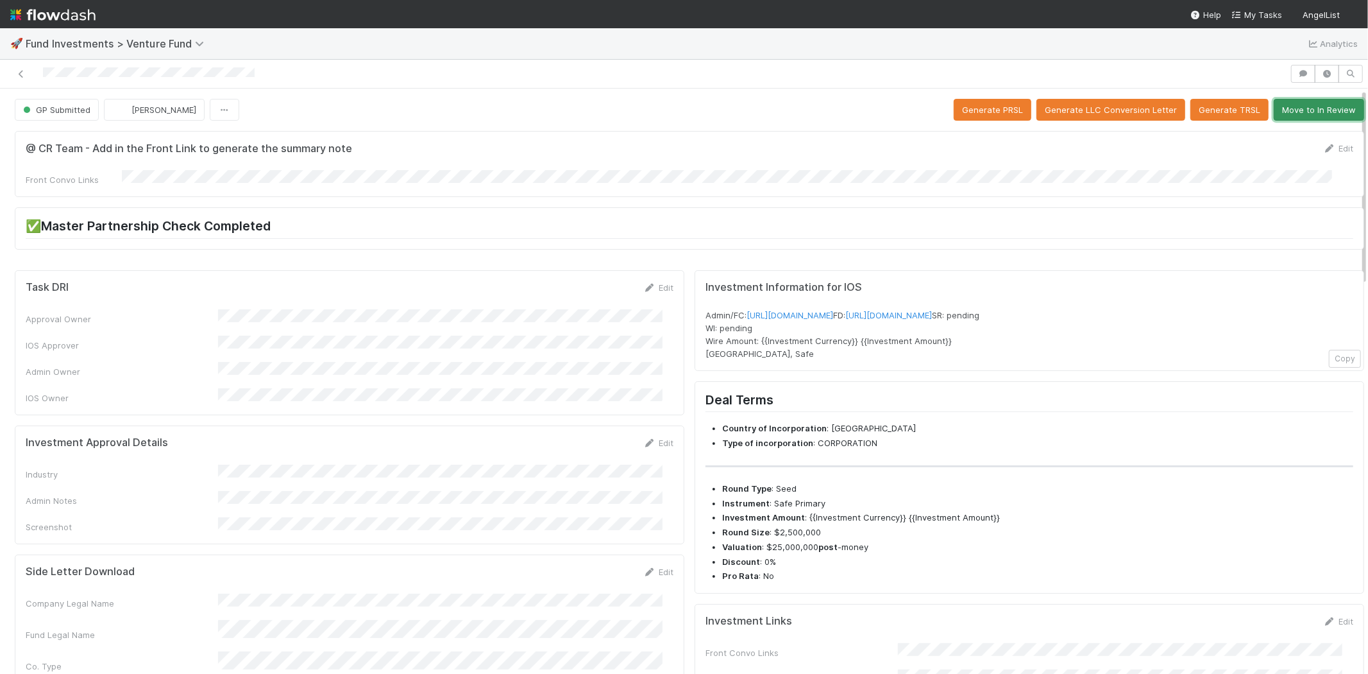
drag, startPoint x: 1278, startPoint y: 109, endPoint x: 1275, endPoint y: 120, distance: 11.6
click at [1278, 112] on button "Move to In Review" at bounding box center [1319, 110] width 90 height 22
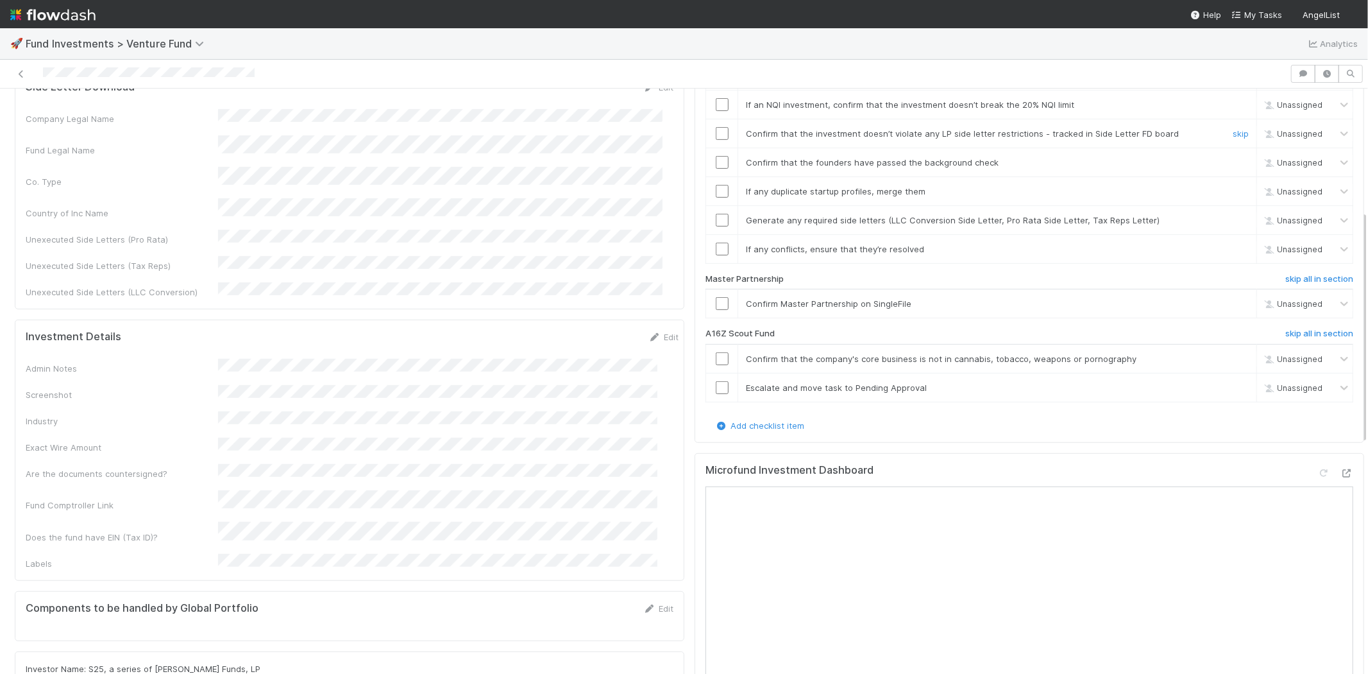
scroll to position [498, 0]
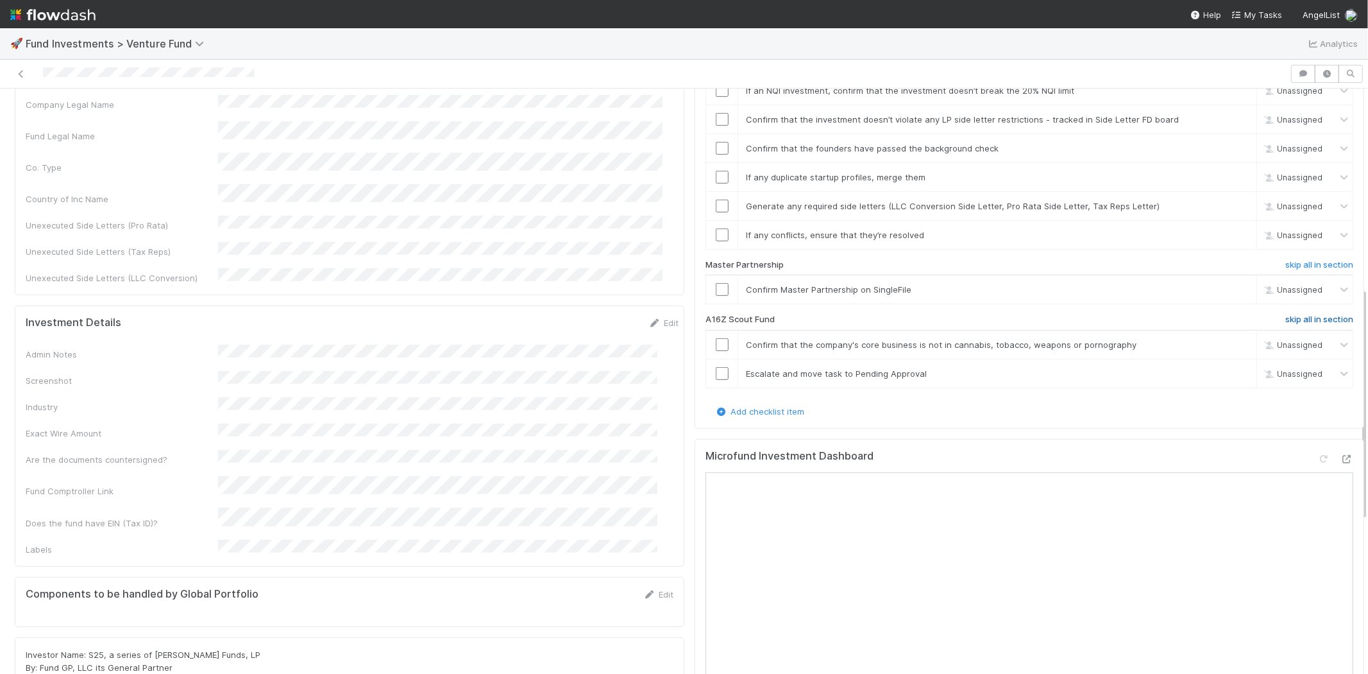
click at [1286, 314] on h6 "skip all in section" at bounding box center [1320, 319] width 68 height 10
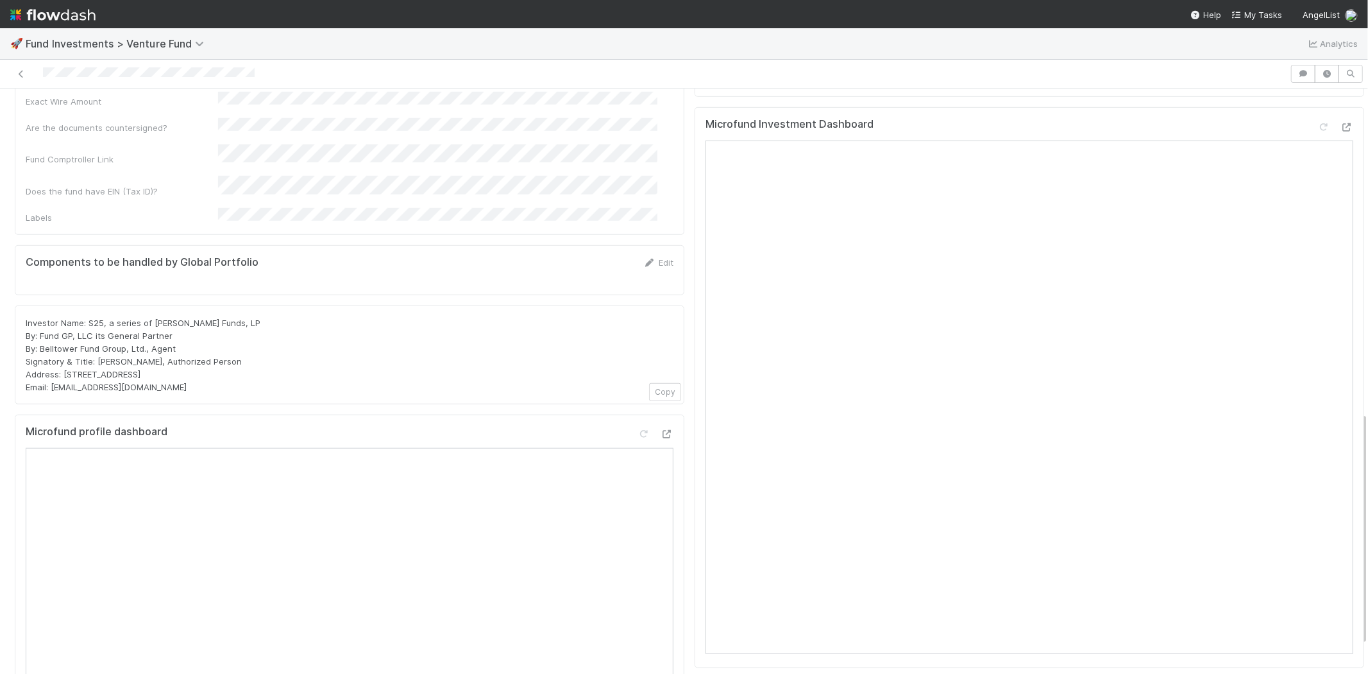
scroll to position [811, 0]
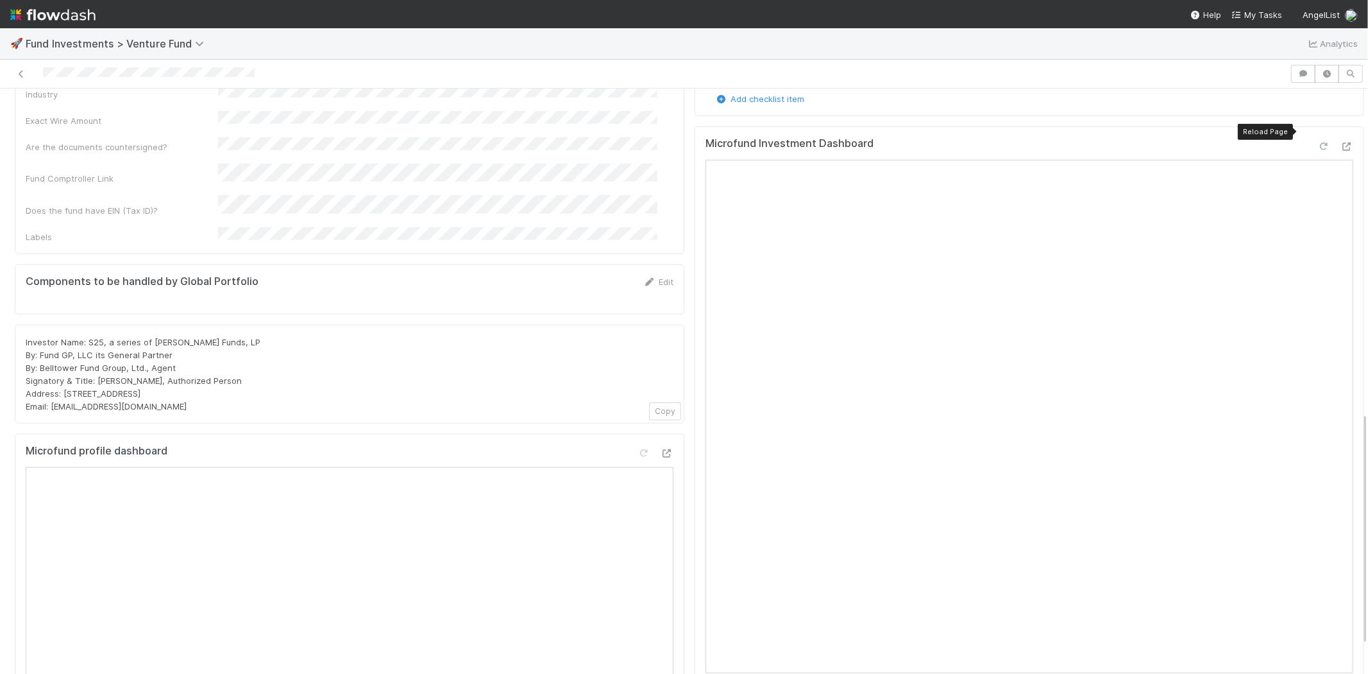
click at [1318, 140] on div at bounding box center [1324, 146] width 13 height 13
click at [1318, 142] on icon at bounding box center [1324, 146] width 13 height 8
click at [1341, 142] on icon at bounding box center [1347, 146] width 13 height 8
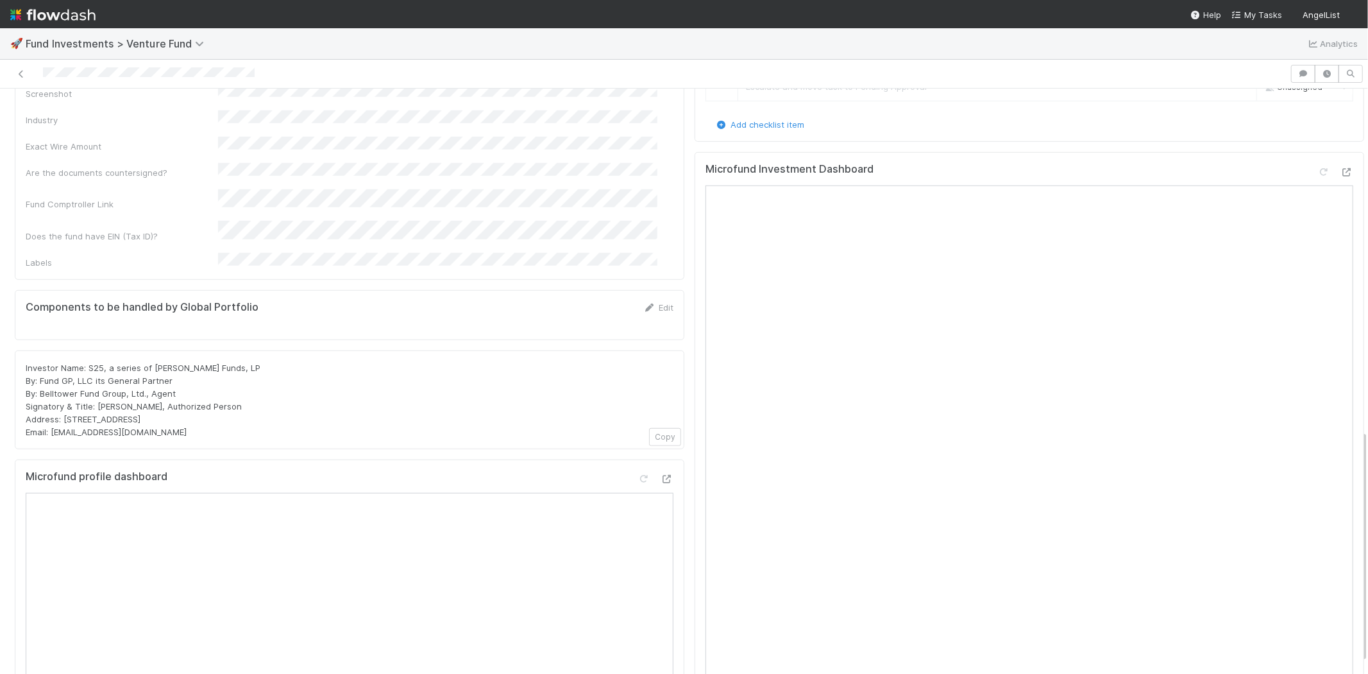
scroll to position [855, 0]
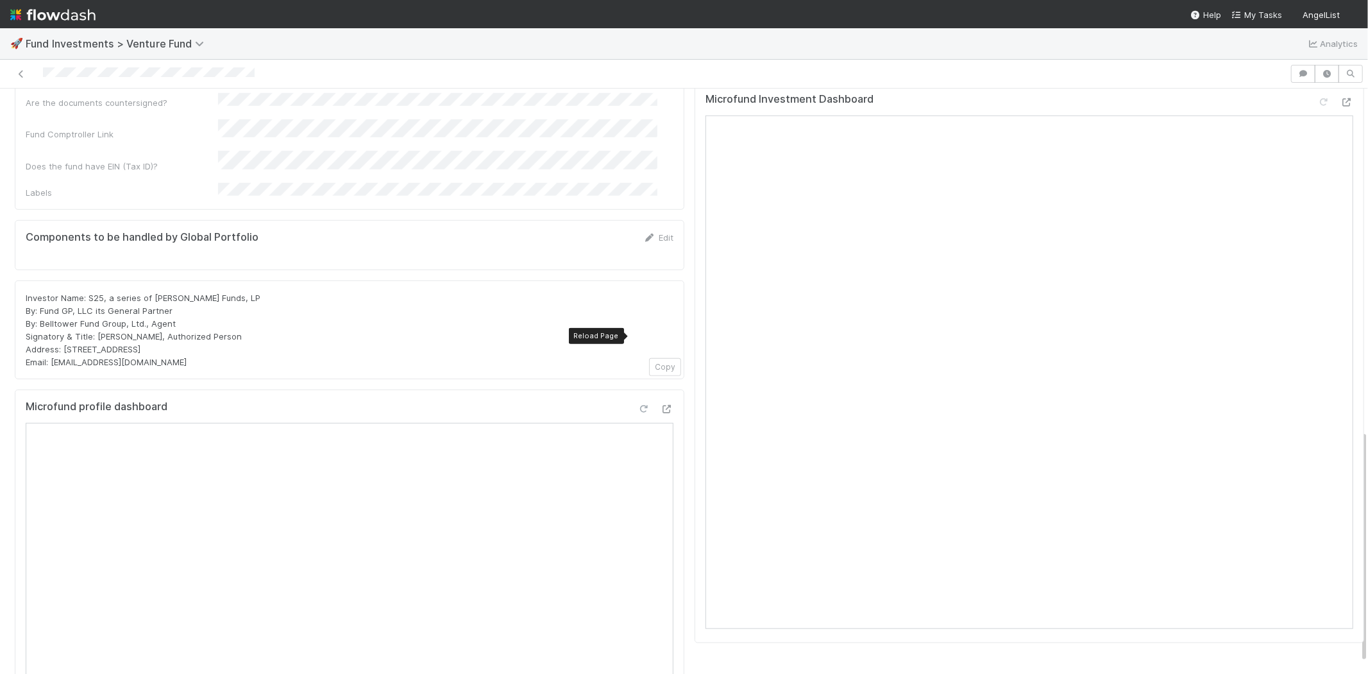
click at [638, 405] on icon at bounding box center [644, 409] width 13 height 8
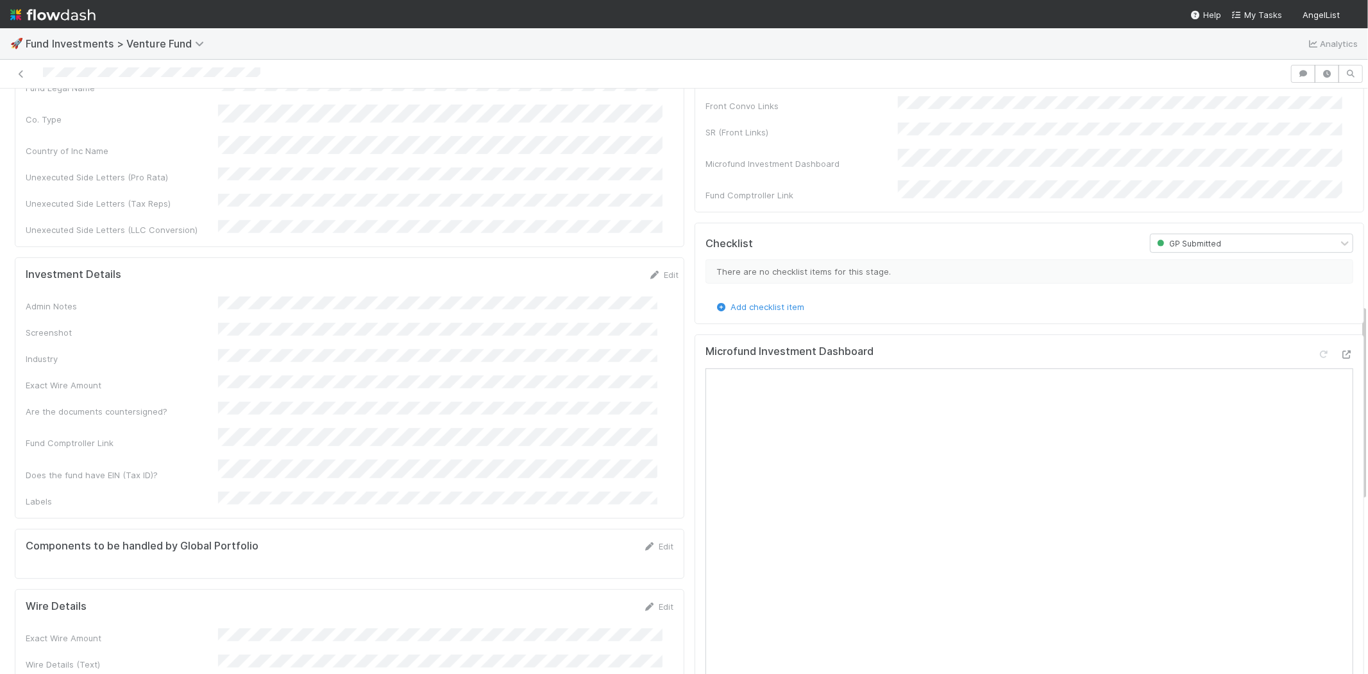
scroll to position [641, 0]
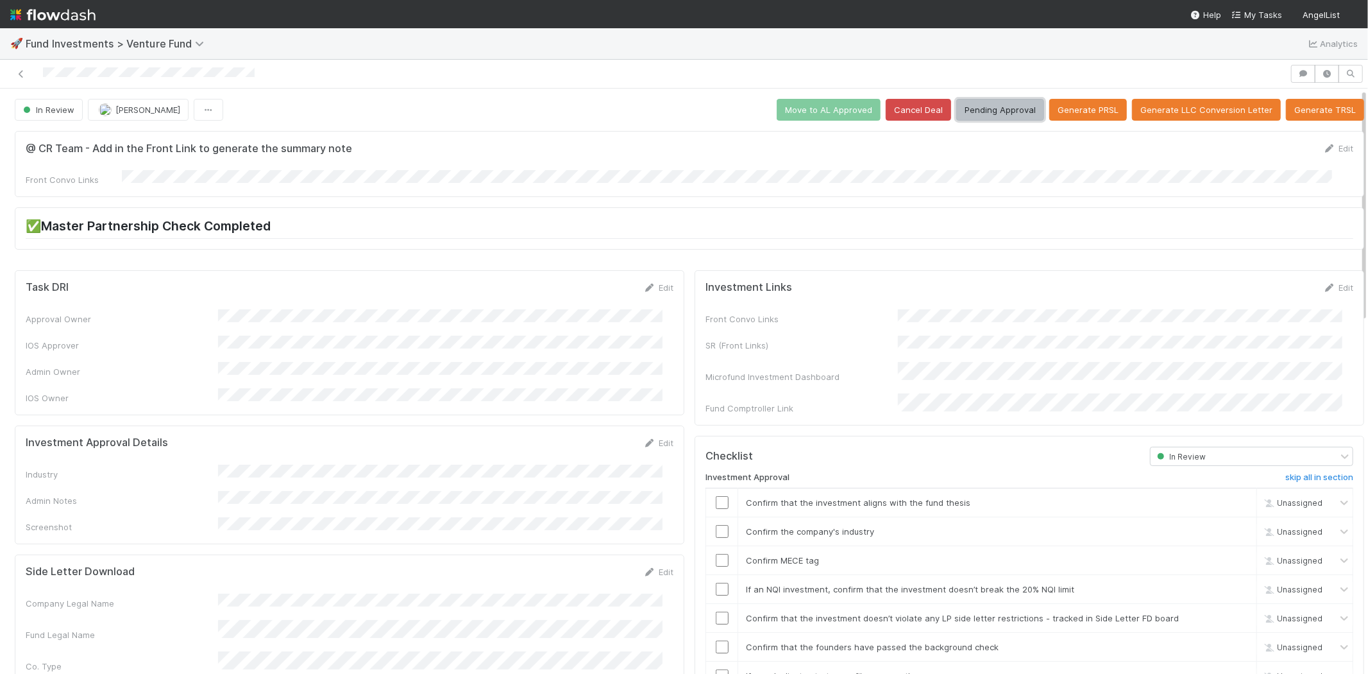
click at [977, 113] on button "Pending Approval" at bounding box center [1000, 110] width 88 height 22
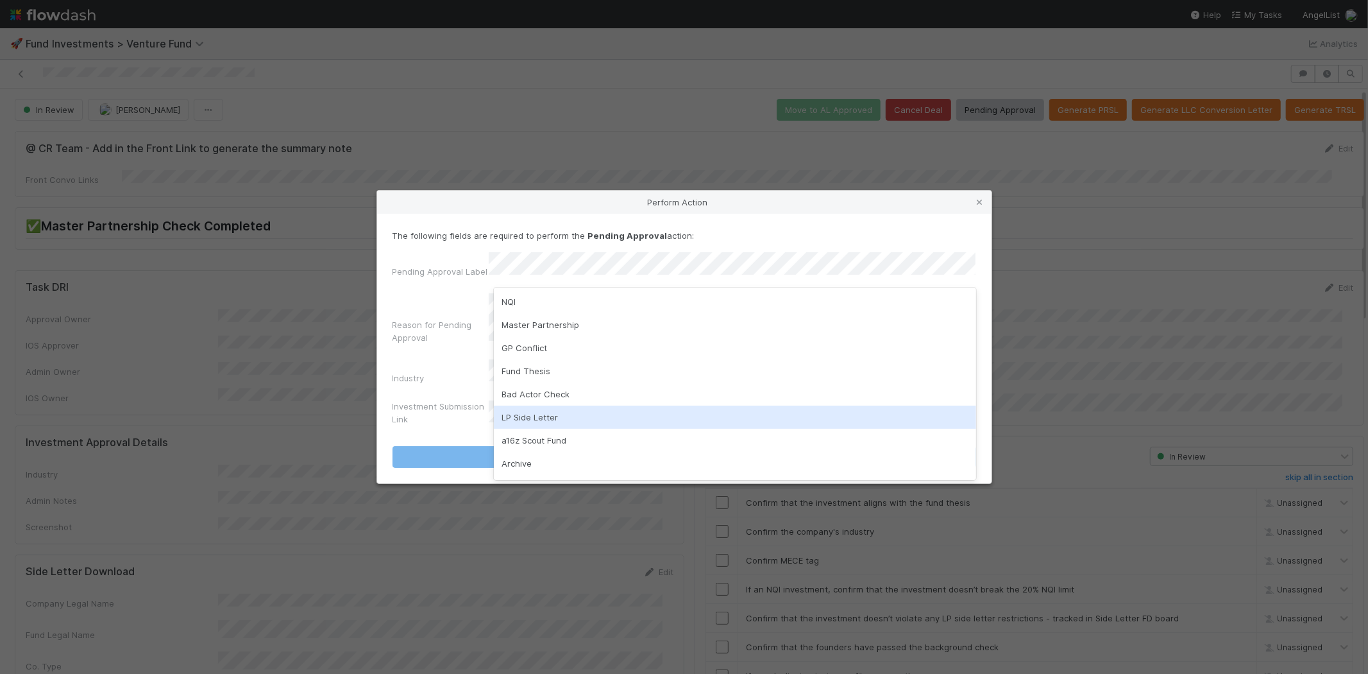
scroll to position [90, 0]
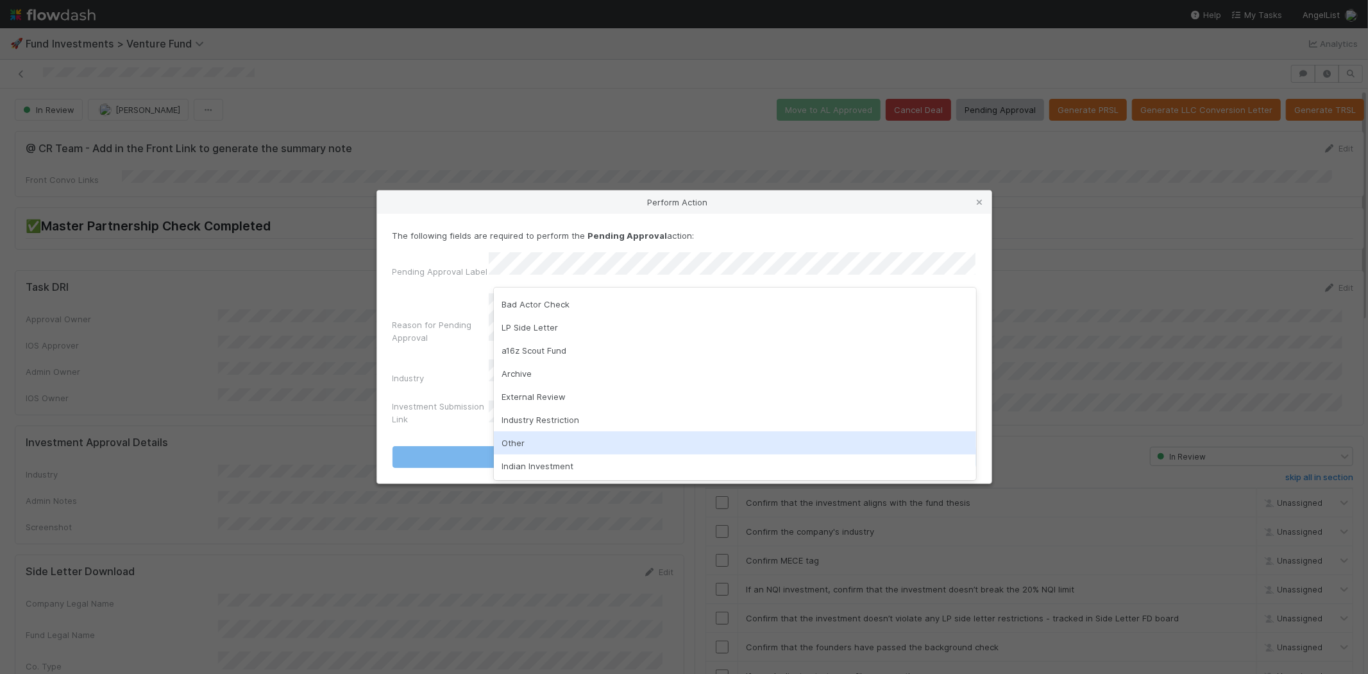
click at [524, 439] on div "Other" at bounding box center [735, 442] width 482 height 23
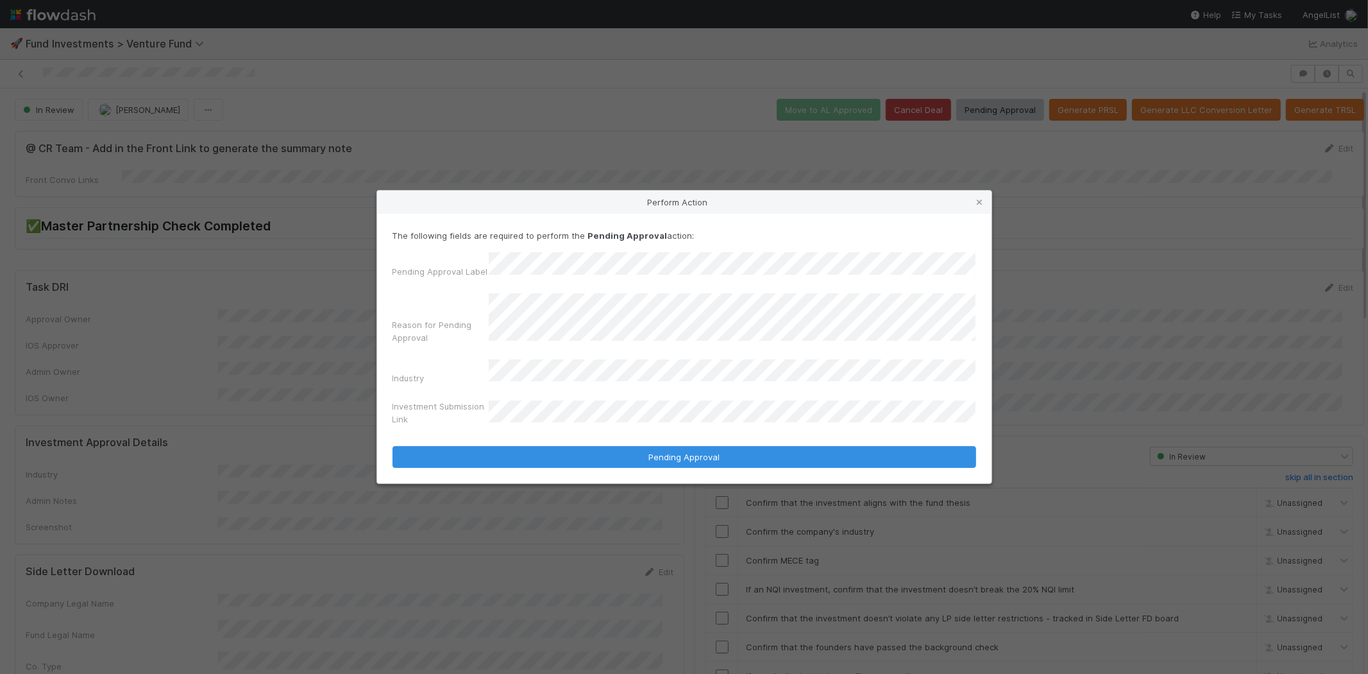
click at [540, 382] on div "Pending Approval Label Reason for Pending Approval Industry Investment Submissi…" at bounding box center [685, 341] width 584 height 178
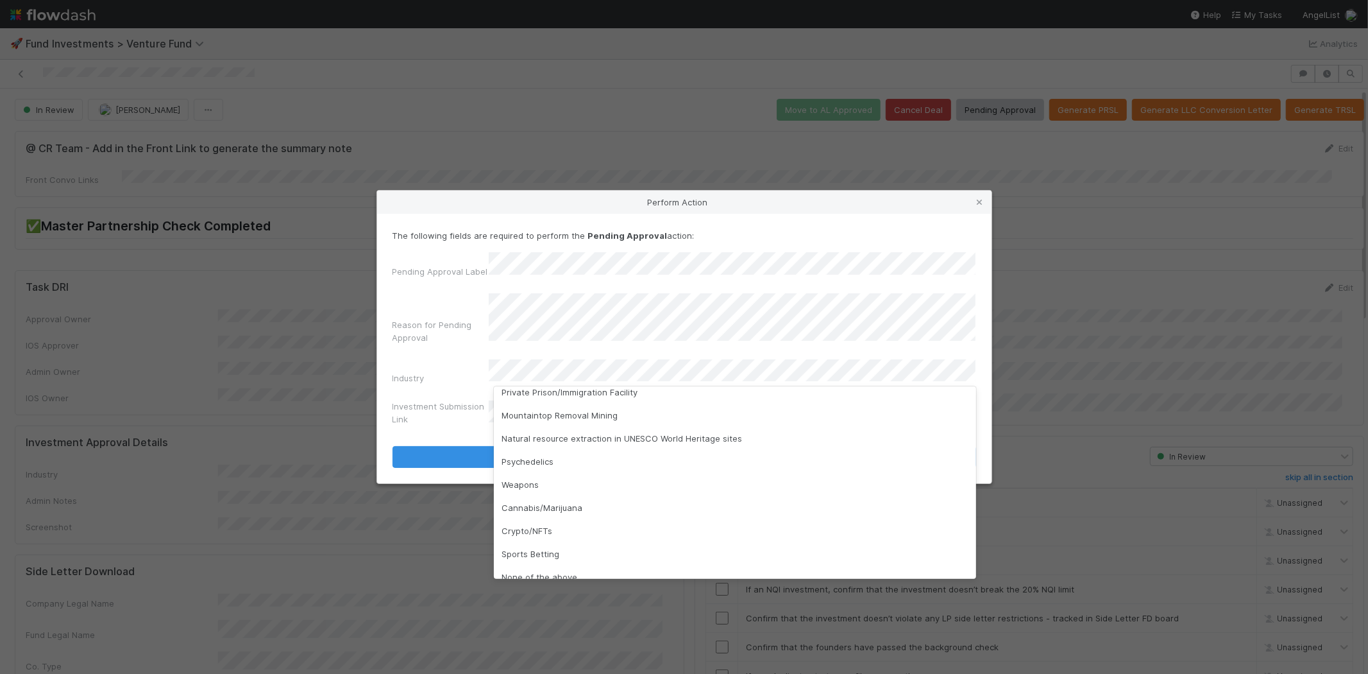
scroll to position [366, 0]
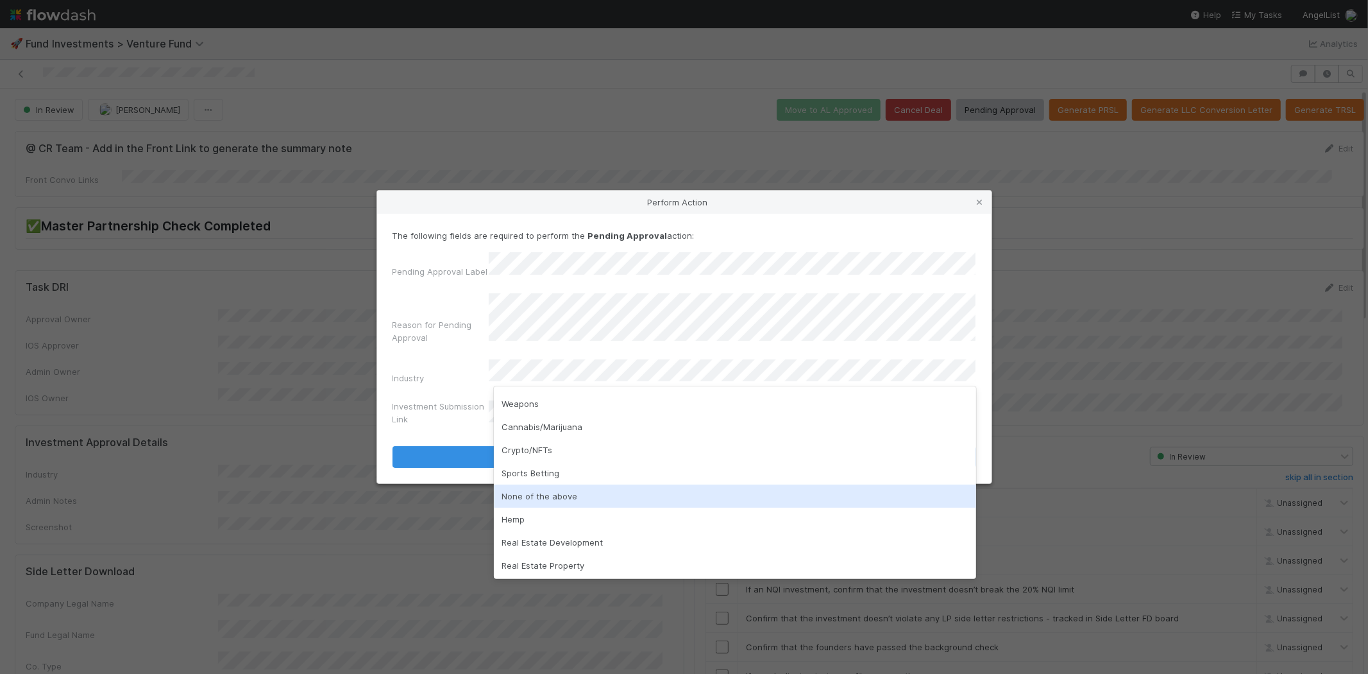
click at [547, 495] on div "None of the above" at bounding box center [735, 495] width 482 height 23
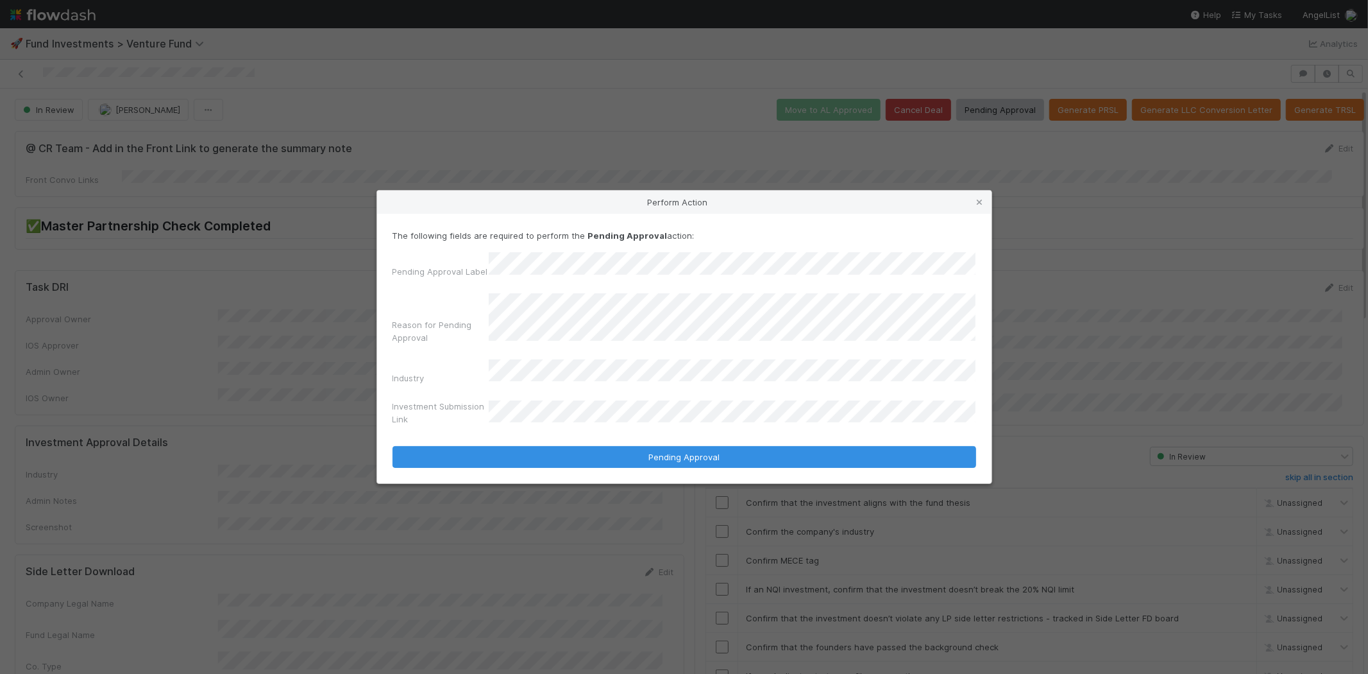
click at [393, 446] on button "Pending Approval" at bounding box center [685, 457] width 584 height 22
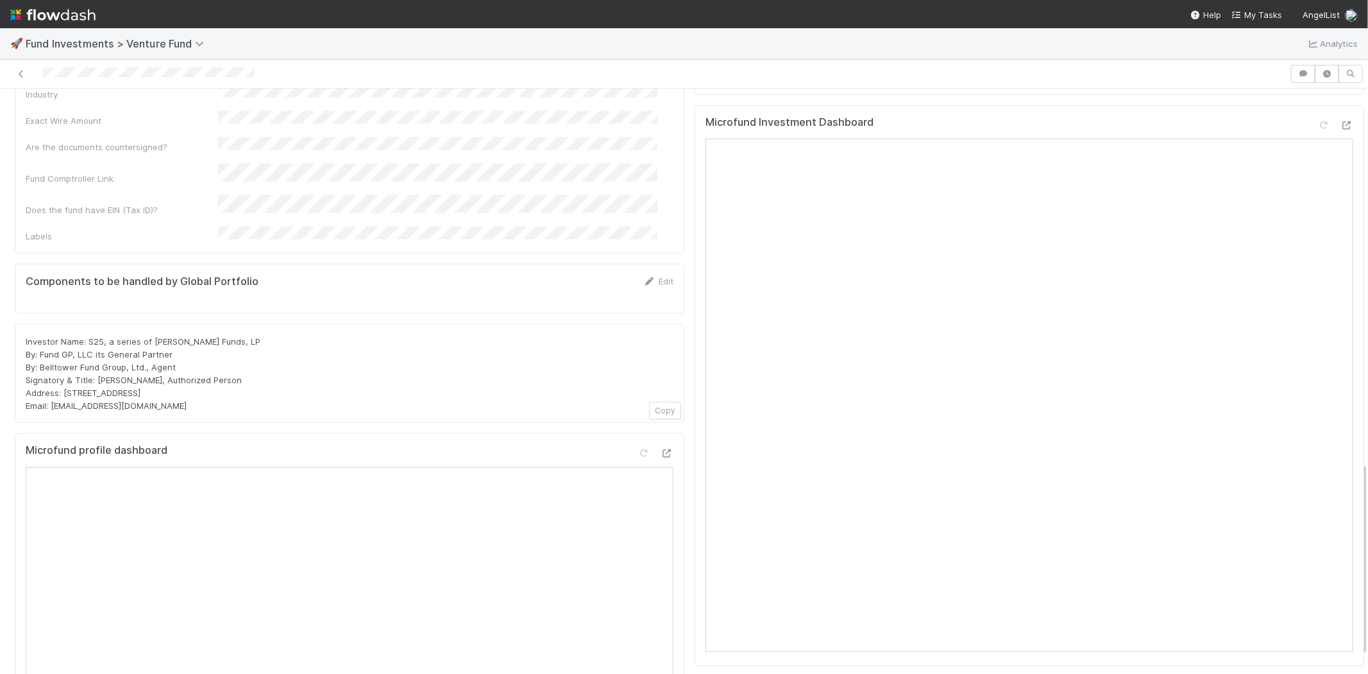
scroll to position [1106, 0]
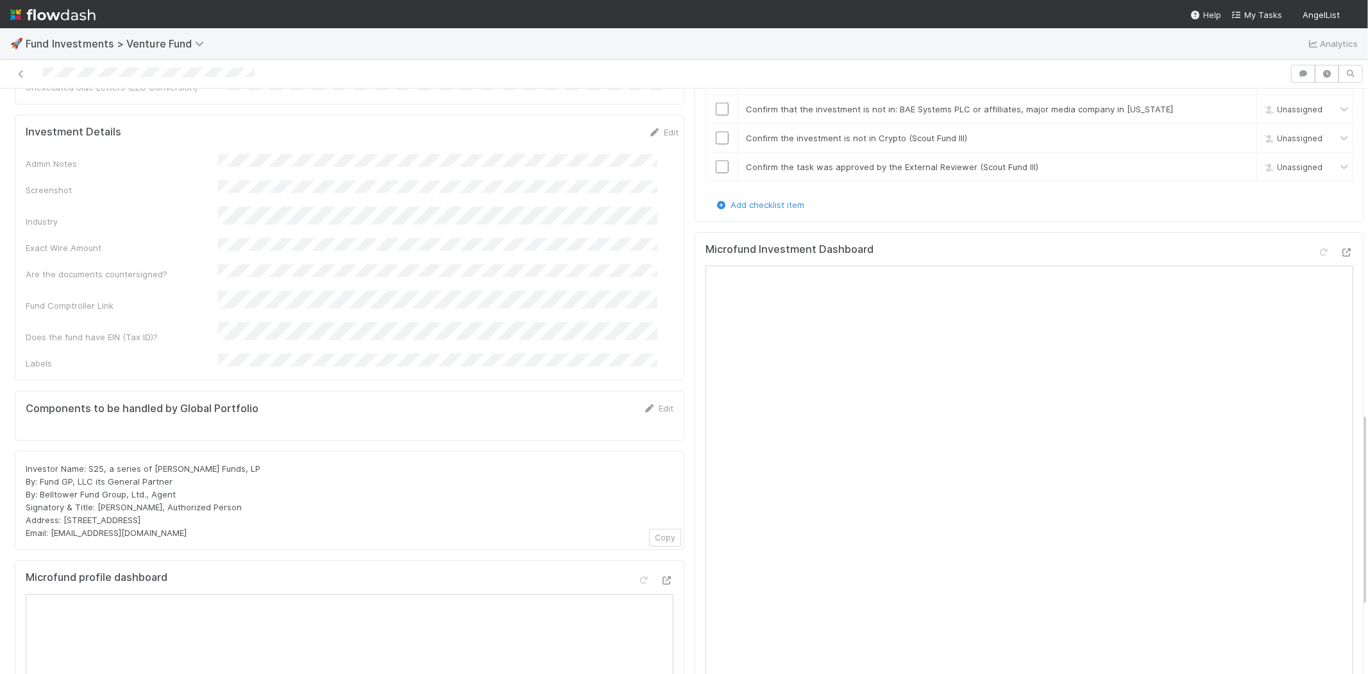
scroll to position [1140, 0]
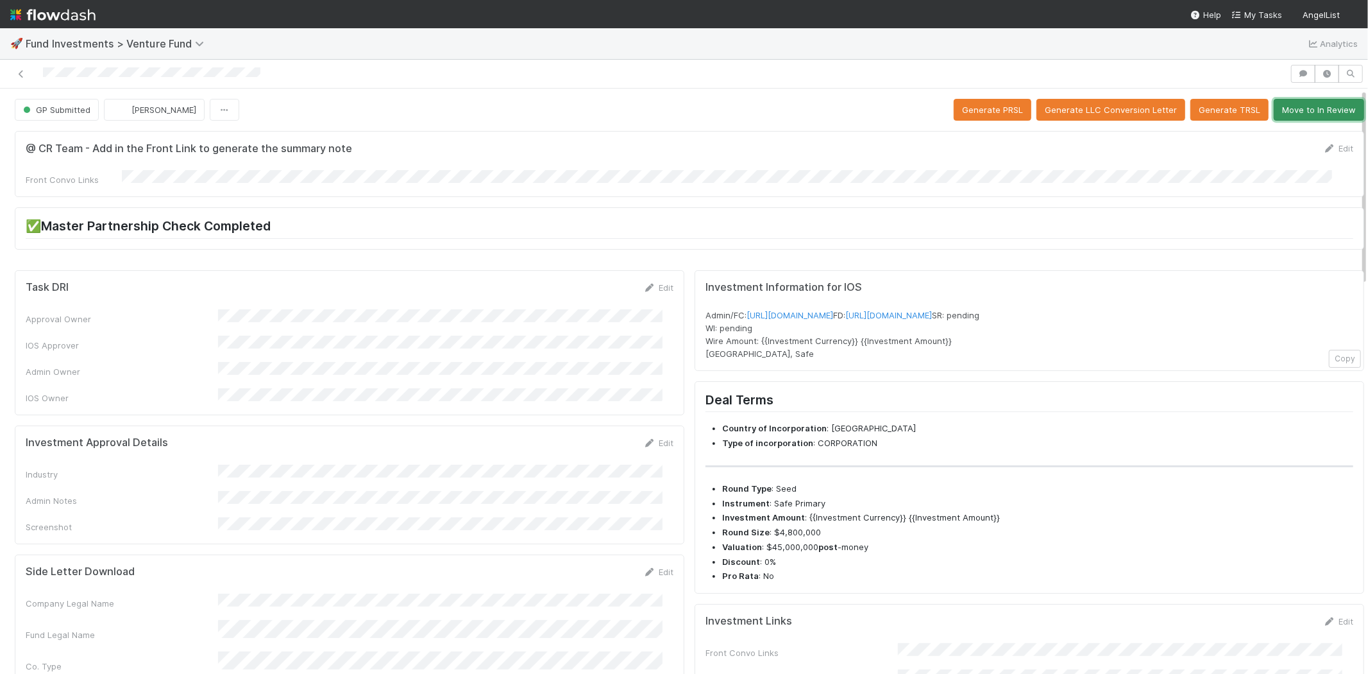
click at [1274, 113] on button "Move to In Review" at bounding box center [1319, 110] width 90 height 22
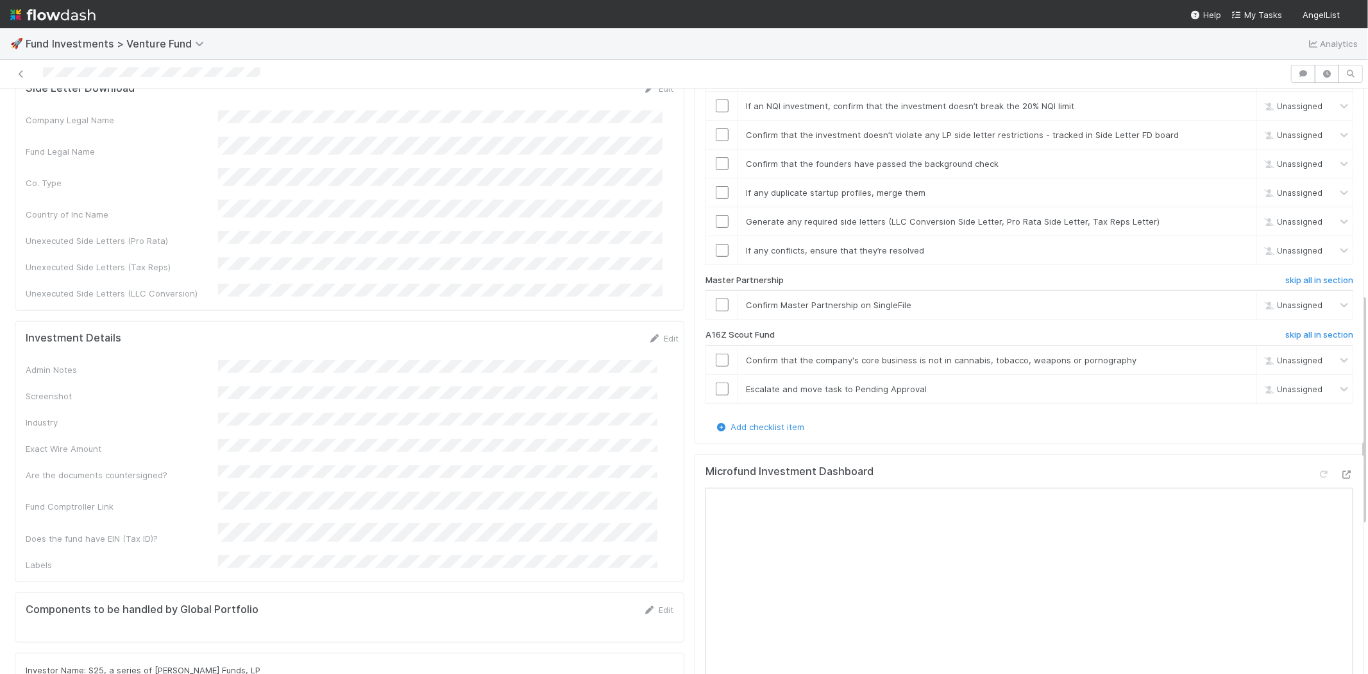
scroll to position [570, 0]
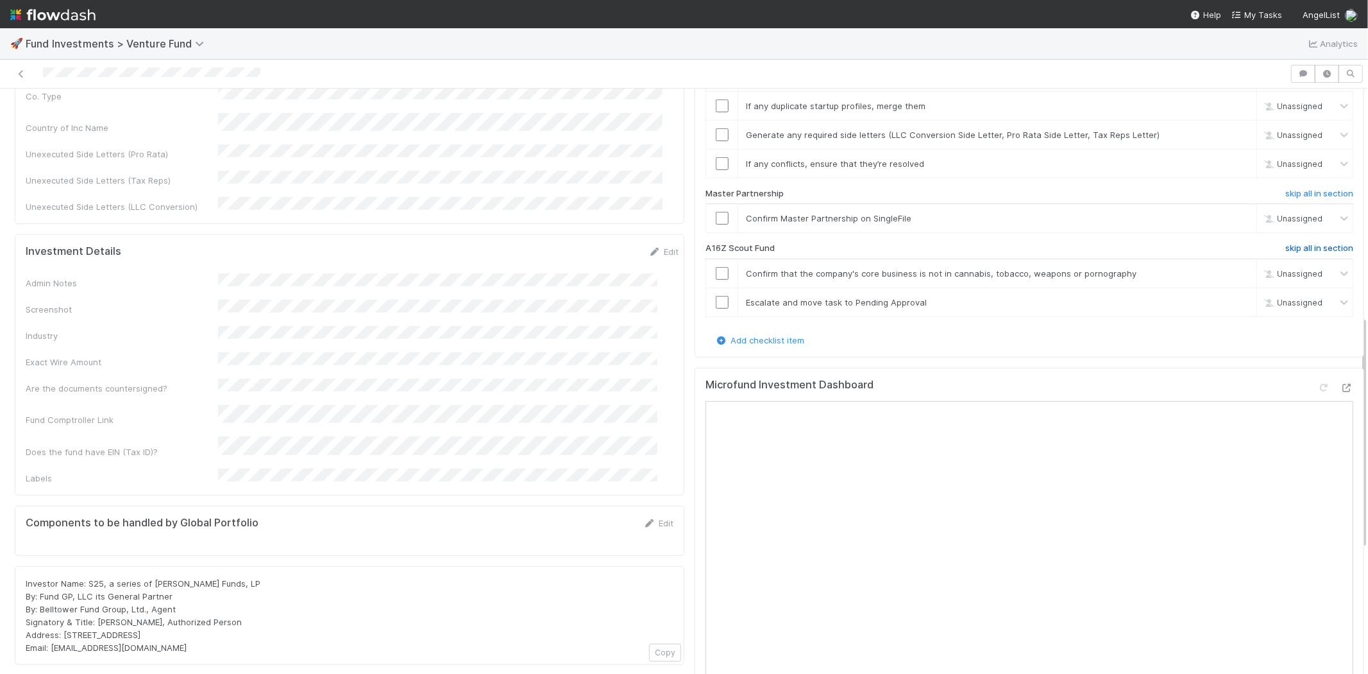
click at [1286, 243] on h6 "skip all in section" at bounding box center [1320, 248] width 68 height 10
click at [1287, 243] on h6 "undo all in section" at bounding box center [1317, 248] width 72 height 10
click at [1287, 243] on h6 "skip all in section" at bounding box center [1320, 248] width 68 height 10
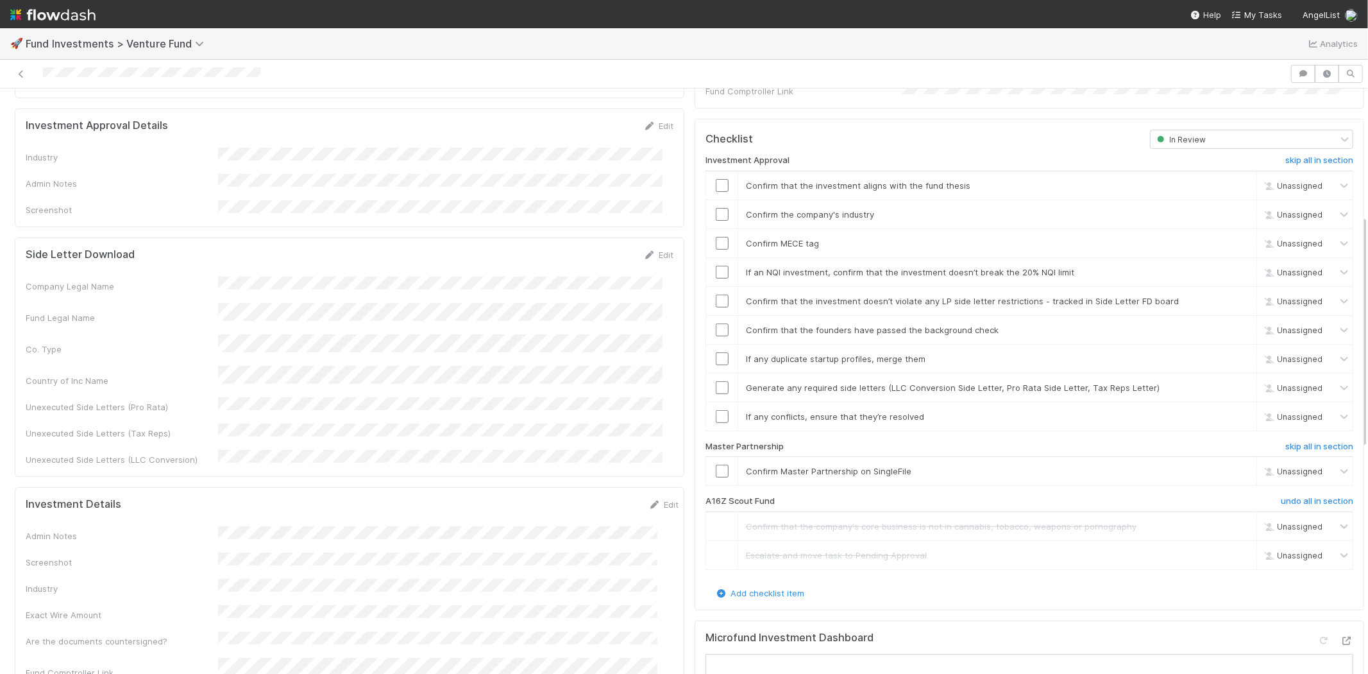
scroll to position [285, 0]
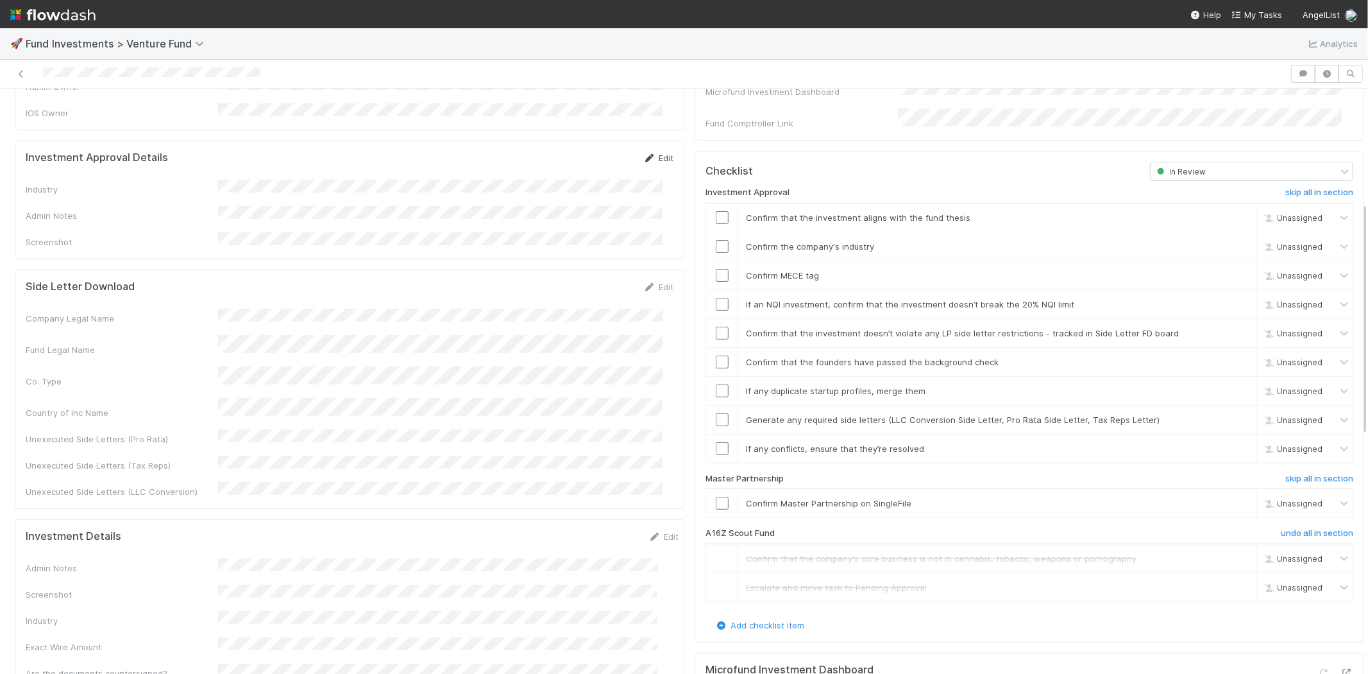
click at [650, 153] on link "Edit" at bounding box center [658, 158] width 30 height 10
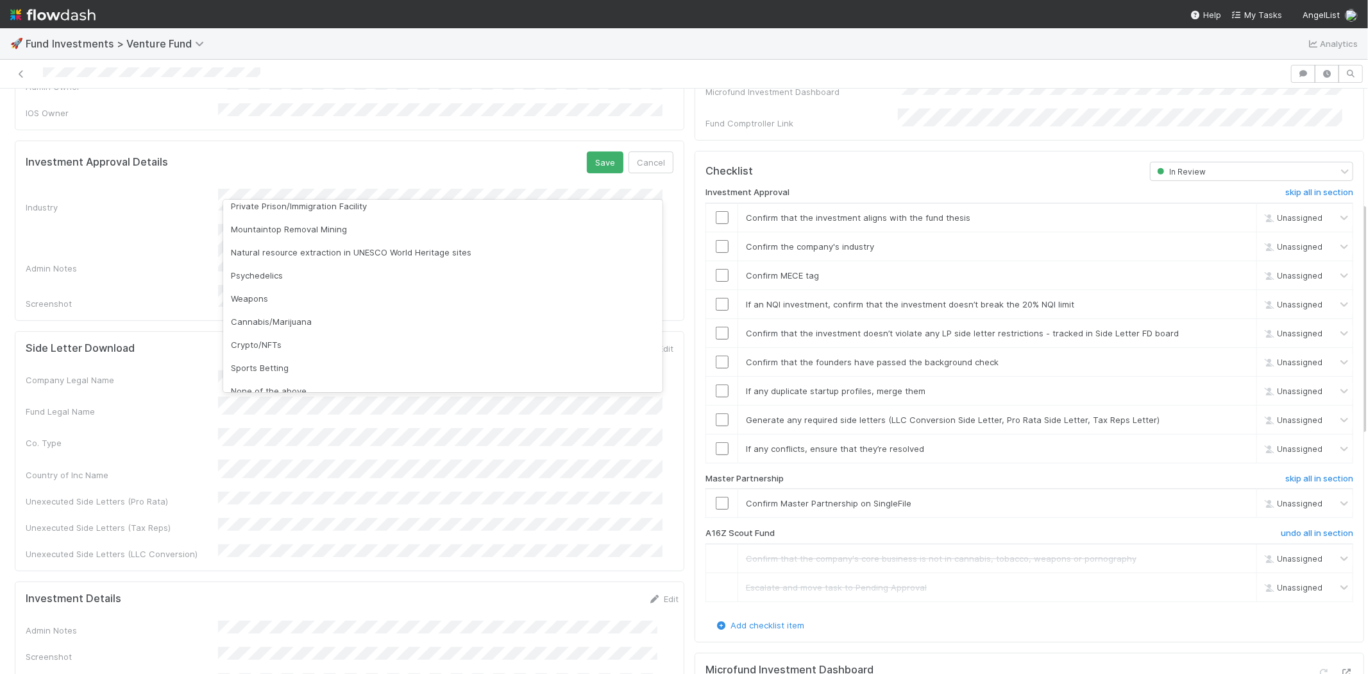
scroll to position [366, 0]
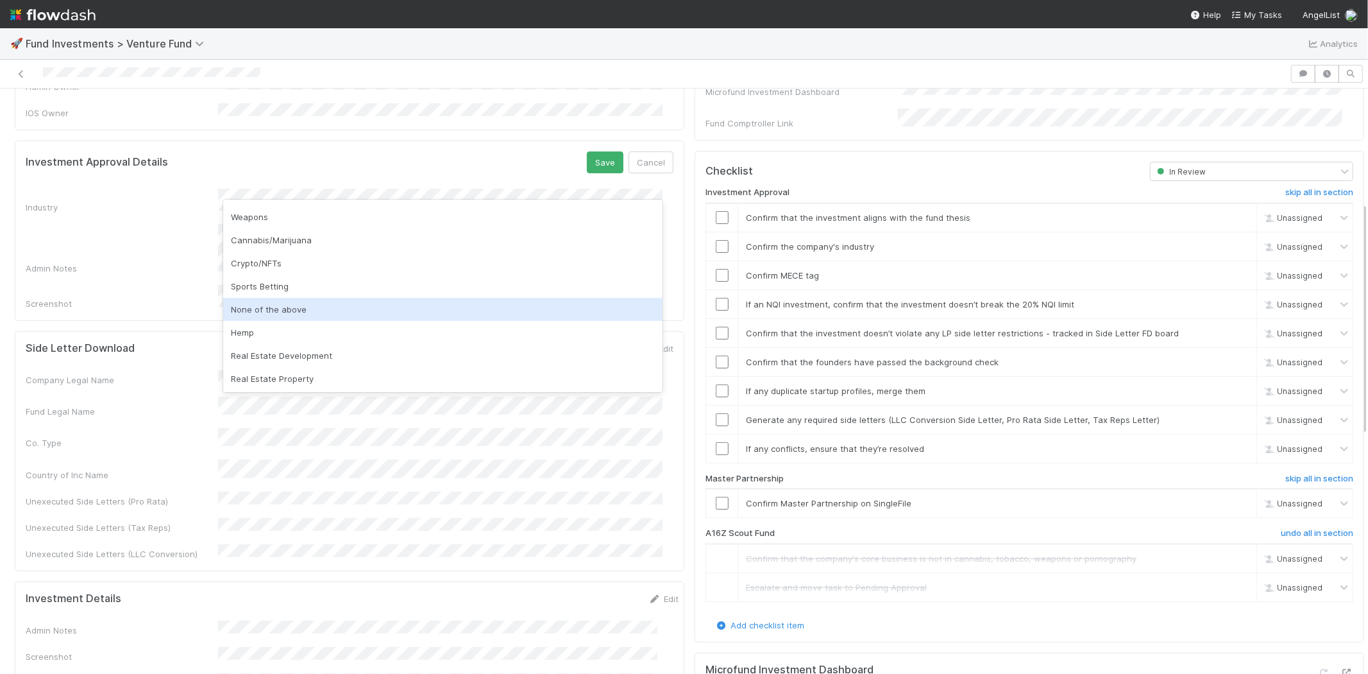
click at [253, 309] on div "None of the above" at bounding box center [442, 309] width 439 height 23
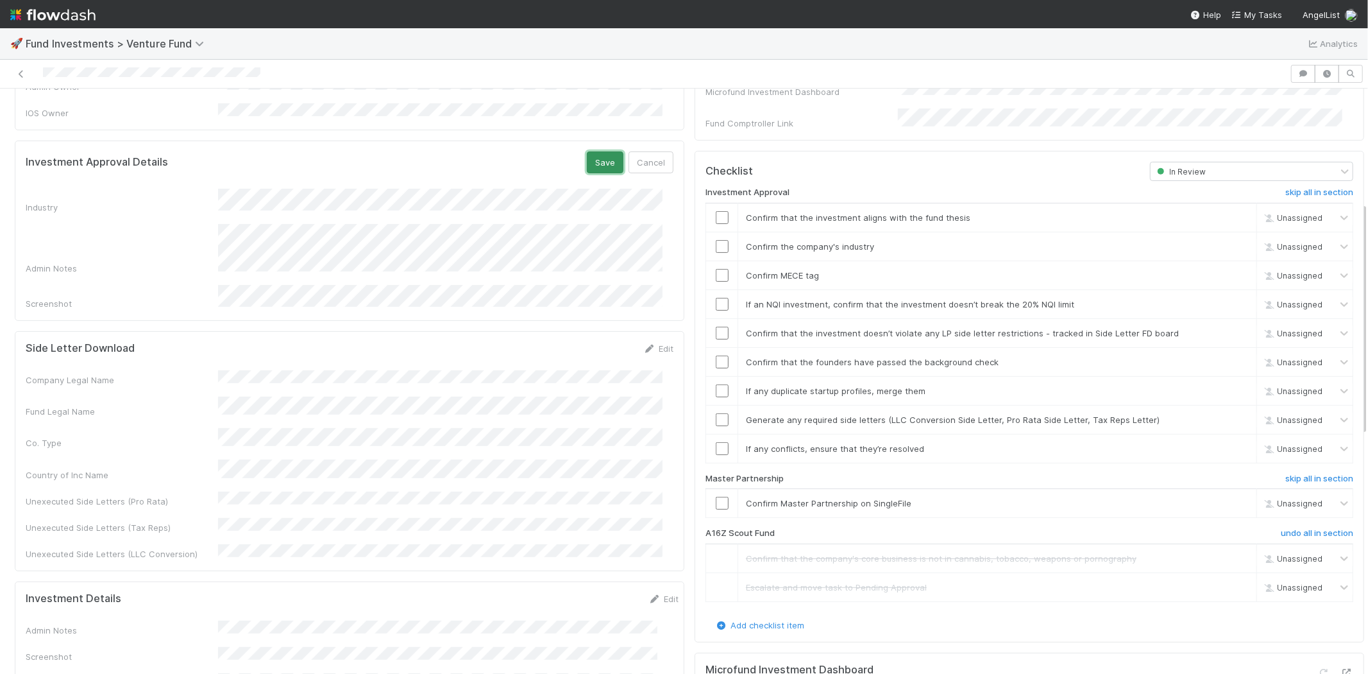
click at [600, 151] on button "Save" at bounding box center [605, 162] width 37 height 22
click at [716, 211] on input "checkbox" at bounding box center [722, 217] width 13 height 13
click at [716, 240] on input "checkbox" at bounding box center [722, 246] width 13 height 13
click at [716, 269] on input "checkbox" at bounding box center [722, 275] width 13 height 13
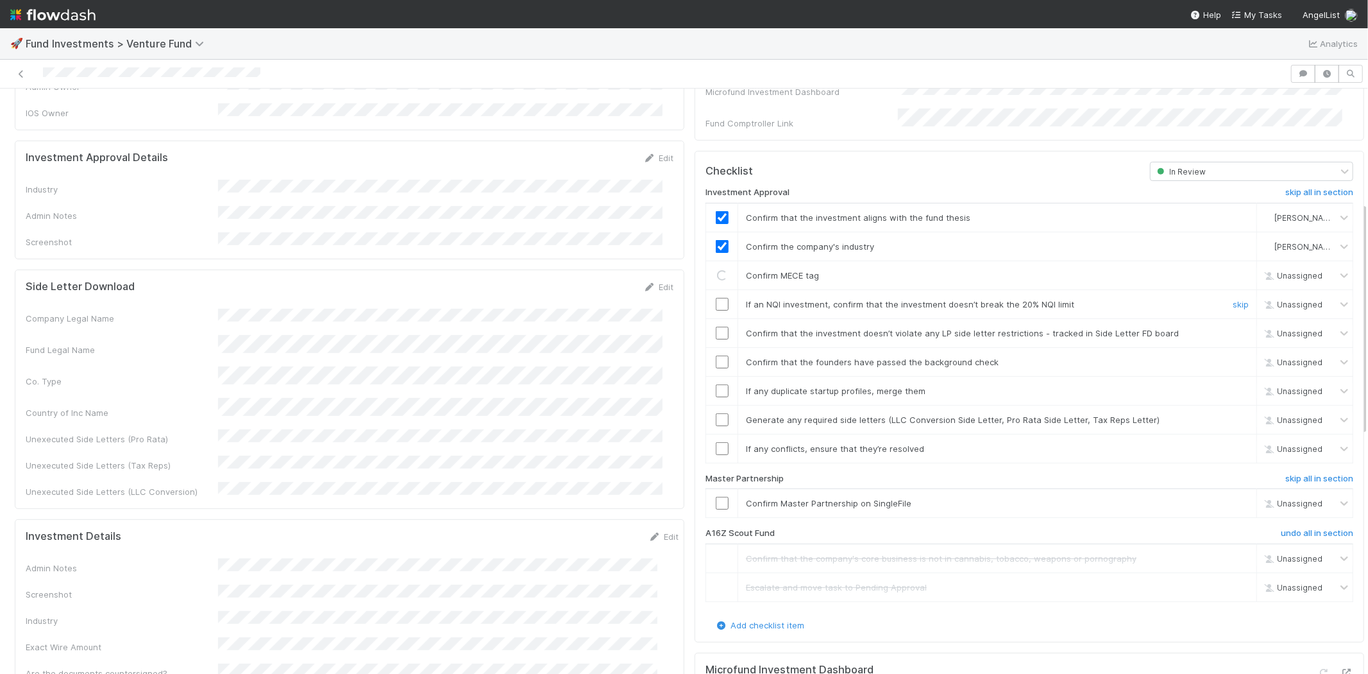
click at [716, 298] on input "checkbox" at bounding box center [722, 304] width 13 height 13
drag, startPoint x: 711, startPoint y: 318, endPoint x: 711, endPoint y: 337, distance: 19.2
click at [716, 327] on input "checkbox" at bounding box center [722, 333] width 13 height 13
click at [716, 355] on input "checkbox" at bounding box center [722, 361] width 13 height 13
click at [716, 384] on input "checkbox" at bounding box center [722, 390] width 13 height 13
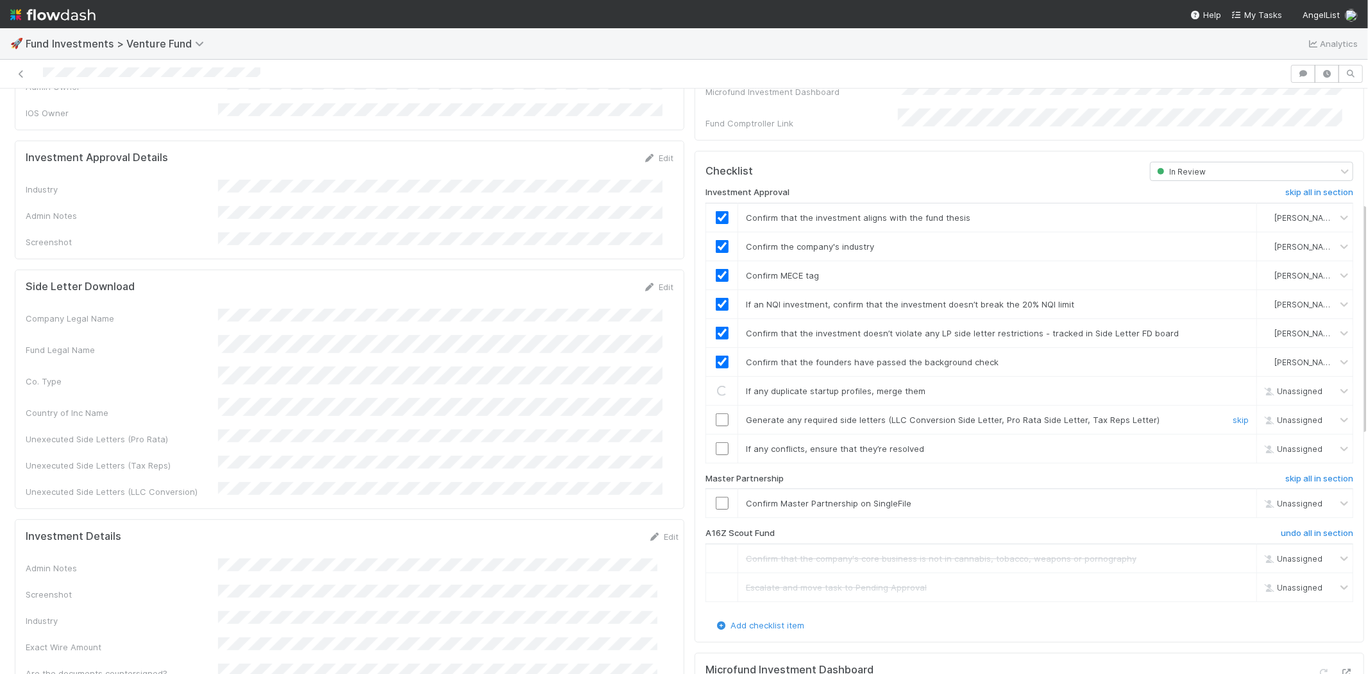
drag, startPoint x: 708, startPoint y: 404, endPoint x: 709, endPoint y: 414, distance: 10.3
click at [716, 413] on input "checkbox" at bounding box center [722, 419] width 13 height 13
click at [716, 442] on input "checkbox" at bounding box center [722, 448] width 13 height 13
click at [716, 497] on input "checkbox" at bounding box center [722, 503] width 13 height 13
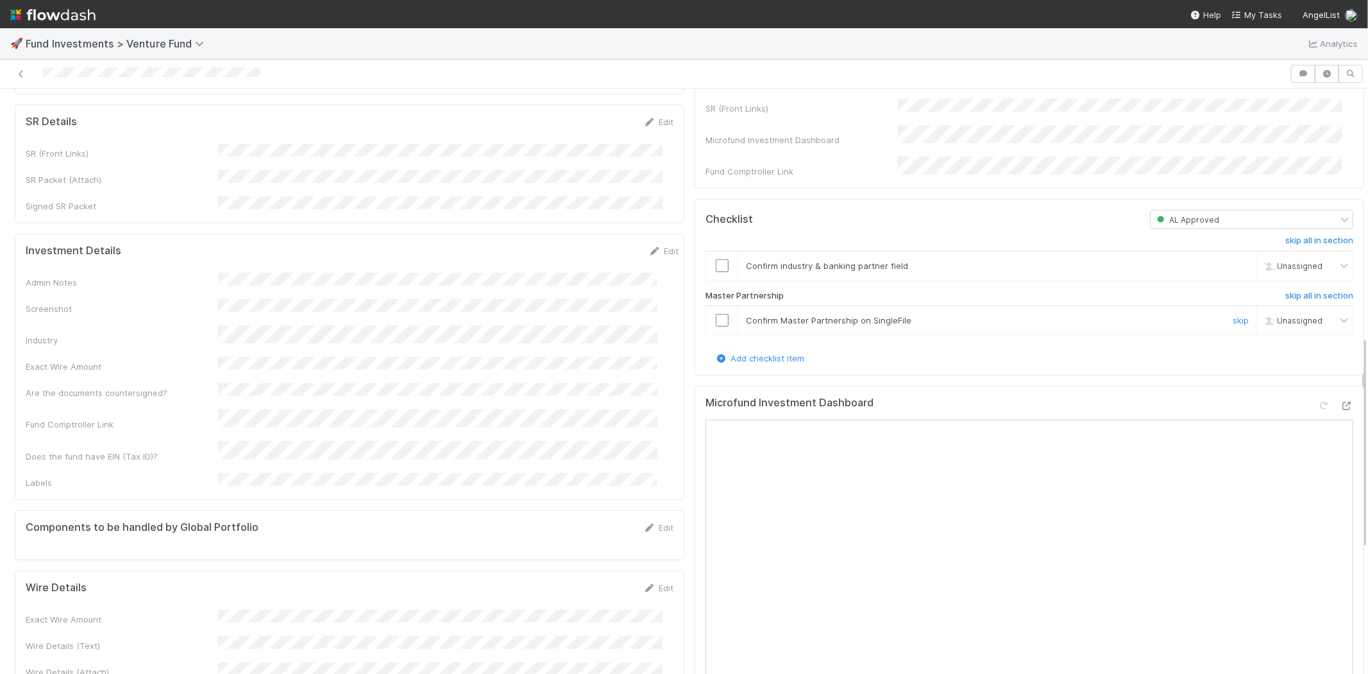
scroll to position [788, 0]
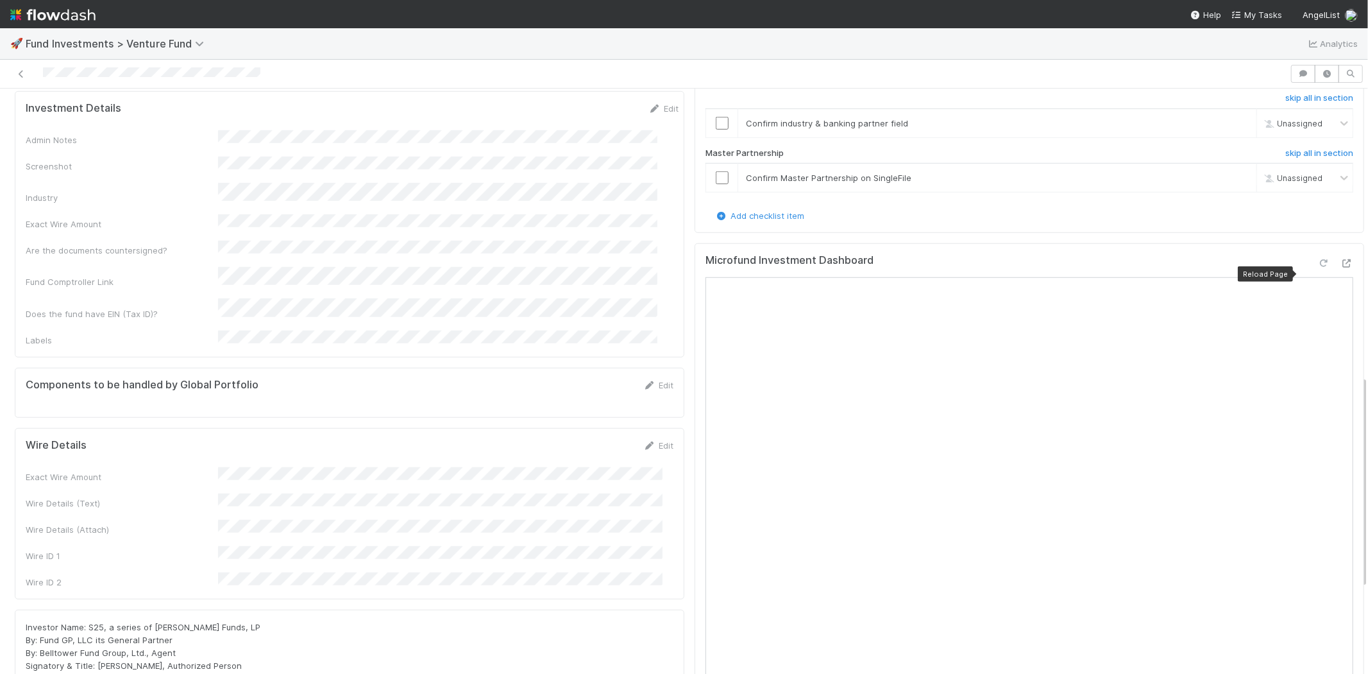
click at [1318, 267] on icon at bounding box center [1324, 263] width 13 height 8
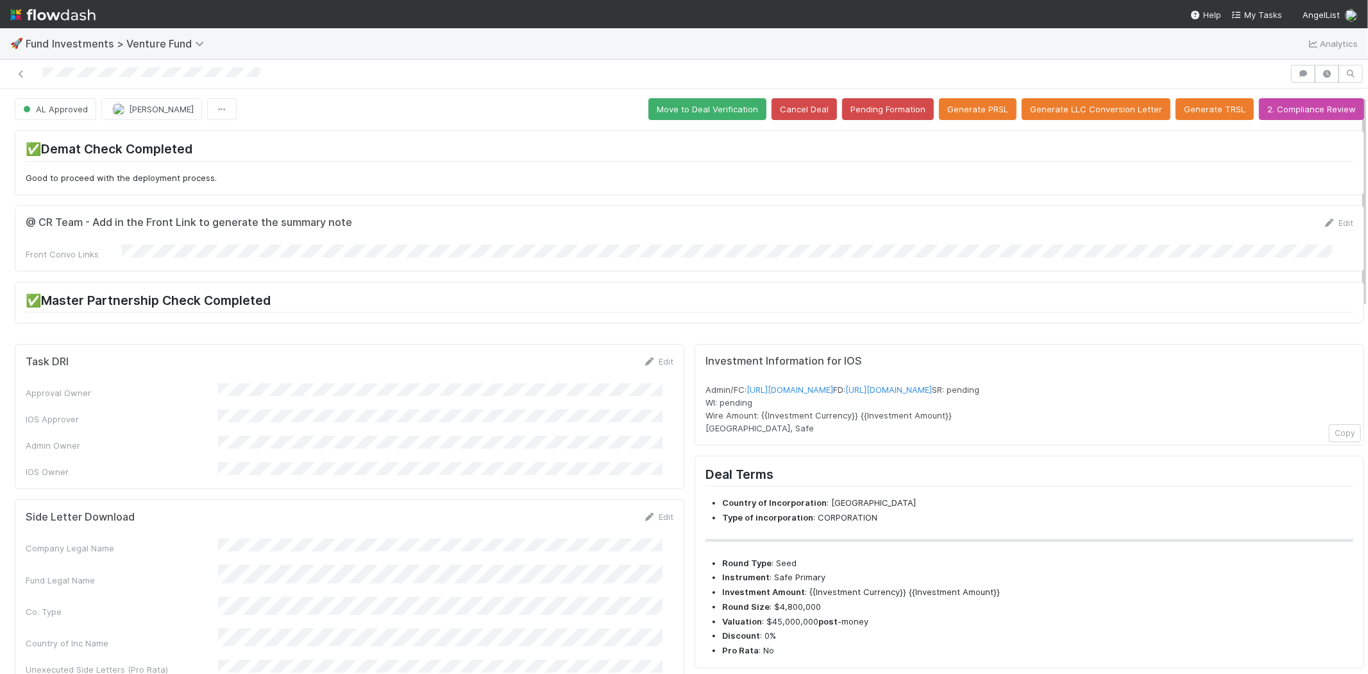
scroll to position [0, 0]
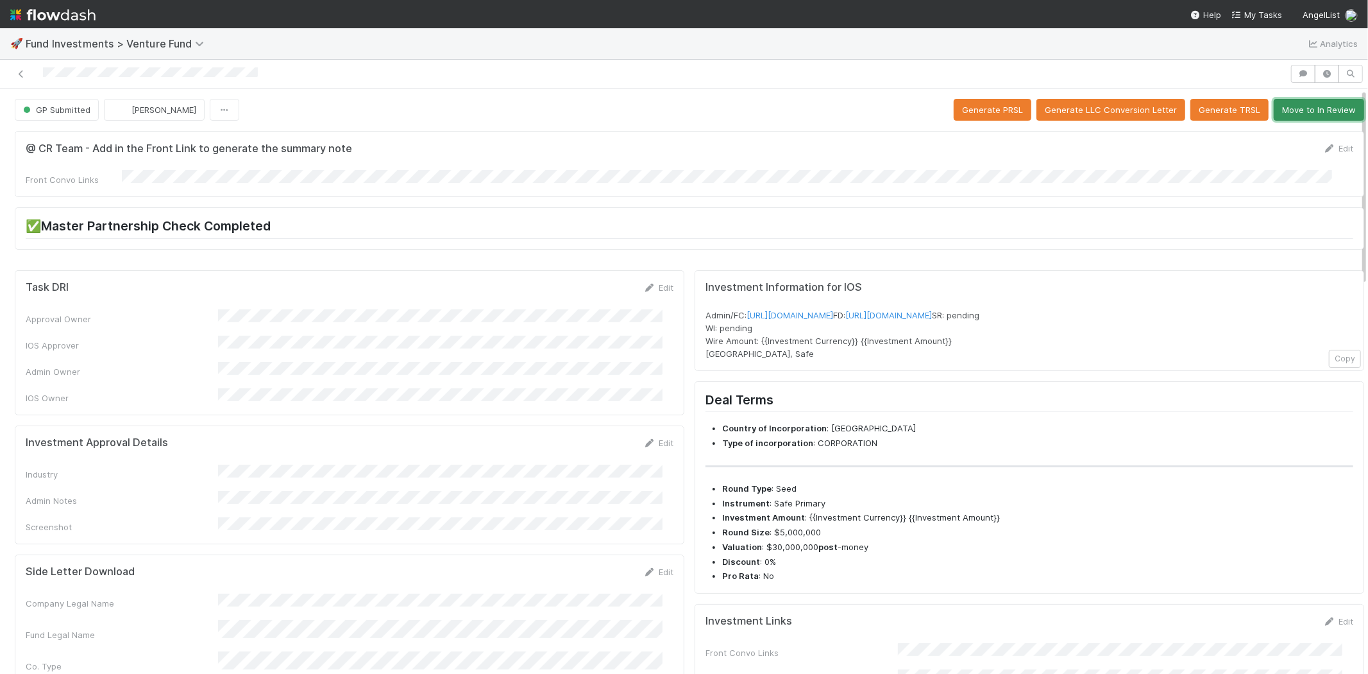
click at [1275, 107] on button "Move to In Review" at bounding box center [1319, 110] width 90 height 22
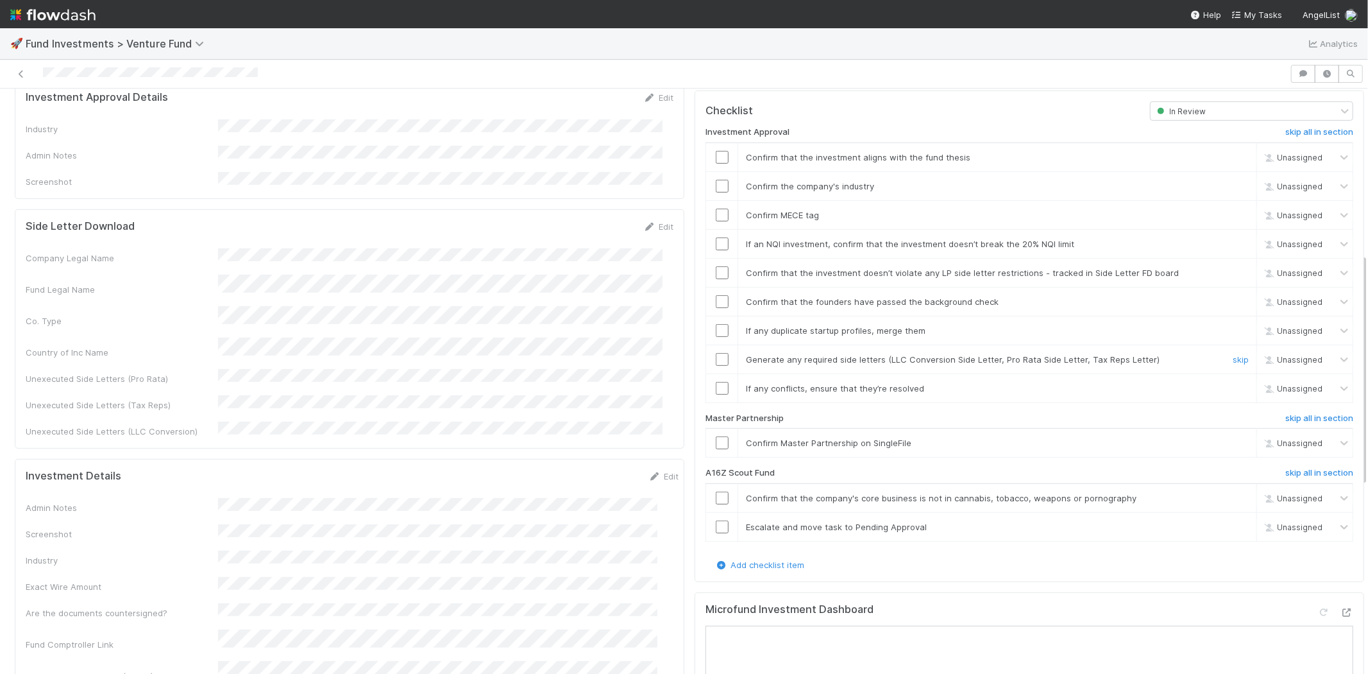
scroll to position [427, 0]
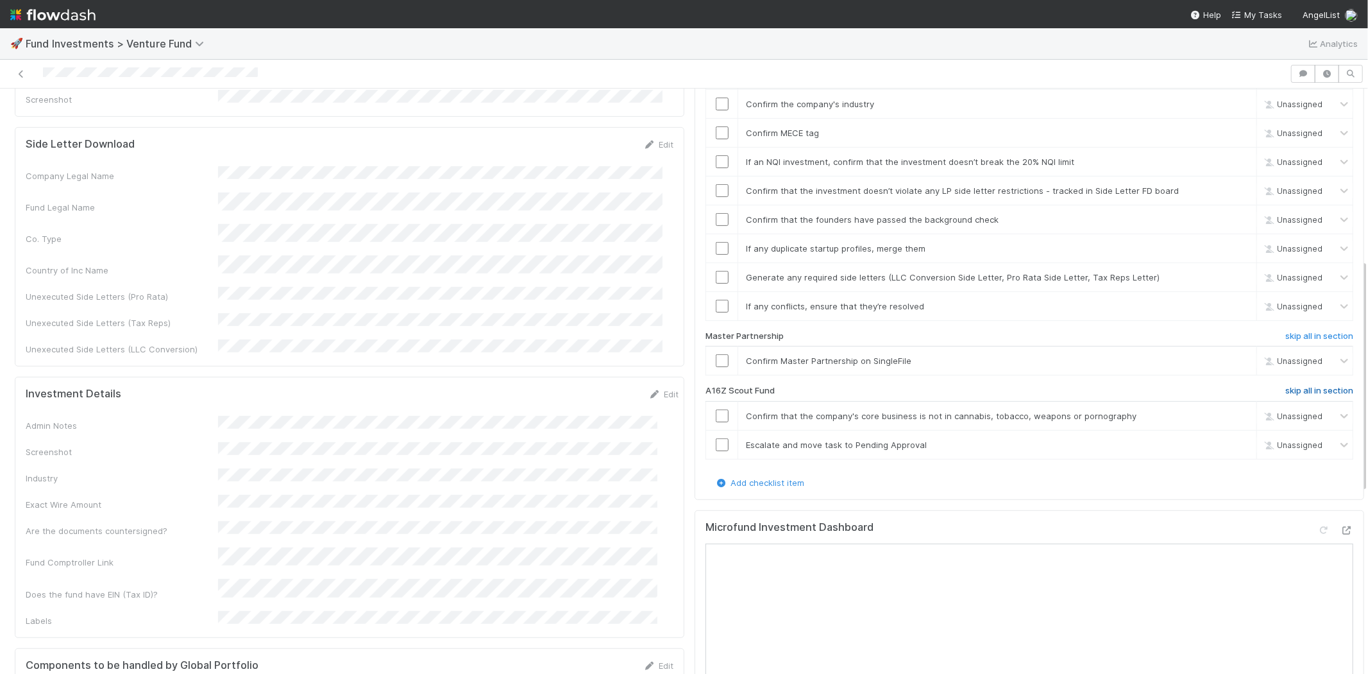
click at [1286, 386] on h6 "skip all in section" at bounding box center [1320, 391] width 68 height 10
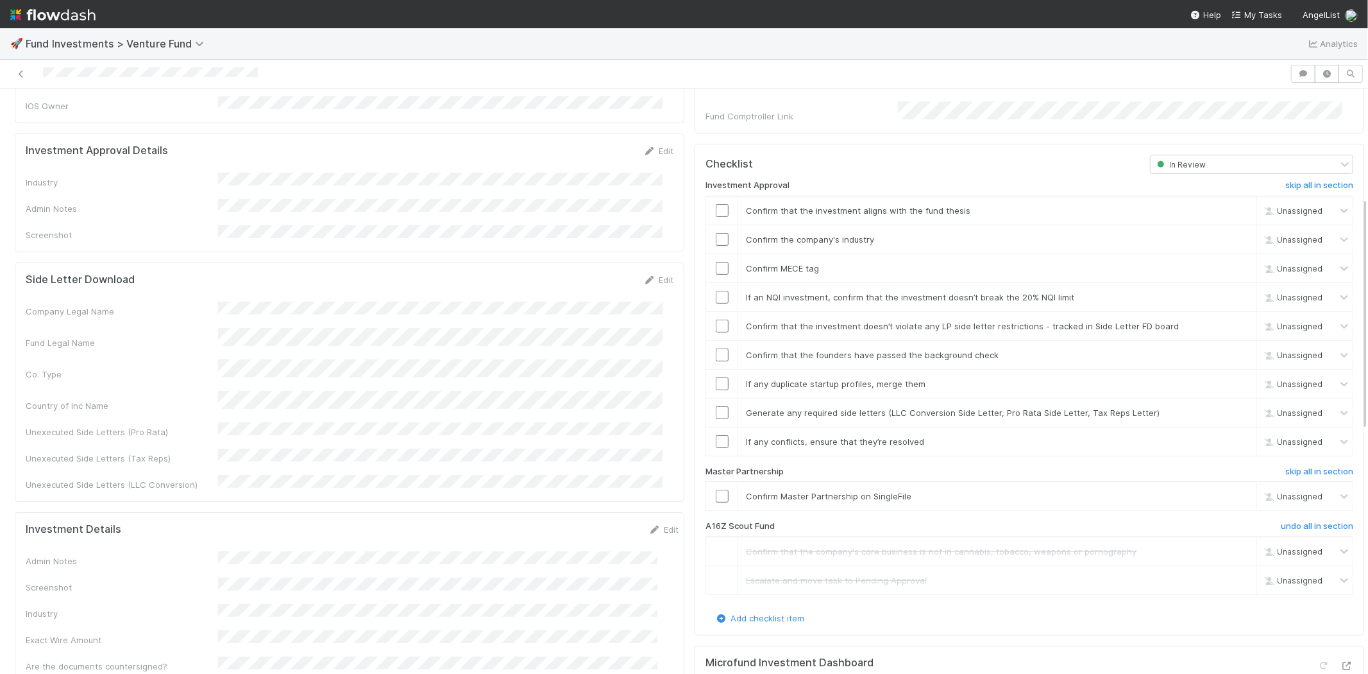
scroll to position [214, 0]
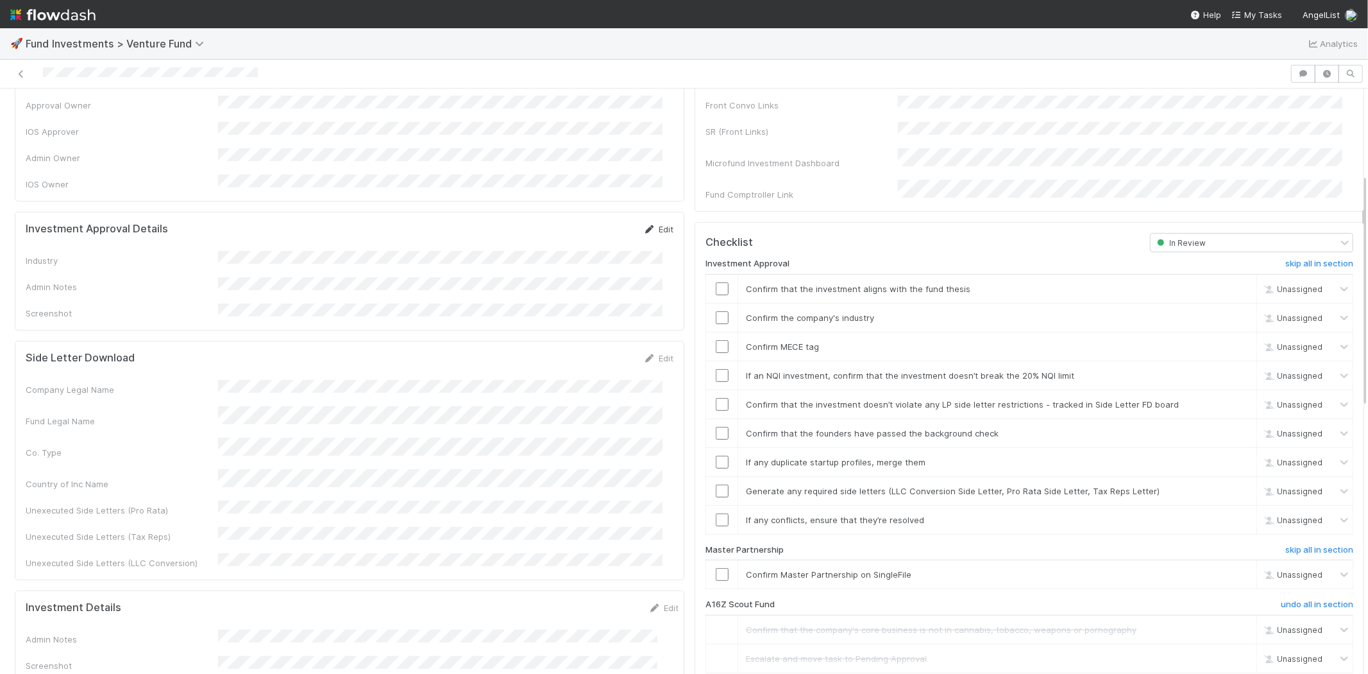
click at [652, 224] on link "Edit" at bounding box center [658, 229] width 30 height 10
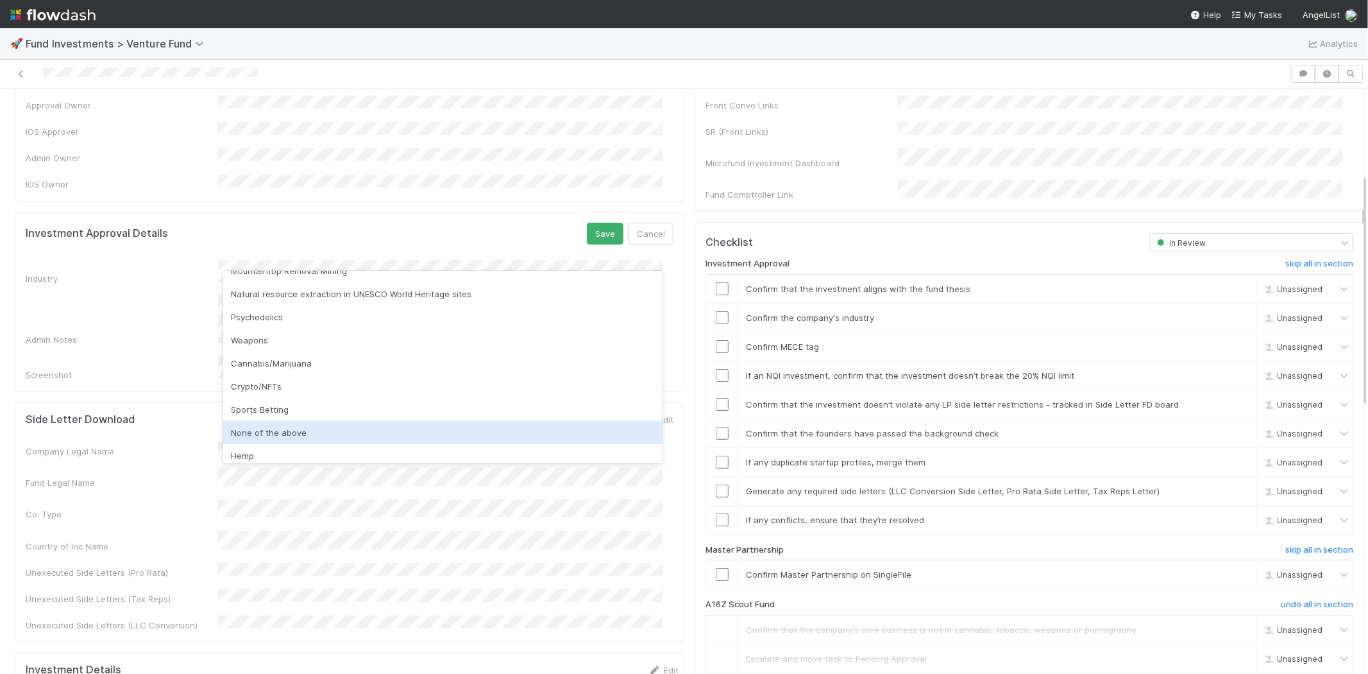
scroll to position [366, 0]
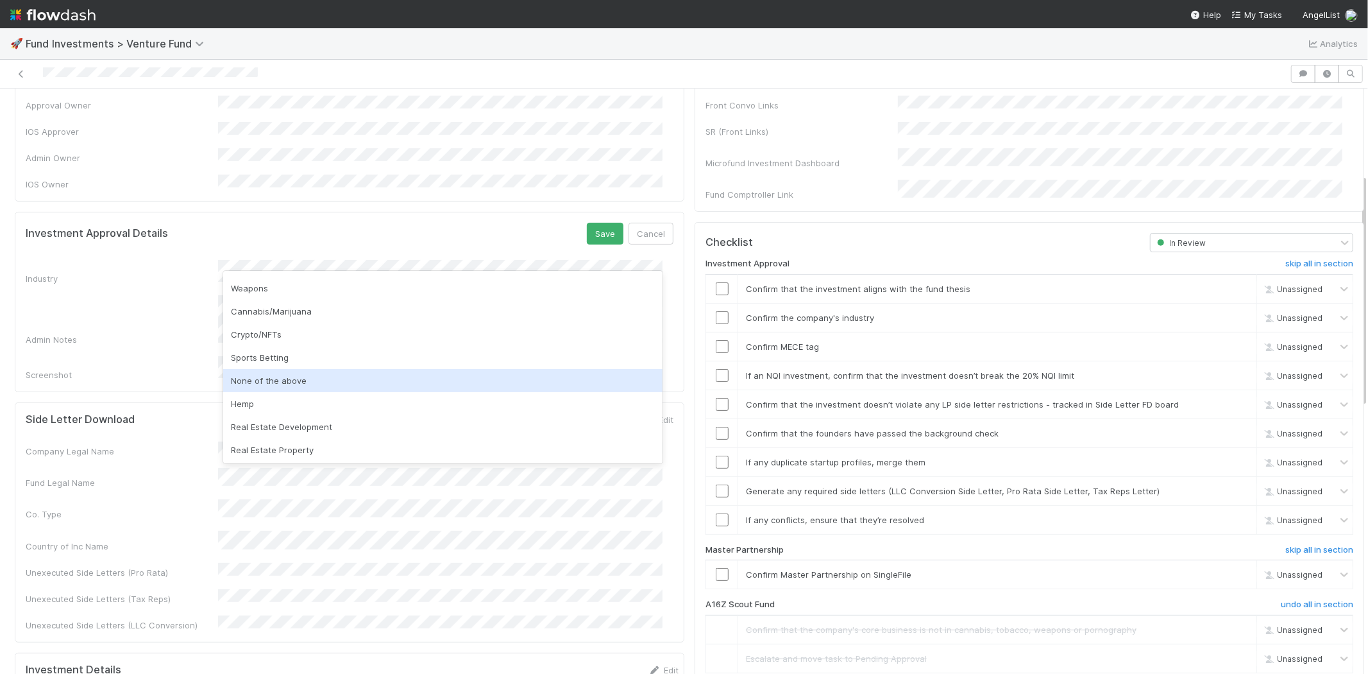
click at [291, 373] on div "None of the above" at bounding box center [442, 380] width 439 height 23
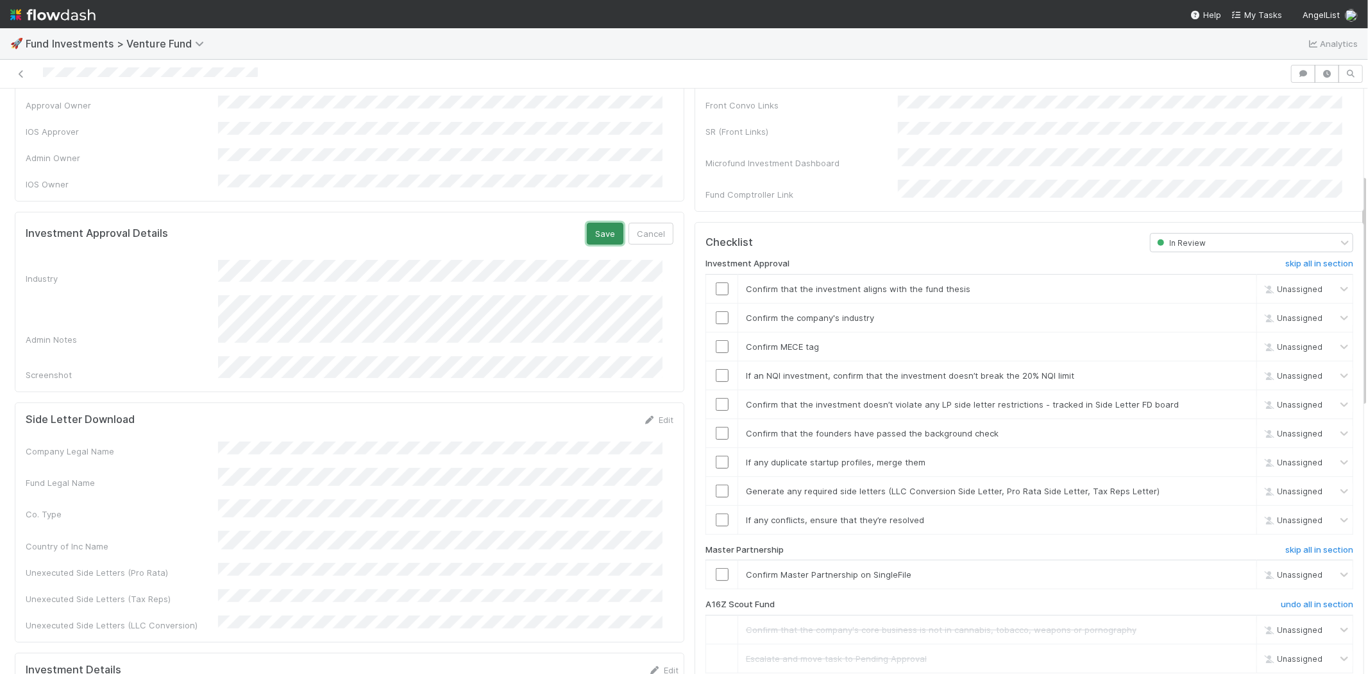
click at [593, 223] on button "Save" at bounding box center [605, 234] width 37 height 22
click at [716, 282] on input "checkbox" at bounding box center [722, 288] width 13 height 13
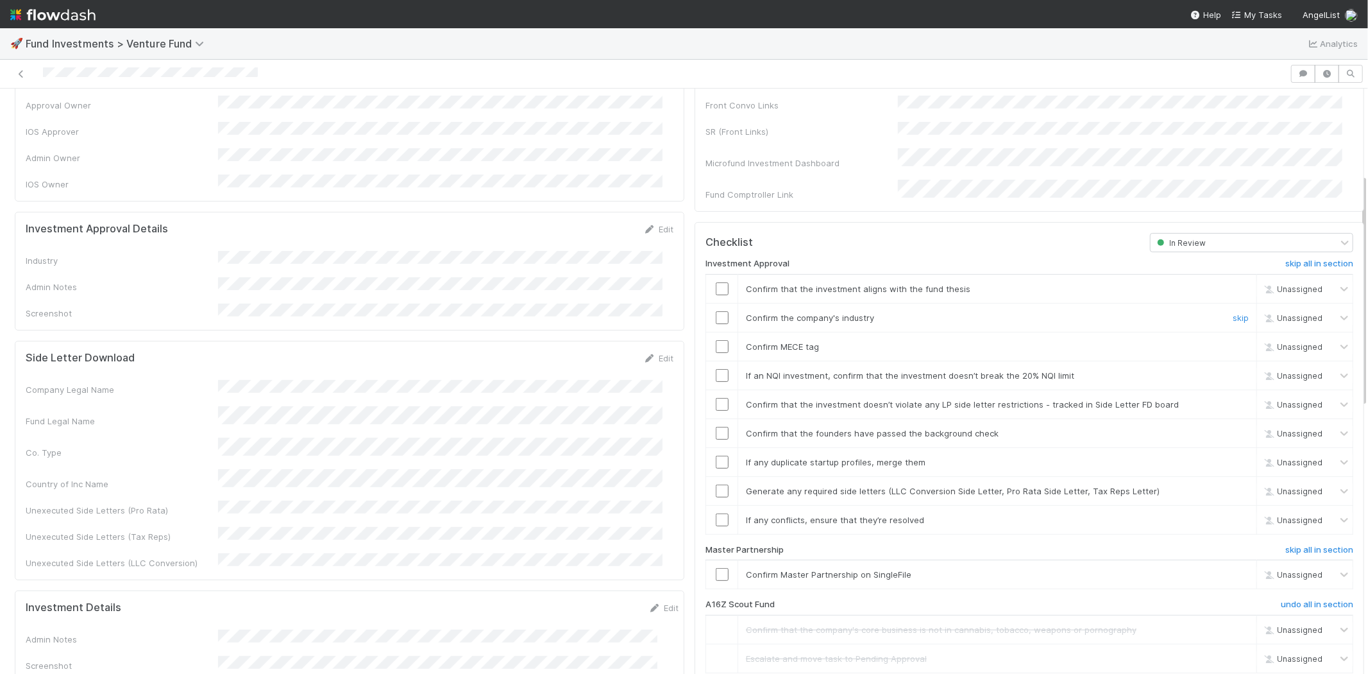
click at [716, 311] on input "checkbox" at bounding box center [722, 317] width 13 height 13
click at [716, 340] on input "checkbox" at bounding box center [722, 346] width 13 height 13
click at [716, 282] on input "checkbox" at bounding box center [722, 288] width 13 height 13
click at [716, 369] on input "checkbox" at bounding box center [722, 375] width 13 height 13
click at [716, 398] on input "checkbox" at bounding box center [722, 404] width 13 height 13
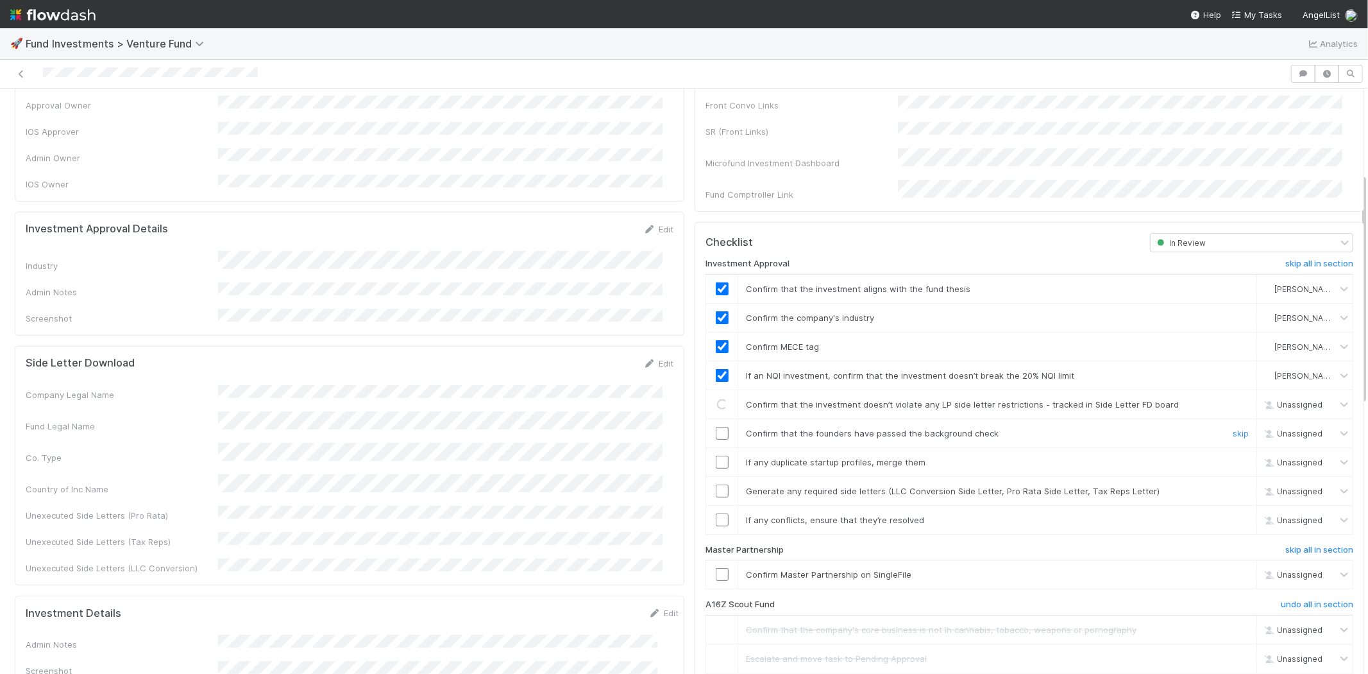
click at [716, 427] on input "checkbox" at bounding box center [722, 433] width 13 height 13
click at [716, 455] on input "checkbox" at bounding box center [722, 461] width 13 height 13
click at [716, 484] on input "checkbox" at bounding box center [722, 490] width 13 height 13
click at [716, 513] on input "checkbox" at bounding box center [722, 519] width 13 height 13
click at [716, 568] on input "checkbox" at bounding box center [722, 574] width 13 height 13
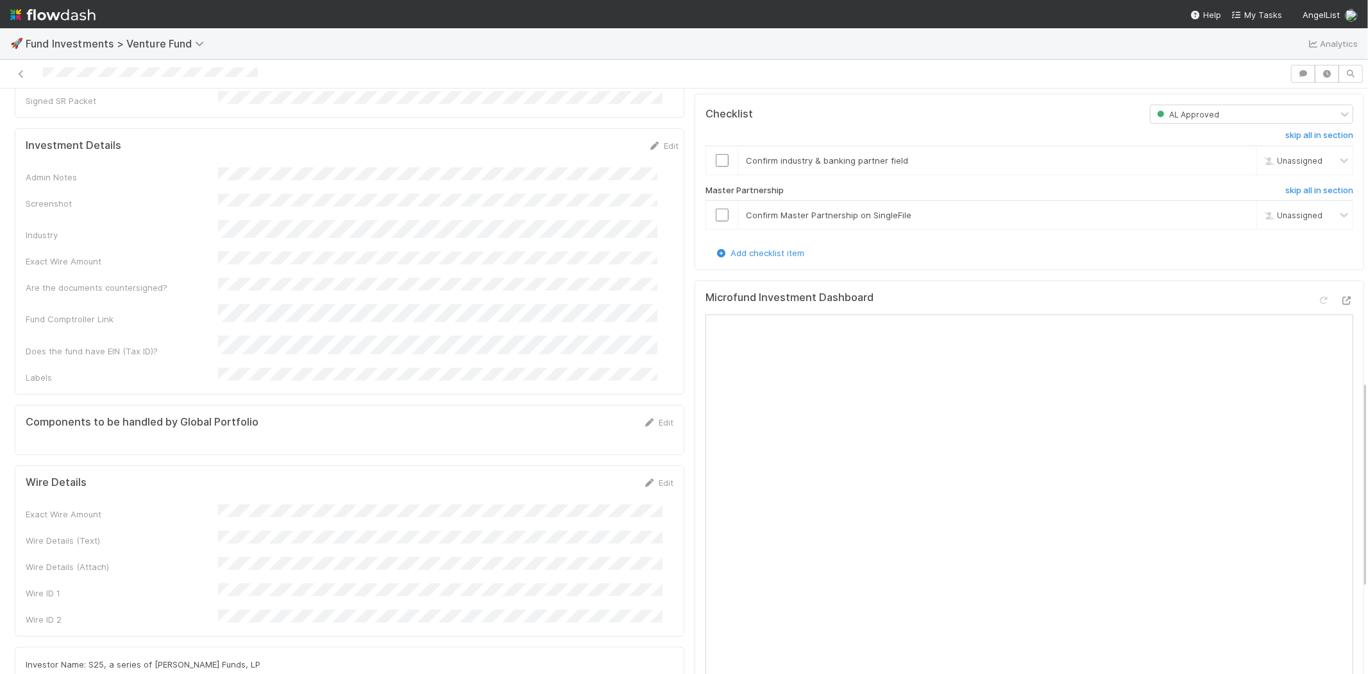
scroll to position [820, 0]
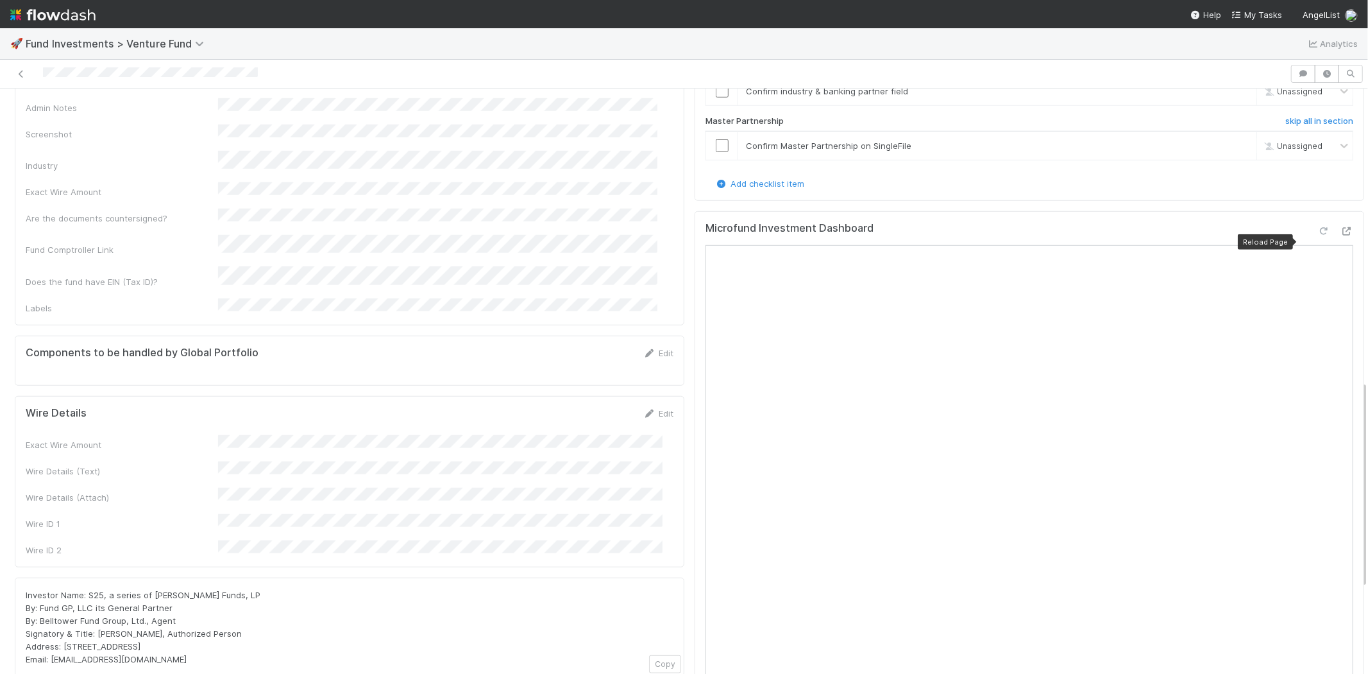
click at [1318, 235] on icon at bounding box center [1324, 231] width 13 height 8
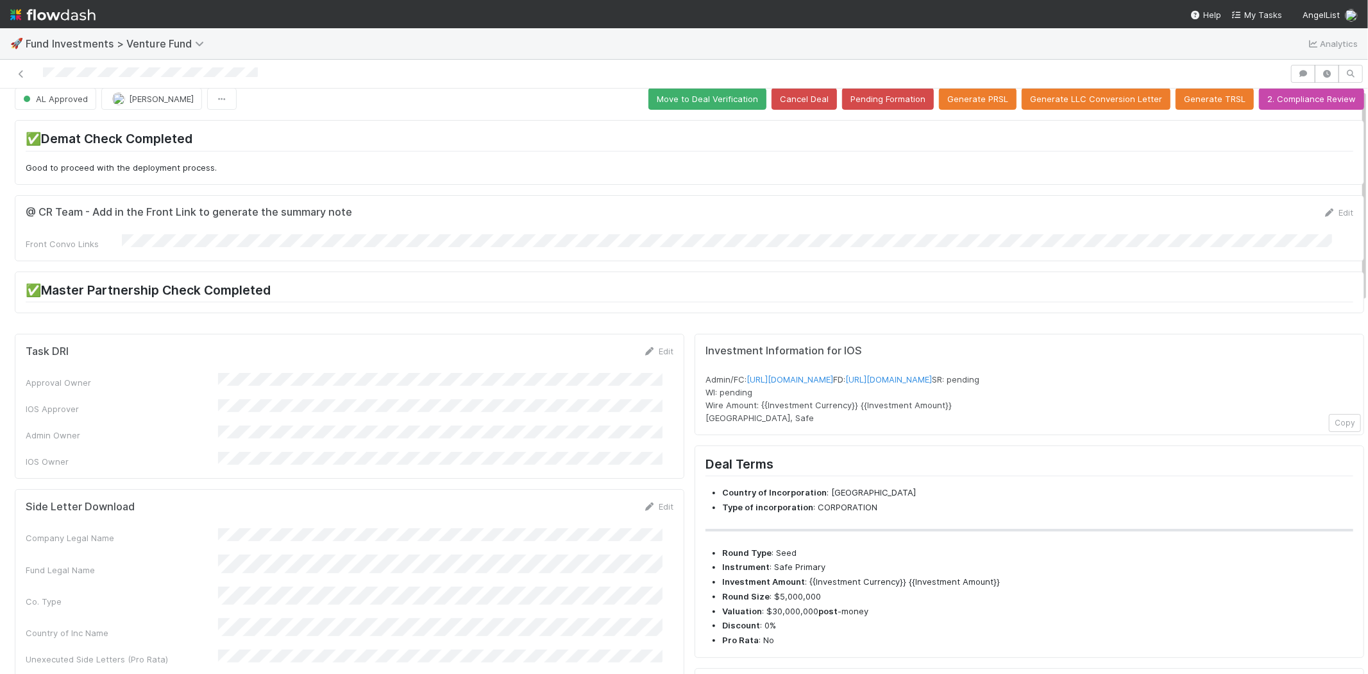
scroll to position [0, 0]
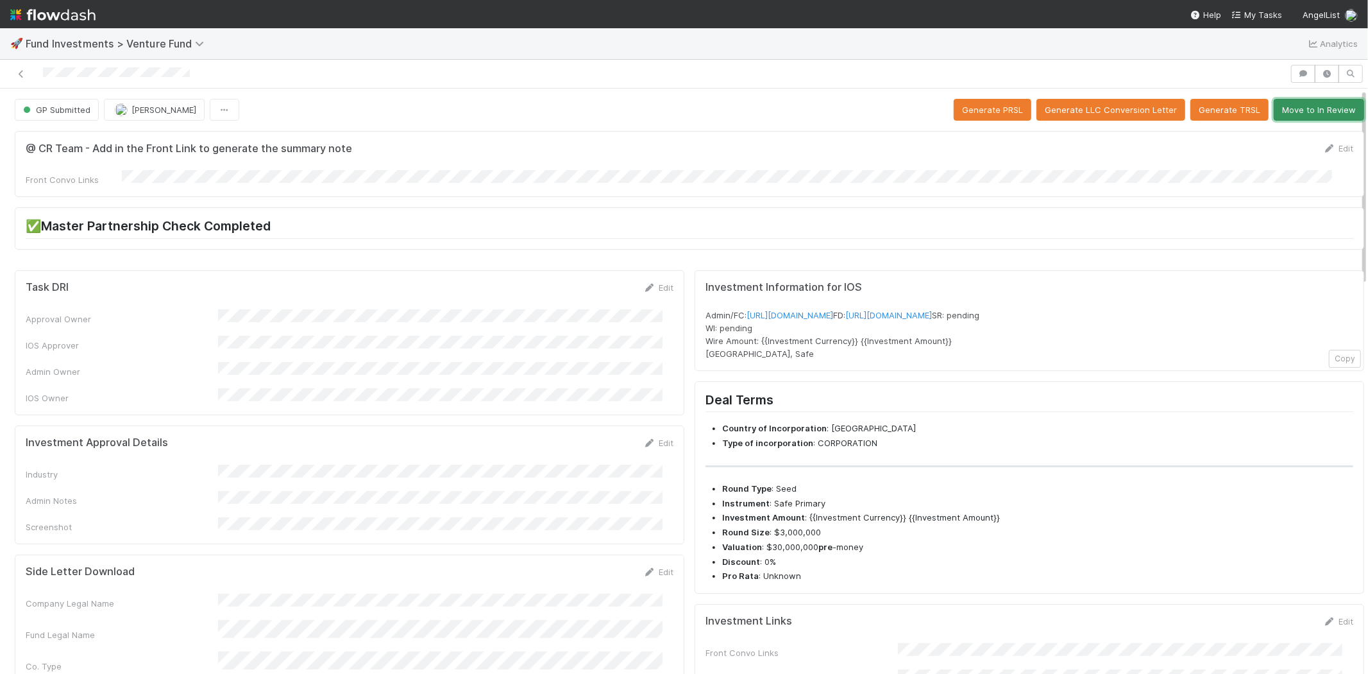
click at [1316, 105] on button "Move to In Review" at bounding box center [1319, 110] width 90 height 22
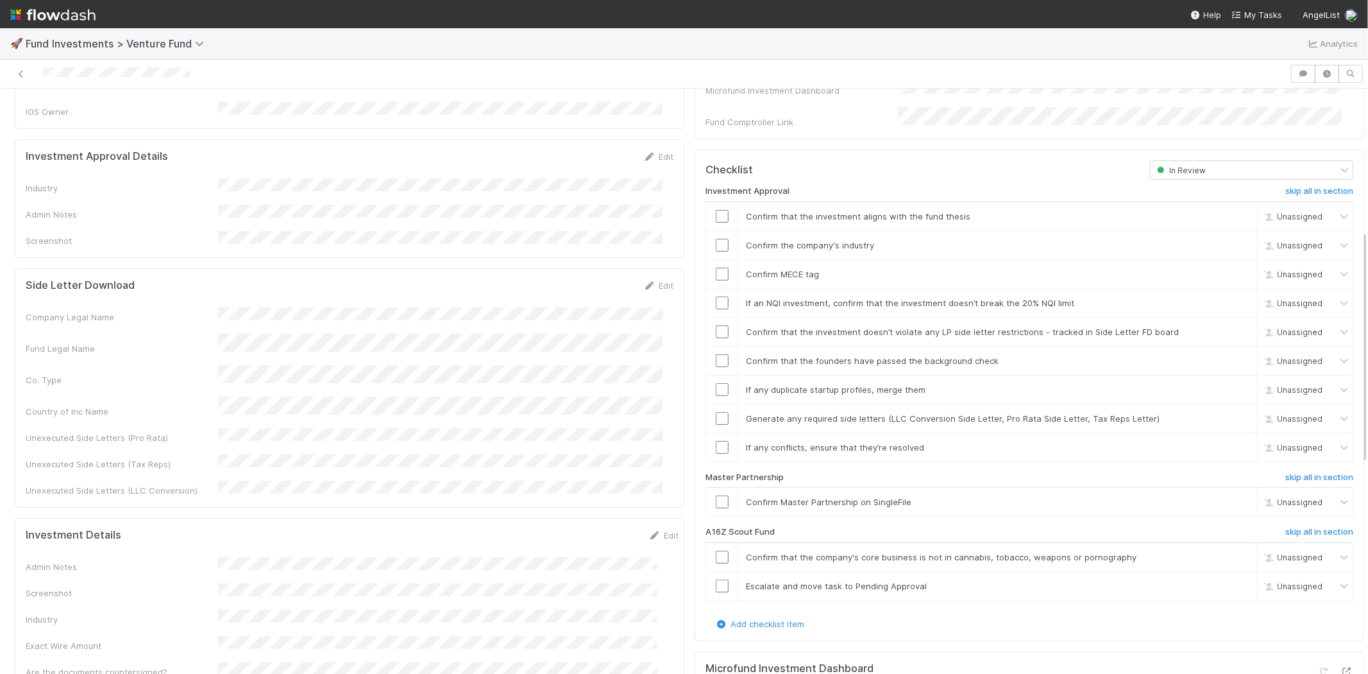
scroll to position [285, 0]
click at [643, 154] on icon at bounding box center [649, 158] width 13 height 8
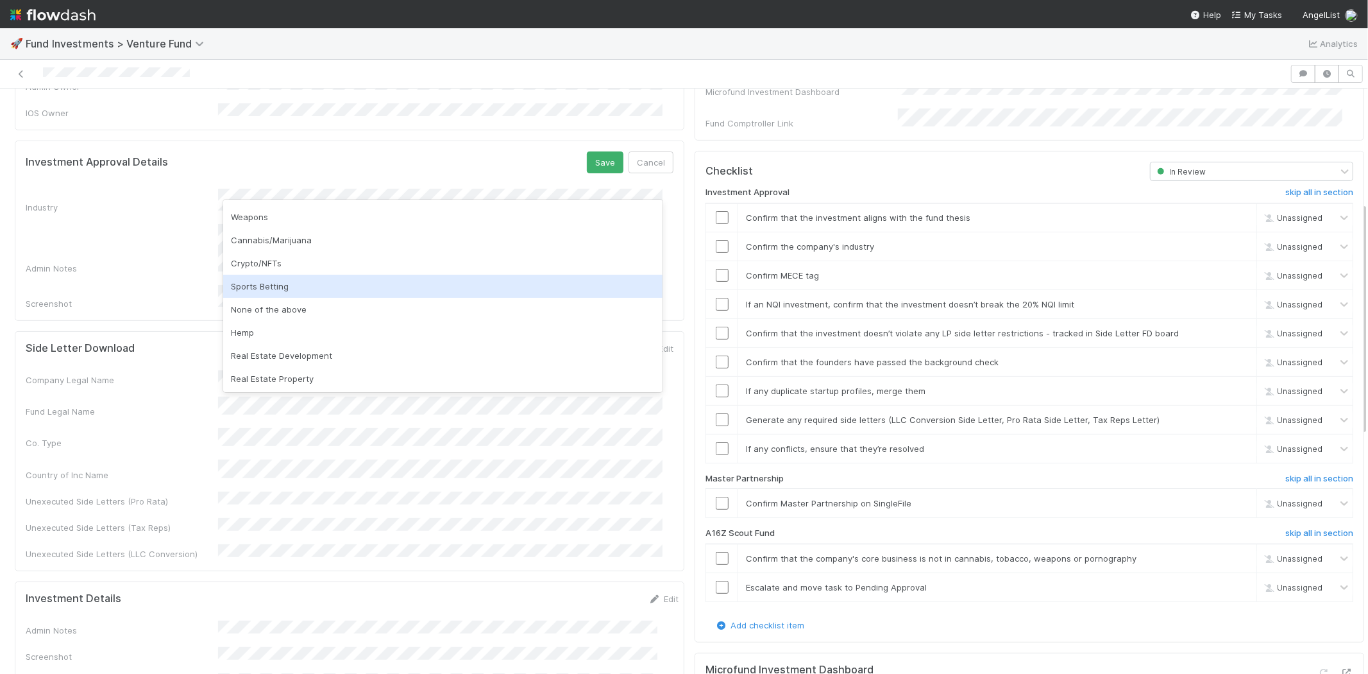
scroll to position [366, 0]
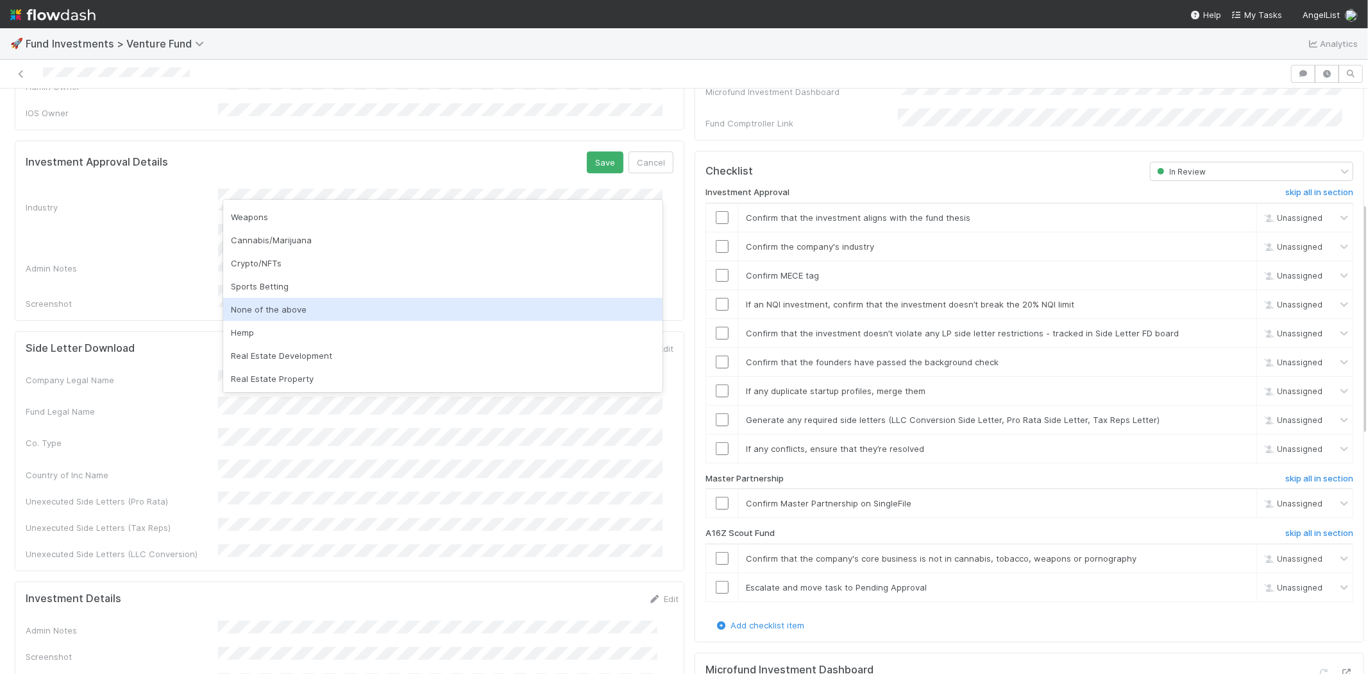
click at [294, 303] on div "None of the above" at bounding box center [442, 309] width 439 height 23
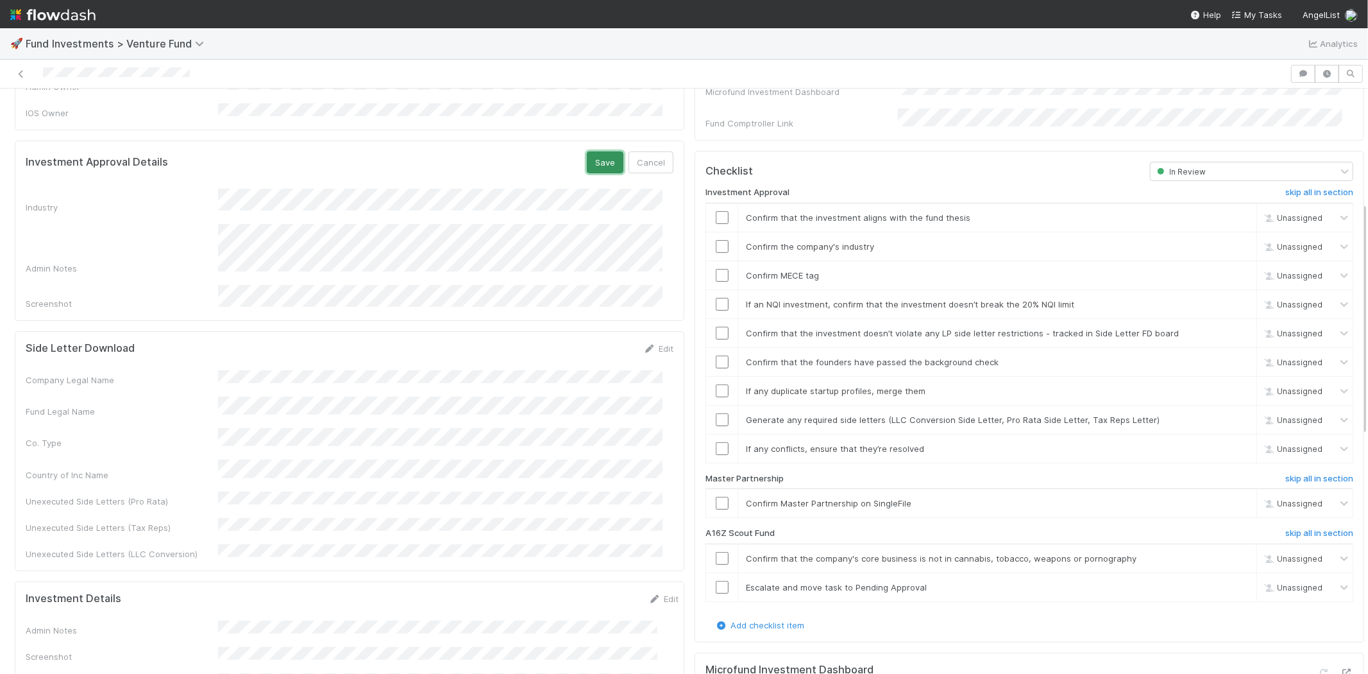
click at [589, 151] on button "Save" at bounding box center [605, 162] width 37 height 22
click at [716, 211] on input "checkbox" at bounding box center [722, 217] width 13 height 13
click at [716, 240] on input "checkbox" at bounding box center [722, 246] width 13 height 13
click at [716, 269] on input "checkbox" at bounding box center [722, 275] width 13 height 13
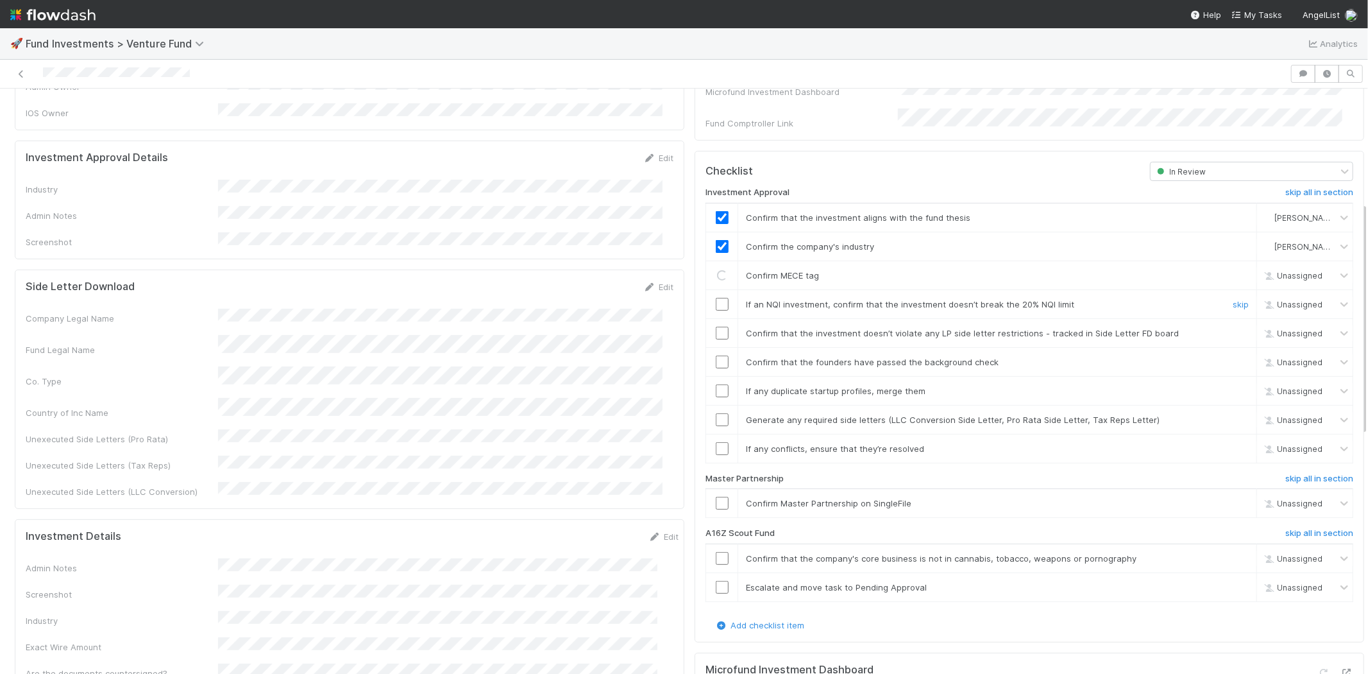
click at [712, 296] on td at bounding box center [722, 303] width 32 height 29
click at [716, 298] on input "checkbox" at bounding box center [722, 304] width 13 height 13
click at [716, 327] on input "checkbox" at bounding box center [722, 333] width 13 height 13
drag, startPoint x: 713, startPoint y: 347, endPoint x: 713, endPoint y: 366, distance: 19.3
click at [716, 355] on input "checkbox" at bounding box center [722, 361] width 13 height 13
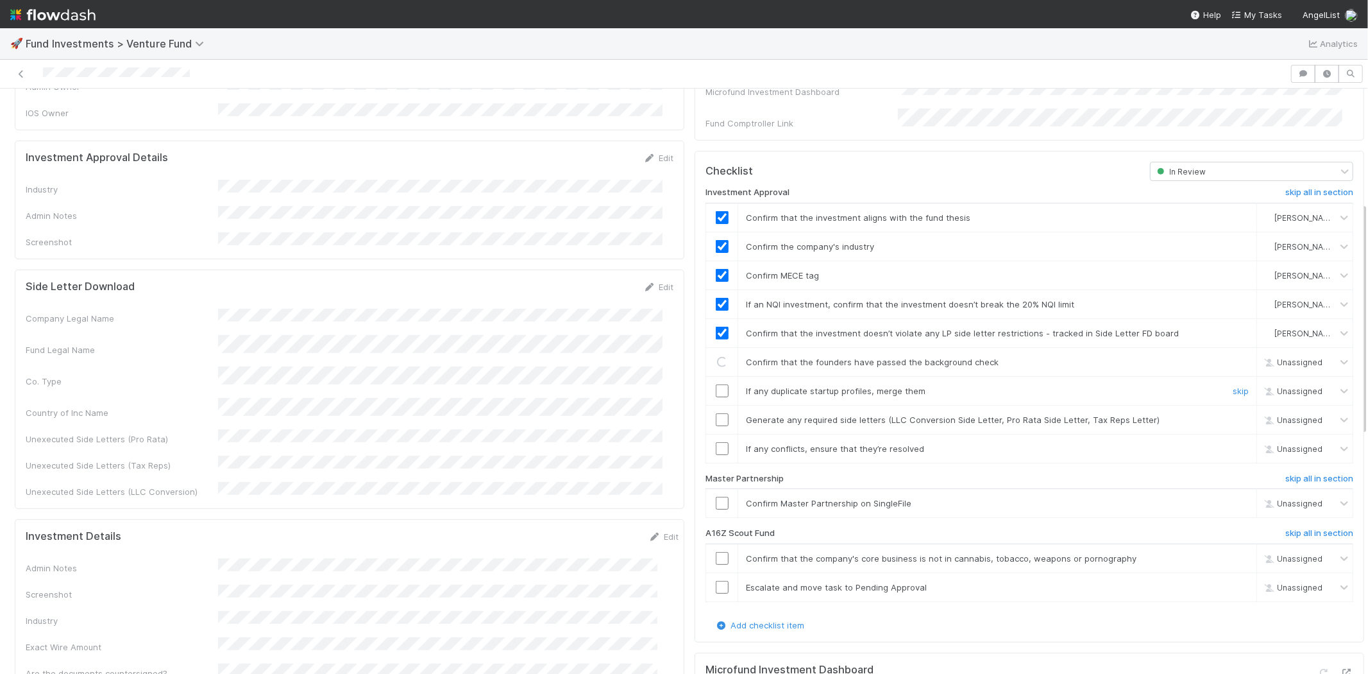
click at [716, 384] on input "checkbox" at bounding box center [722, 390] width 13 height 13
click at [716, 413] on input "checkbox" at bounding box center [722, 419] width 13 height 13
drag, startPoint x: 717, startPoint y: 435, endPoint x: 715, endPoint y: 447, distance: 12.3
click at [716, 442] on input "checkbox" at bounding box center [722, 448] width 13 height 13
click at [717, 497] on input "checkbox" at bounding box center [722, 503] width 13 height 13
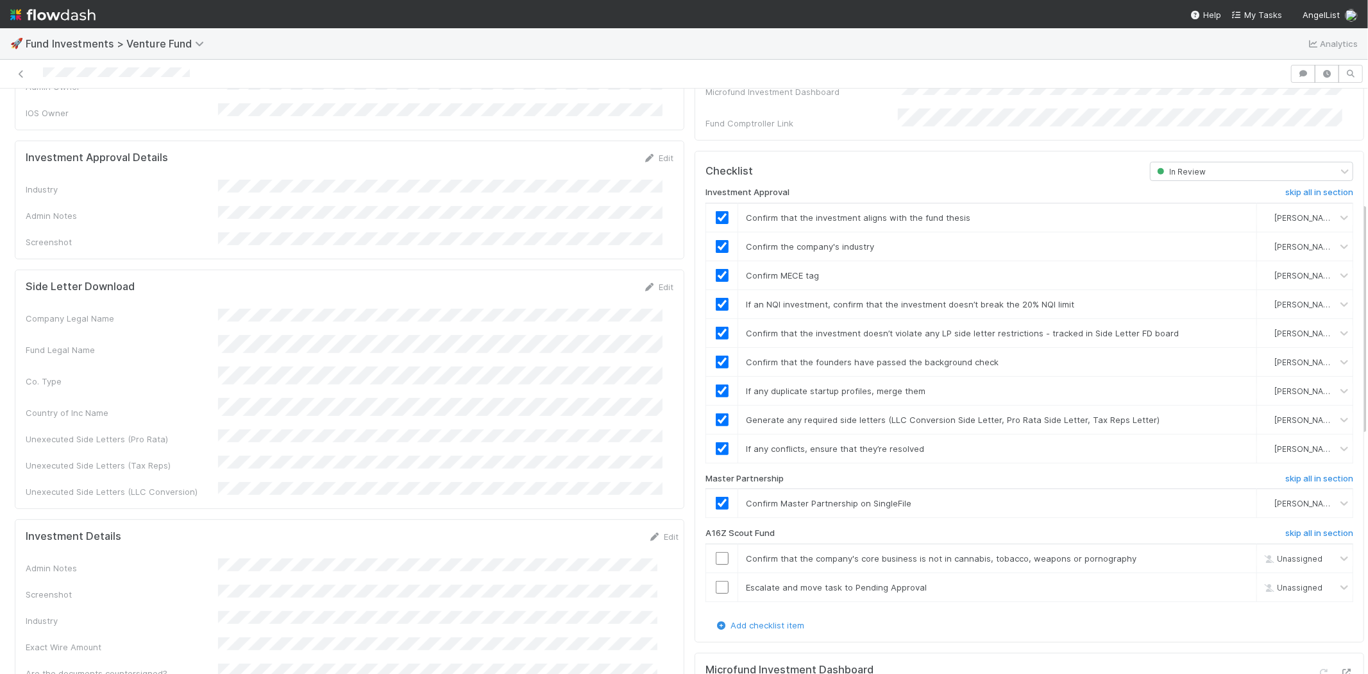
click at [252, 75] on div at bounding box center [645, 74] width 1280 height 18
drag, startPoint x: 161, startPoint y: 185, endPoint x: 161, endPoint y: 178, distance: 7.1
click at [161, 183] on div "Industry Admin Notes Screenshot" at bounding box center [350, 214] width 648 height 69
click at [231, 69] on div at bounding box center [645, 74] width 1280 height 18
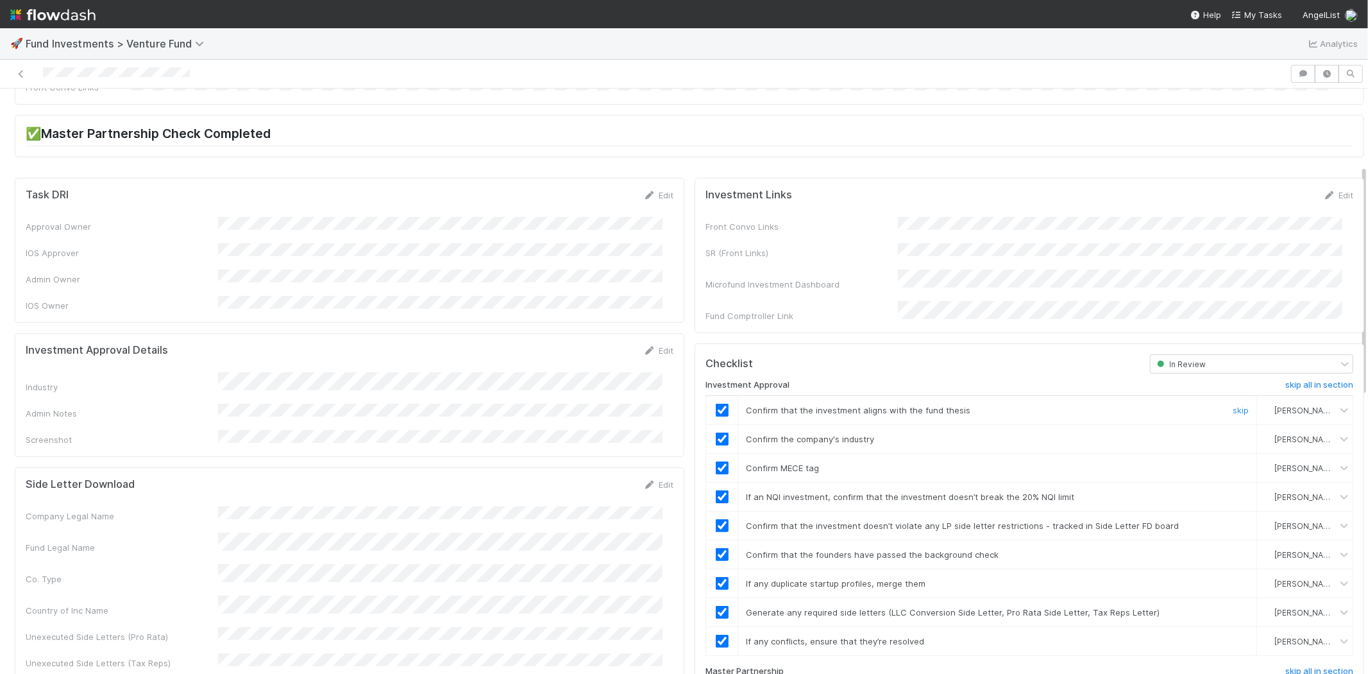
scroll to position [0, 0]
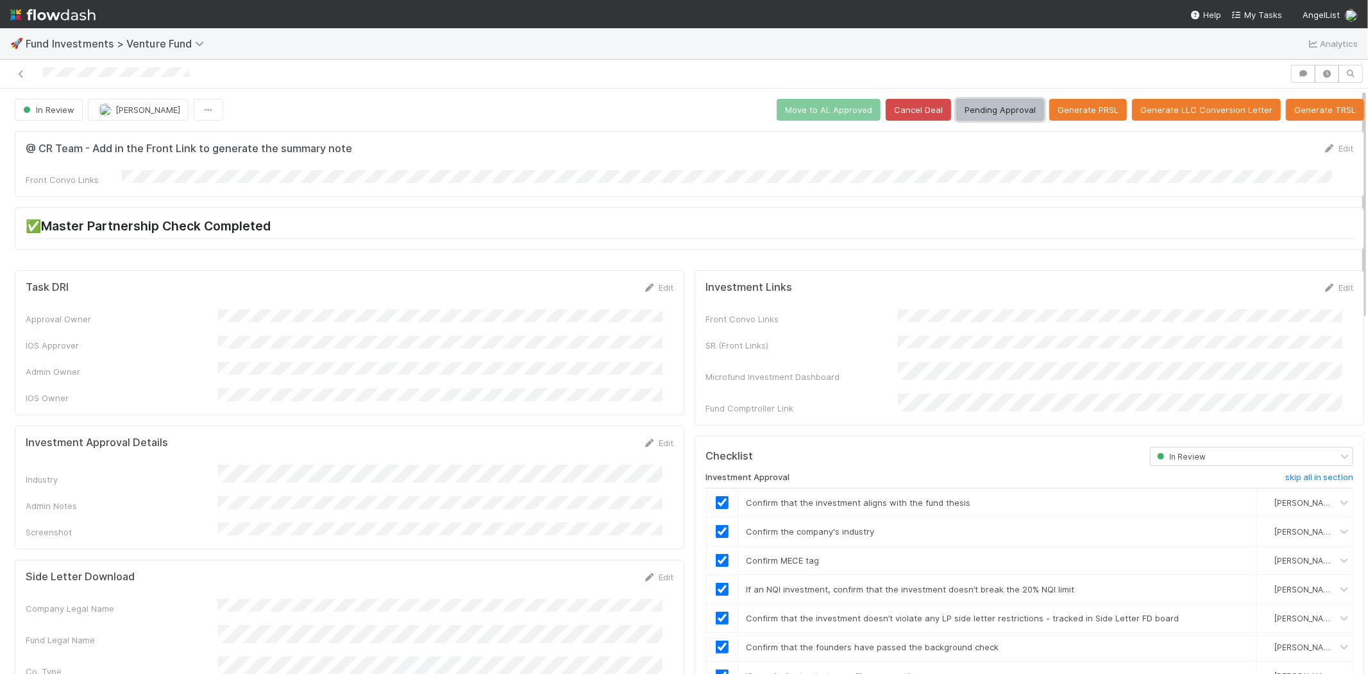
click at [1005, 103] on button "Pending Approval" at bounding box center [1000, 110] width 88 height 22
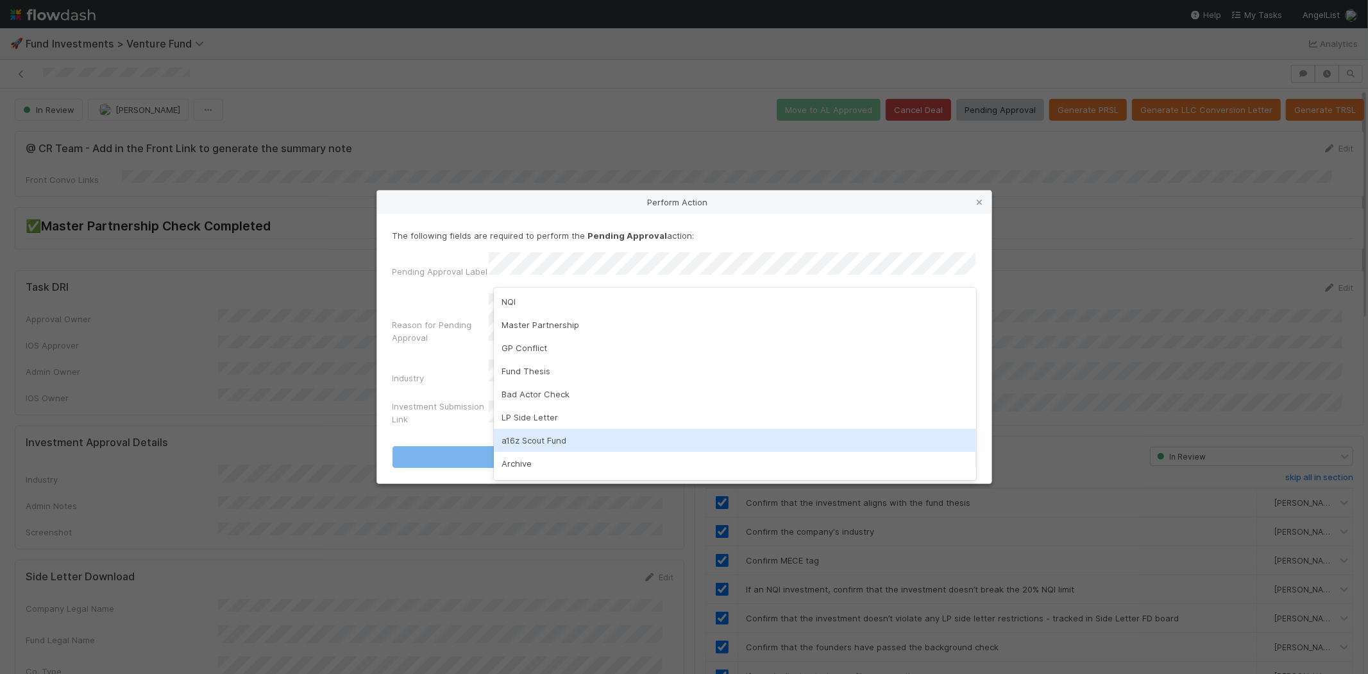
click at [516, 437] on div "a16z Scout Fund" at bounding box center [735, 440] width 482 height 23
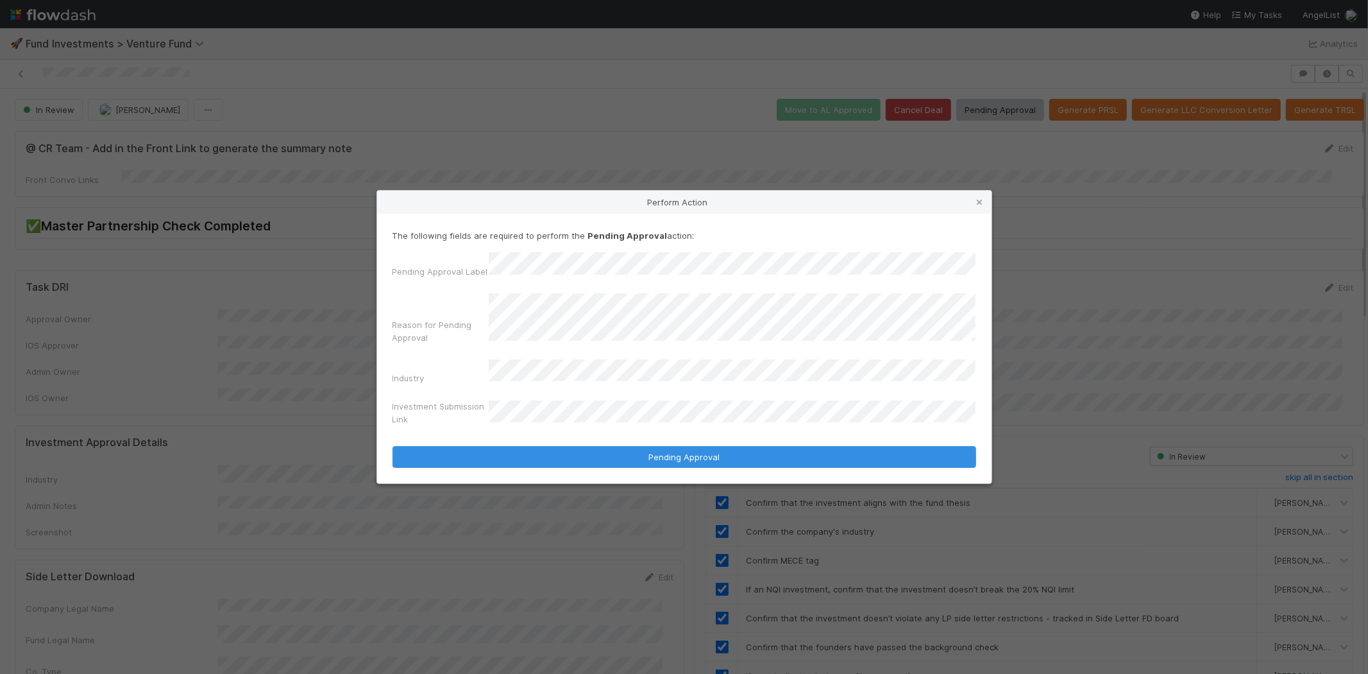
click at [393, 446] on button "Pending Approval" at bounding box center [685, 457] width 584 height 22
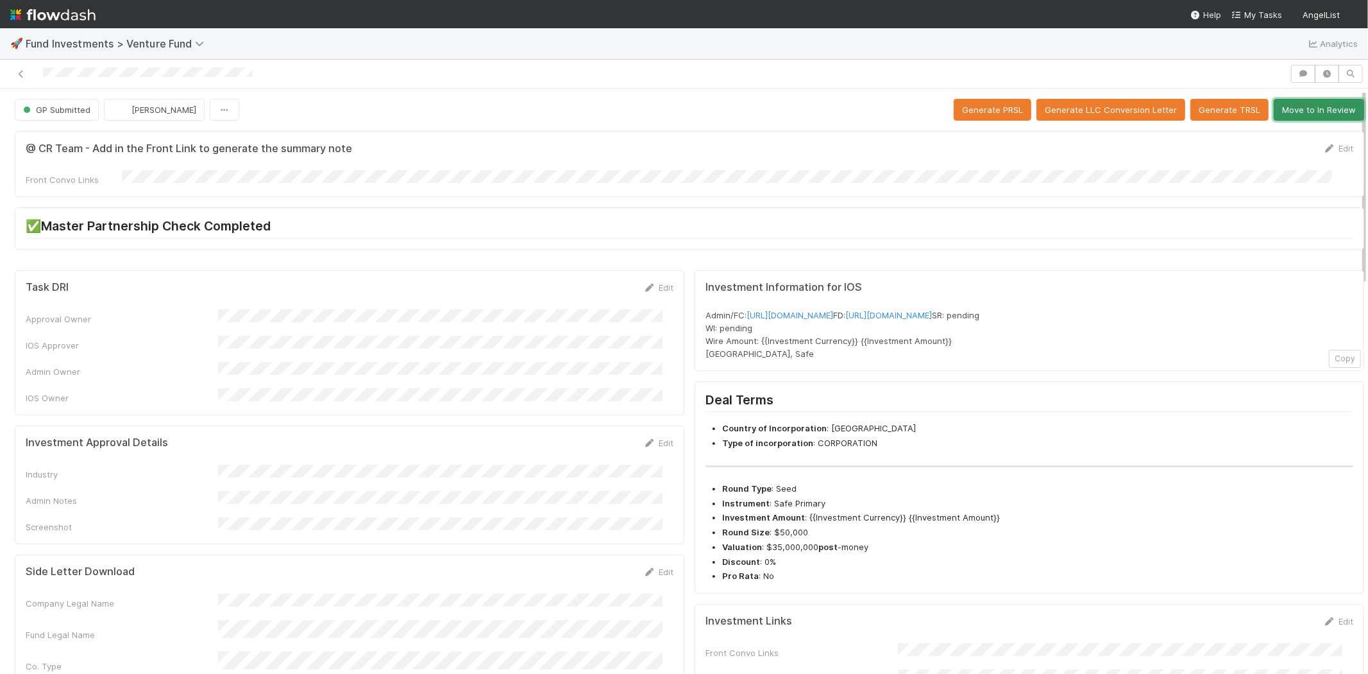
click at [1296, 107] on button "Move to In Review" at bounding box center [1319, 110] width 90 height 22
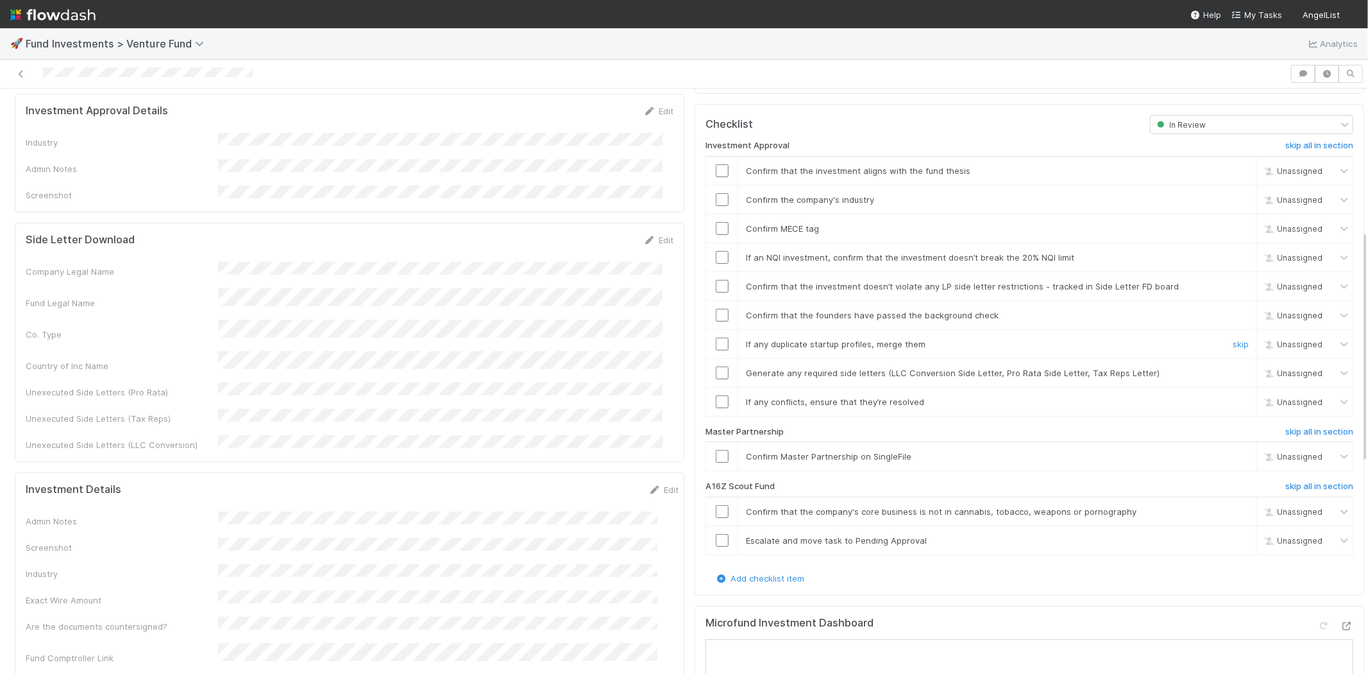
scroll to position [356, 0]
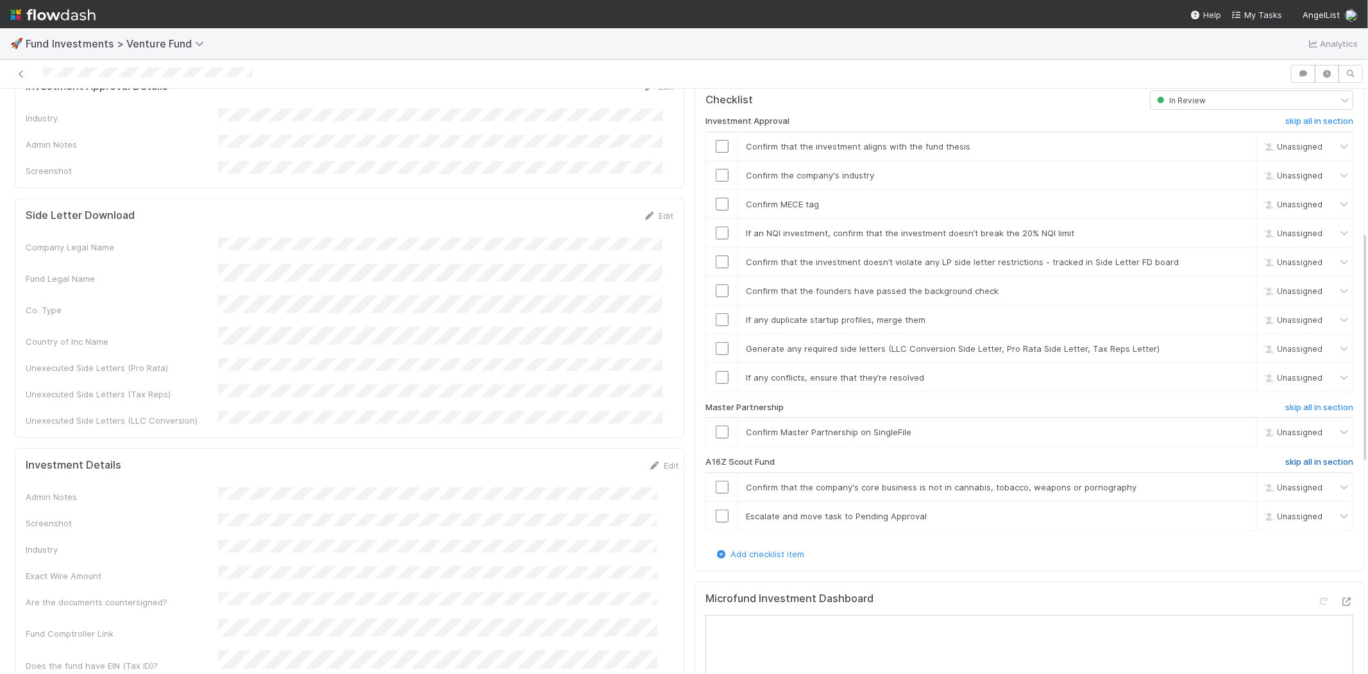
click at [1291, 457] on h6 "skip all in section" at bounding box center [1320, 462] width 68 height 10
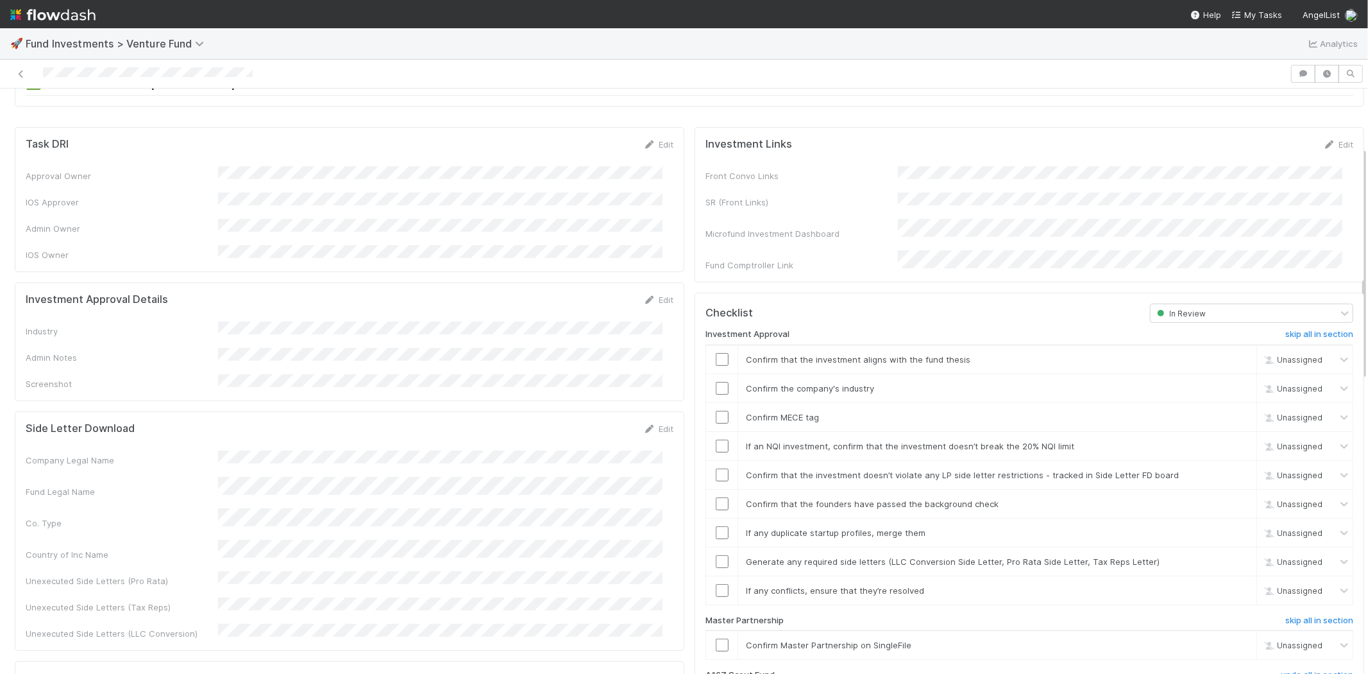
scroll to position [142, 0]
click at [650, 295] on link "Edit" at bounding box center [658, 300] width 30 height 10
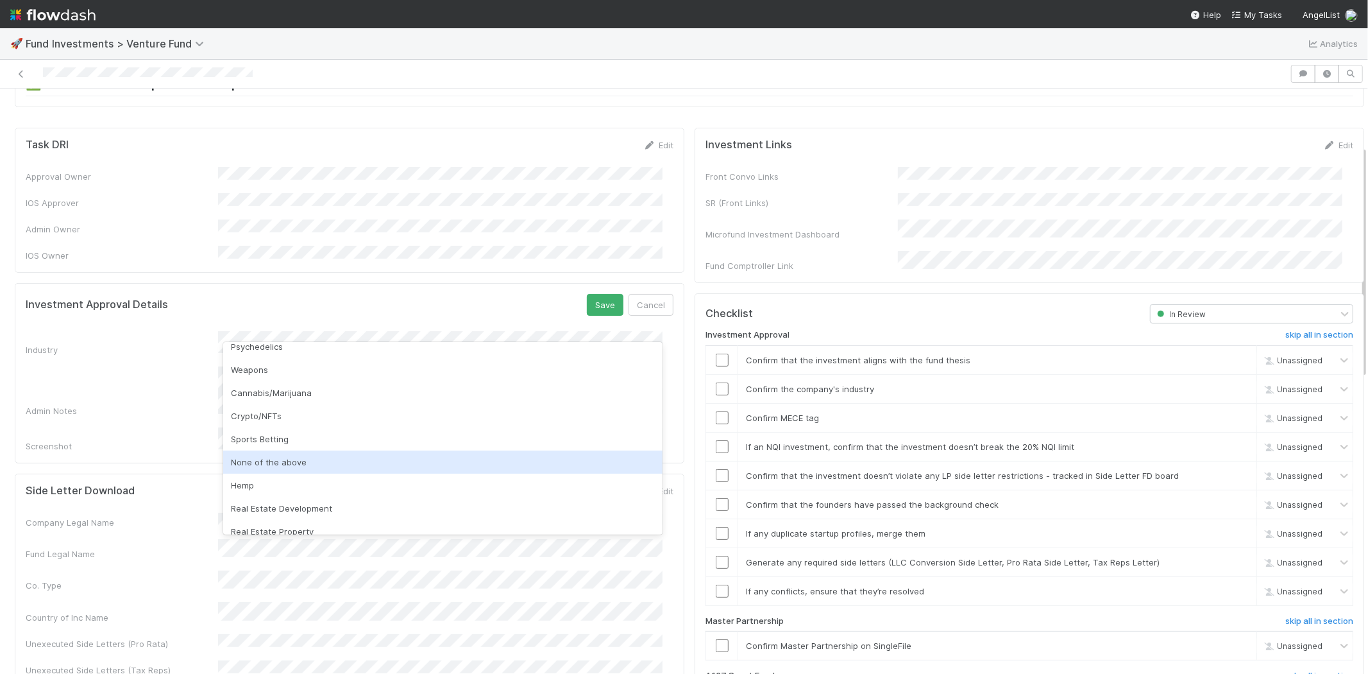
scroll to position [366, 0]
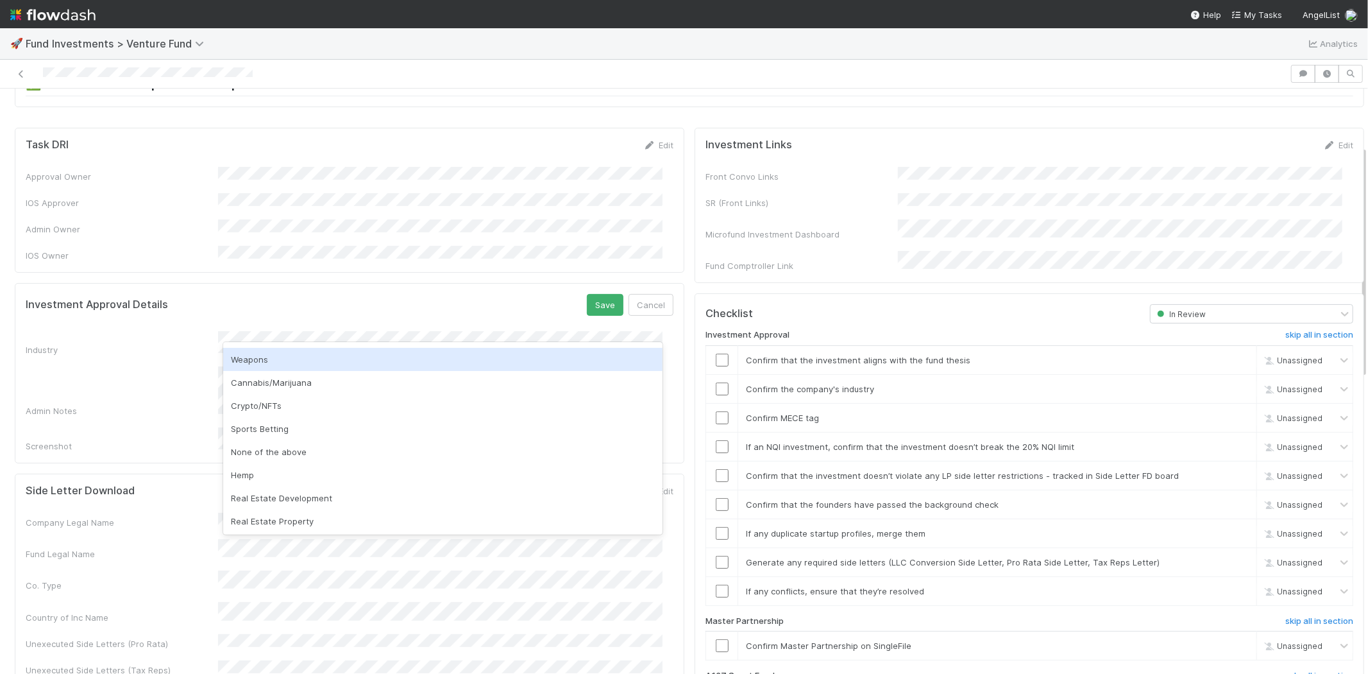
click at [292, 361] on div "Weapons" at bounding box center [442, 359] width 439 height 23
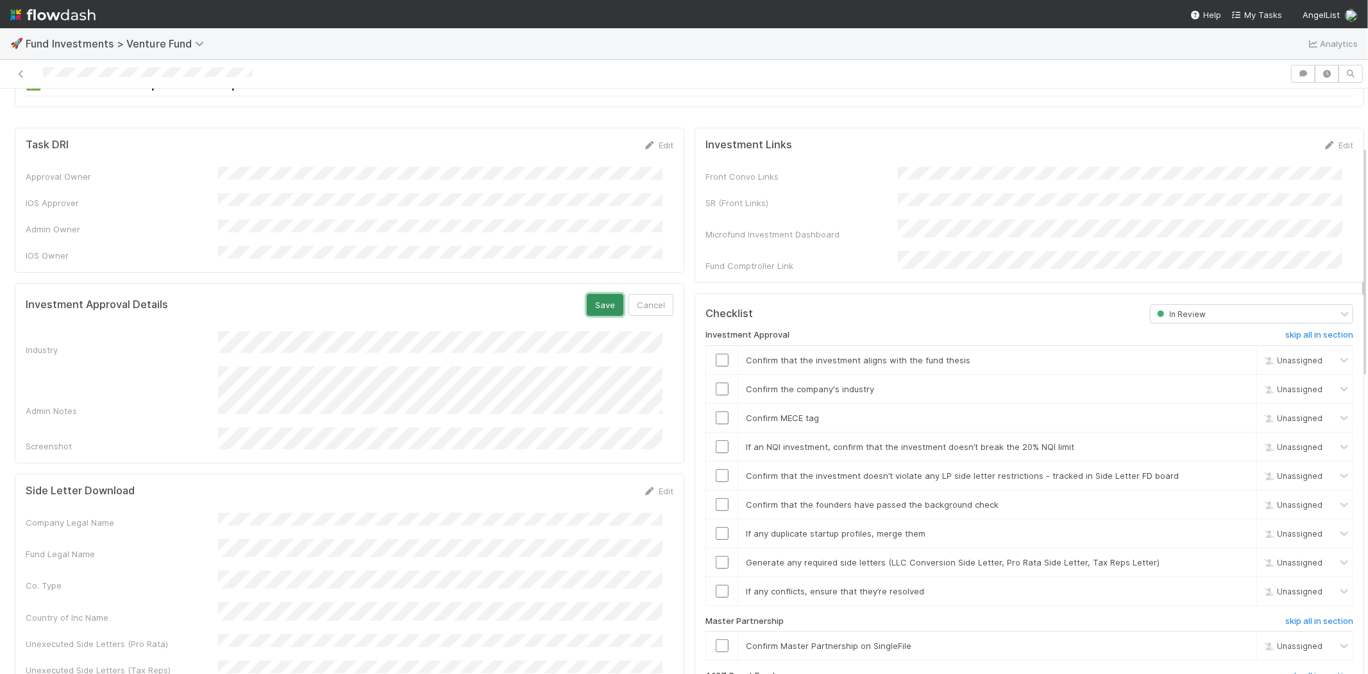
click at [595, 294] on button "Save" at bounding box center [605, 305] width 37 height 22
click at [716, 353] on input "checkbox" at bounding box center [722, 359] width 13 height 13
click at [716, 382] on input "checkbox" at bounding box center [722, 388] width 13 height 13
click at [716, 411] on input "checkbox" at bounding box center [722, 417] width 13 height 13
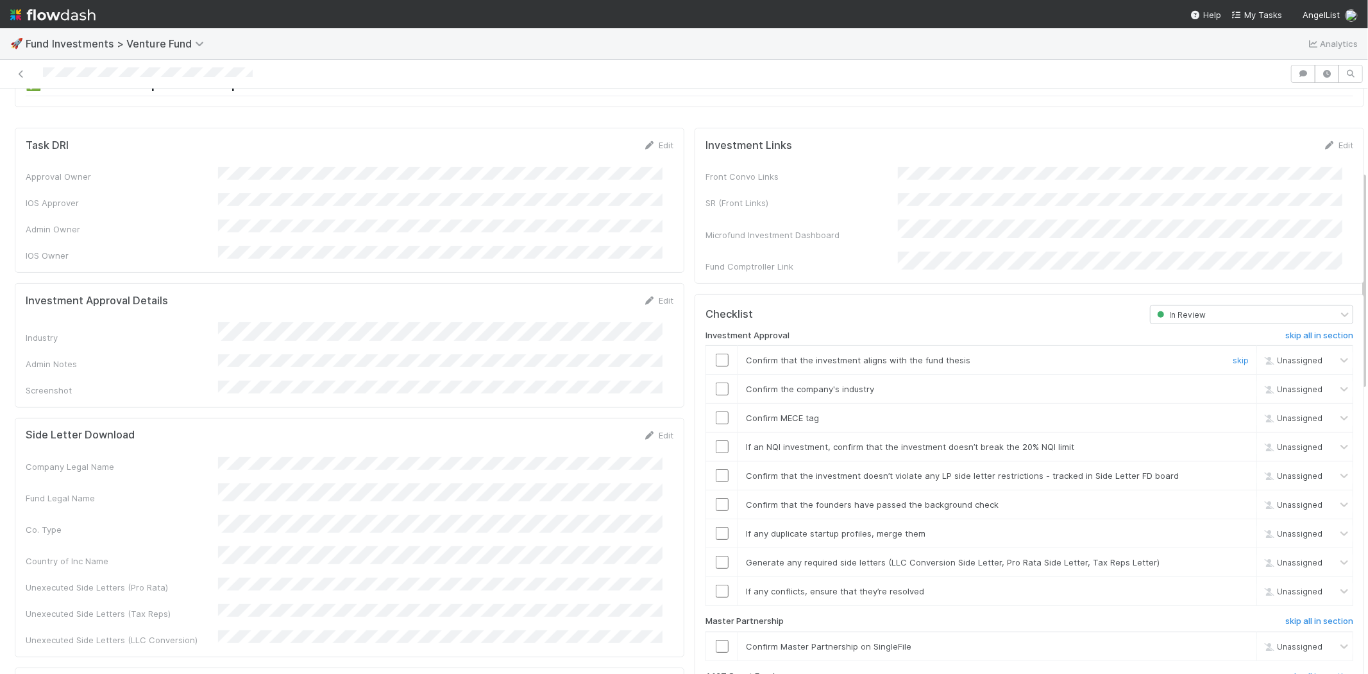
click at [716, 353] on input "checkbox" at bounding box center [722, 359] width 13 height 13
click at [716, 382] on input "checkbox" at bounding box center [722, 388] width 13 height 13
click at [716, 411] on input "checkbox" at bounding box center [722, 417] width 13 height 13
click at [716, 440] on input "checkbox" at bounding box center [722, 446] width 13 height 13
click at [716, 469] on input "checkbox" at bounding box center [722, 475] width 13 height 13
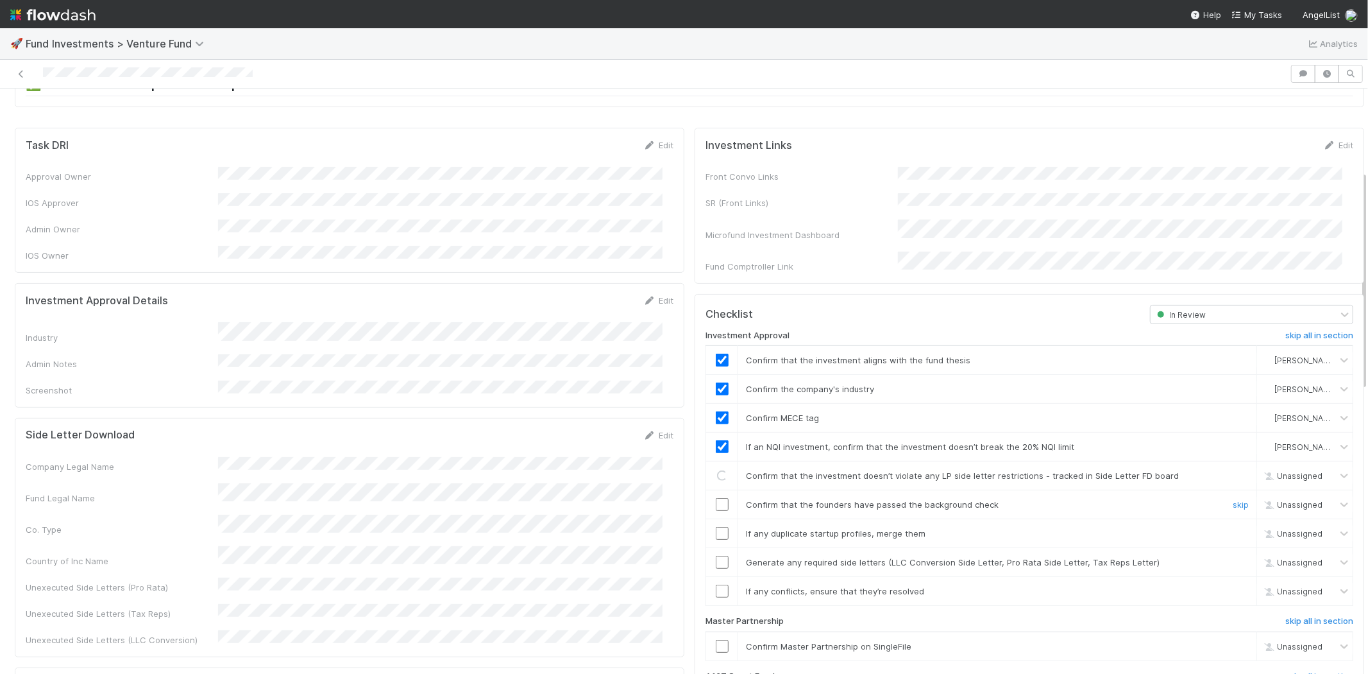
click at [716, 498] on input "checkbox" at bounding box center [722, 504] width 13 height 13
click at [716, 527] on input "checkbox" at bounding box center [722, 533] width 13 height 13
click at [716, 556] on input "checkbox" at bounding box center [722, 562] width 13 height 13
click at [716, 584] on input "checkbox" at bounding box center [722, 590] width 13 height 13
click at [716, 640] on input "checkbox" at bounding box center [722, 646] width 13 height 13
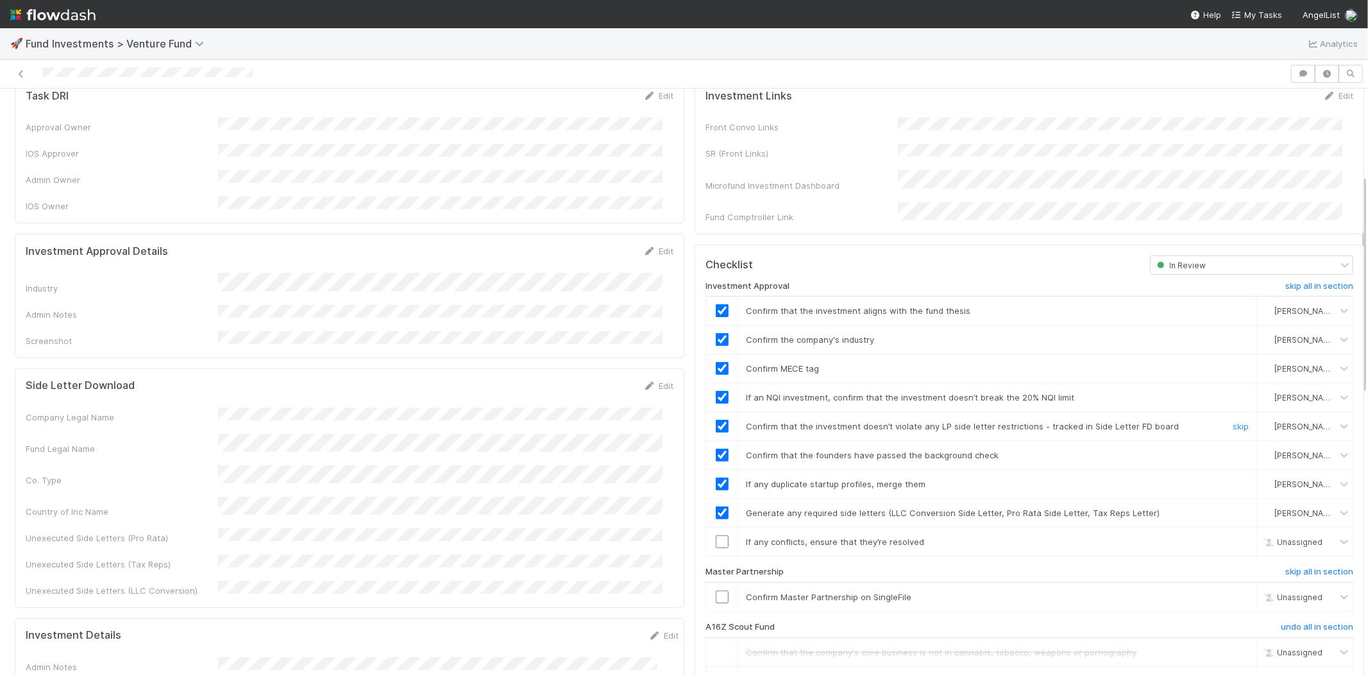
scroll to position [360, 0]
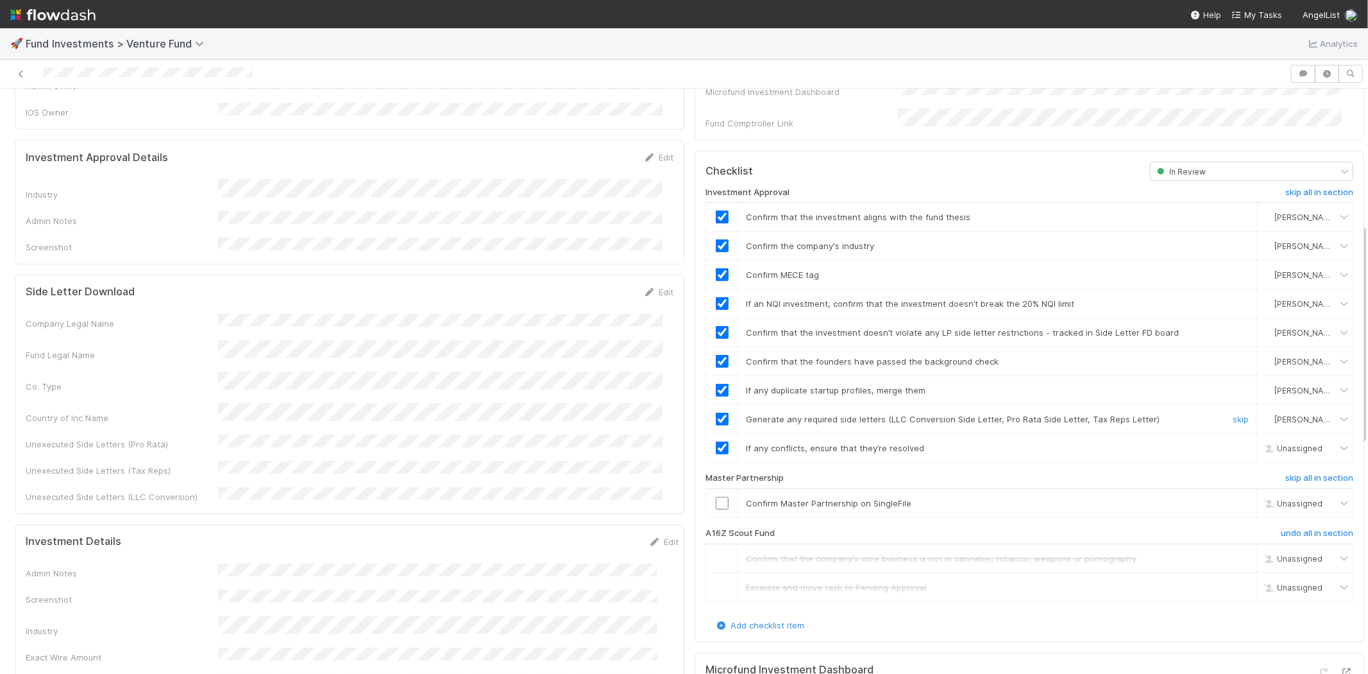
checkbox input "true"
click at [716, 497] on input "checkbox" at bounding box center [722, 503] width 13 height 13
click at [293, 179] on div "Industry" at bounding box center [350, 189] width 648 height 21
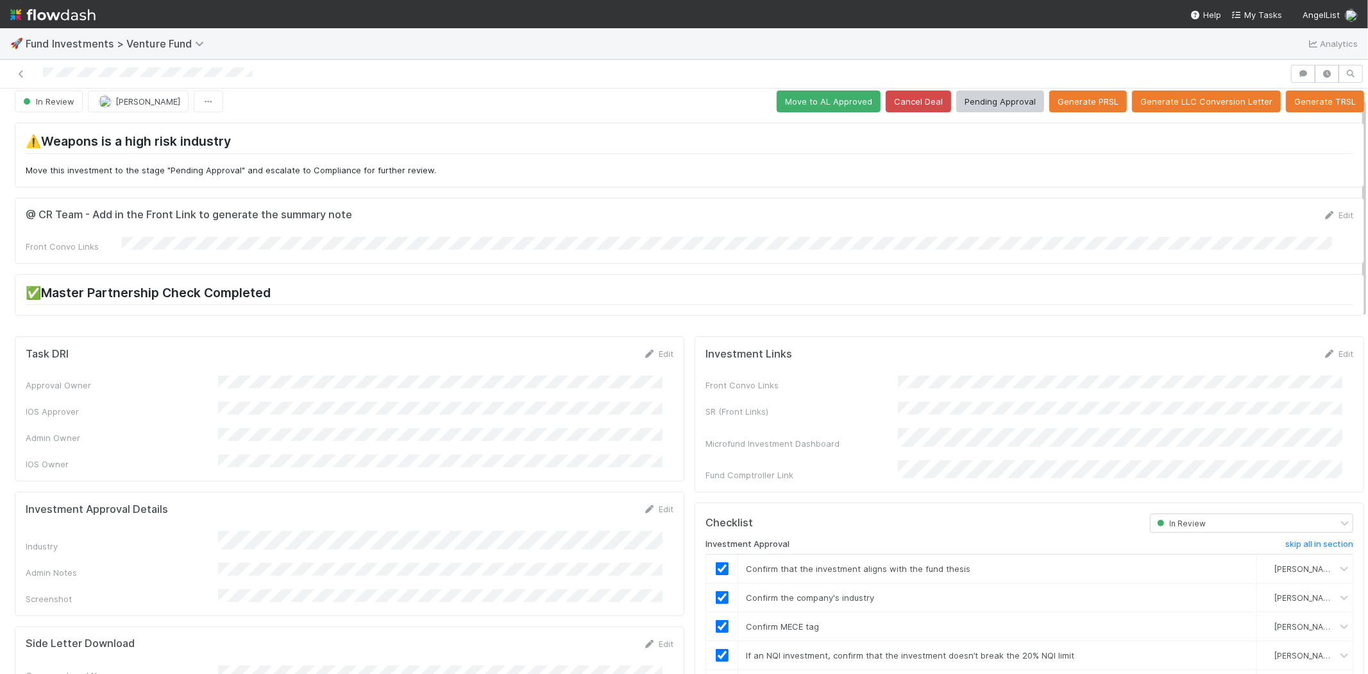
scroll to position [0, 0]
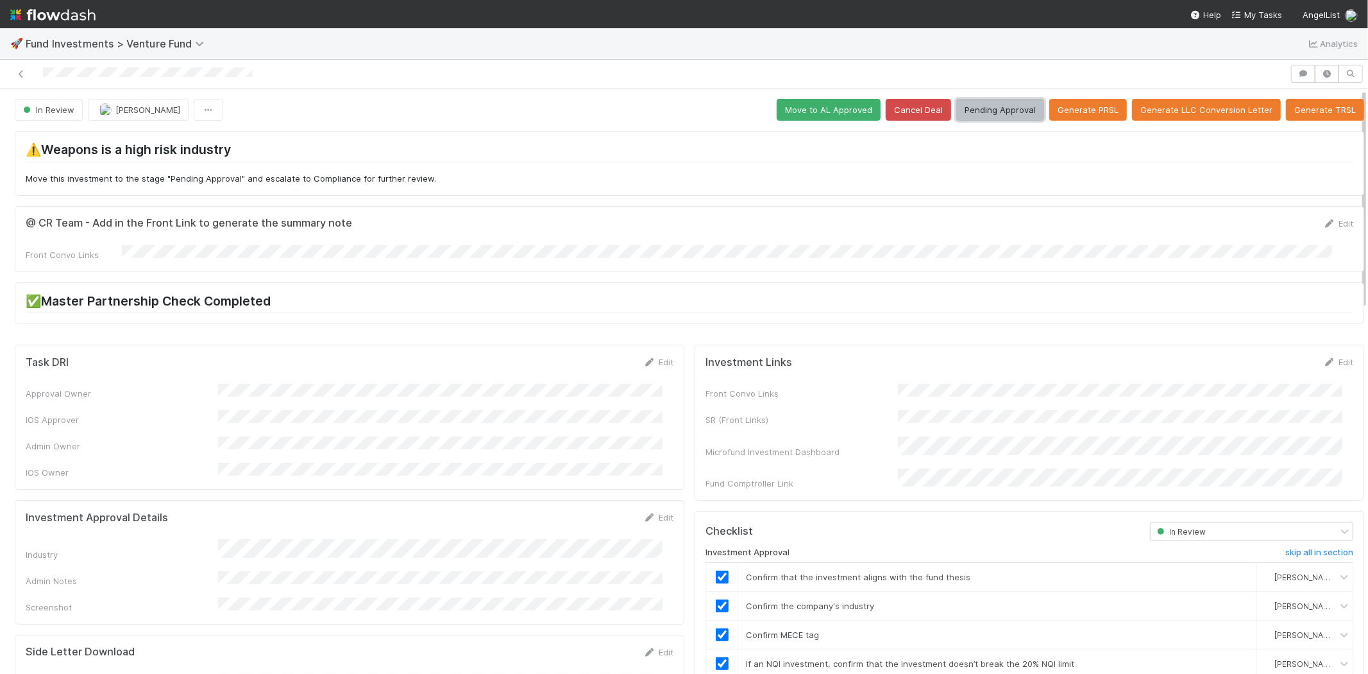
click at [992, 116] on button "Pending Approval" at bounding box center [1000, 110] width 88 height 22
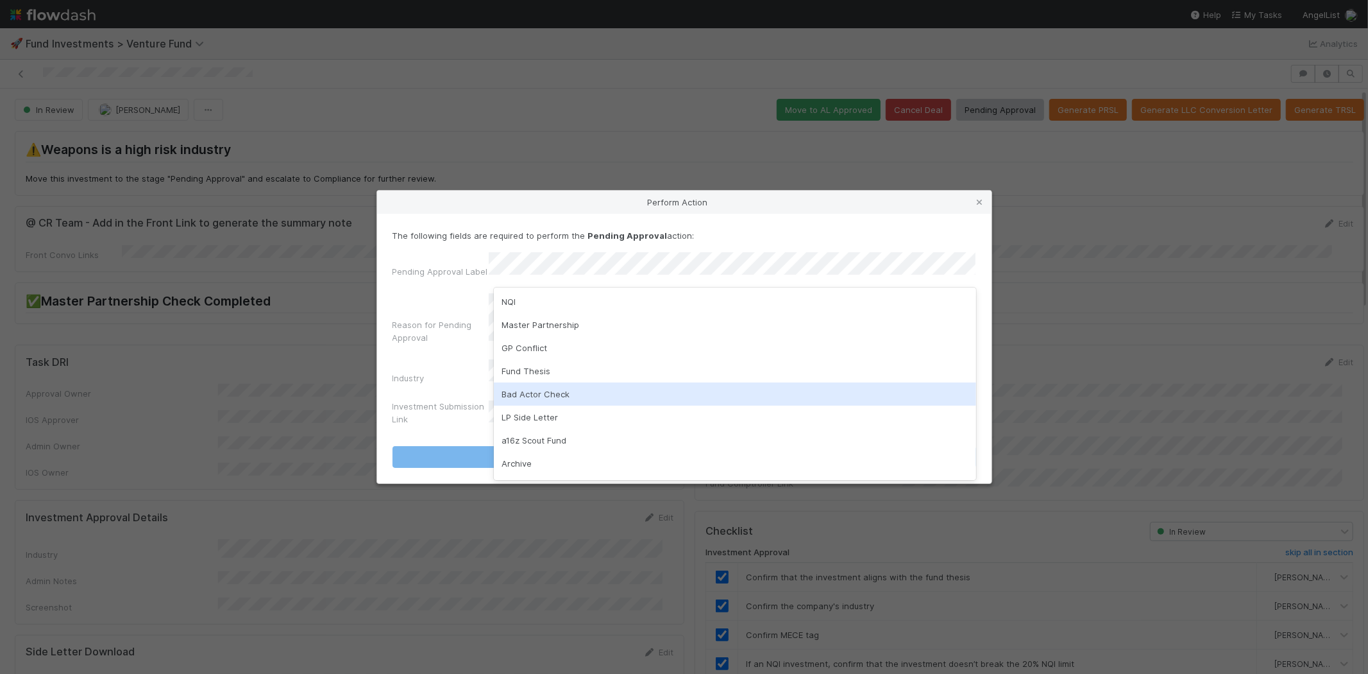
scroll to position [90, 0]
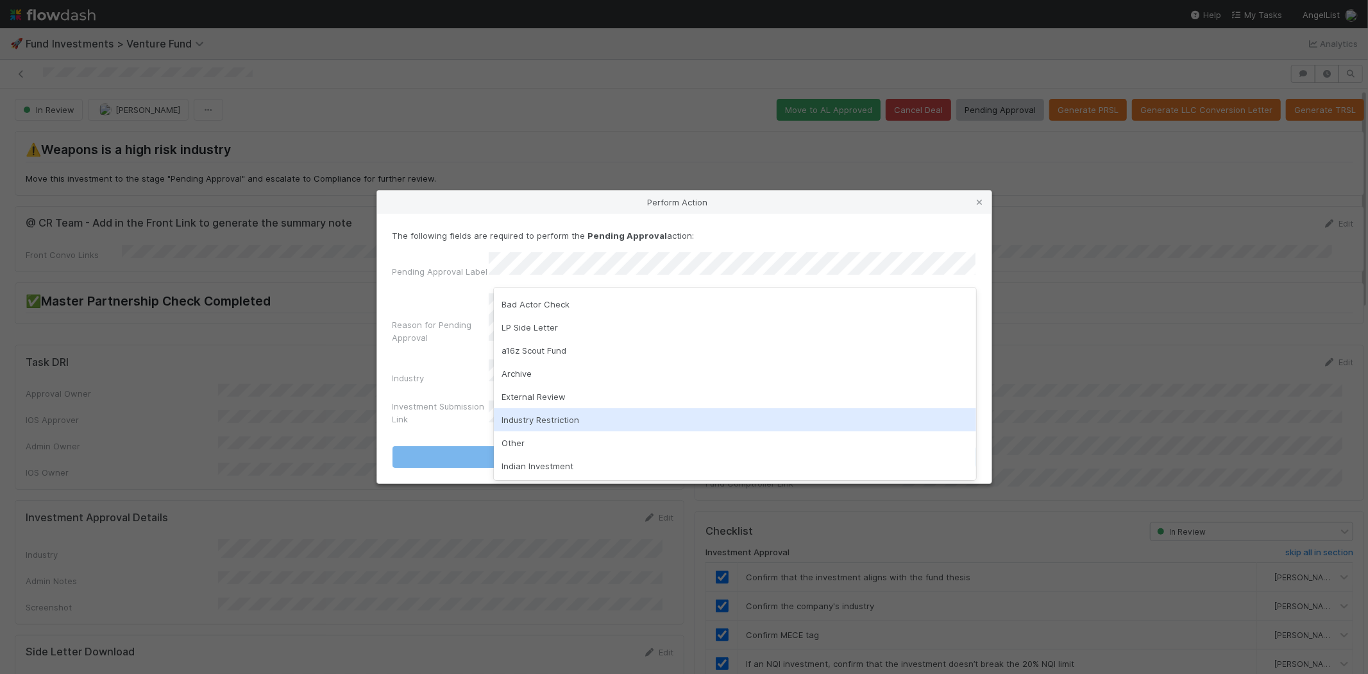
click at [548, 418] on div "Industry Restriction" at bounding box center [735, 419] width 482 height 23
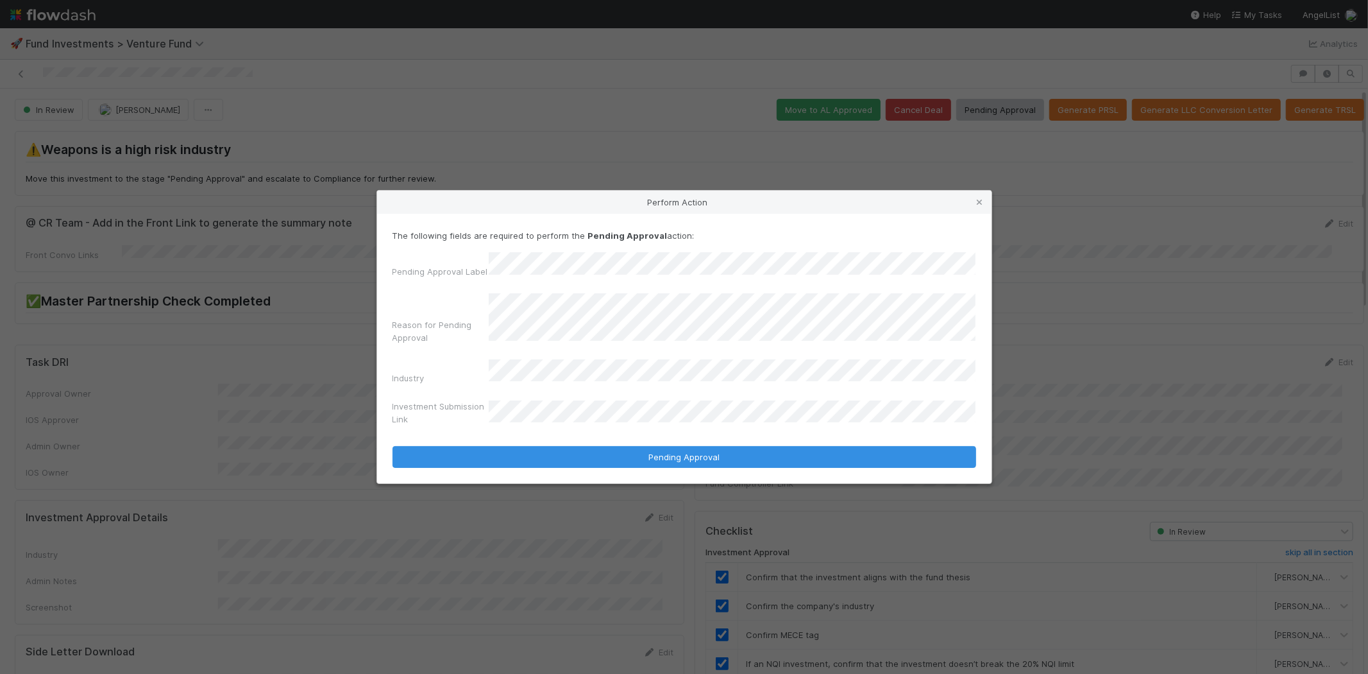
click at [536, 400] on div "Investment Submission Link" at bounding box center [685, 415] width 584 height 31
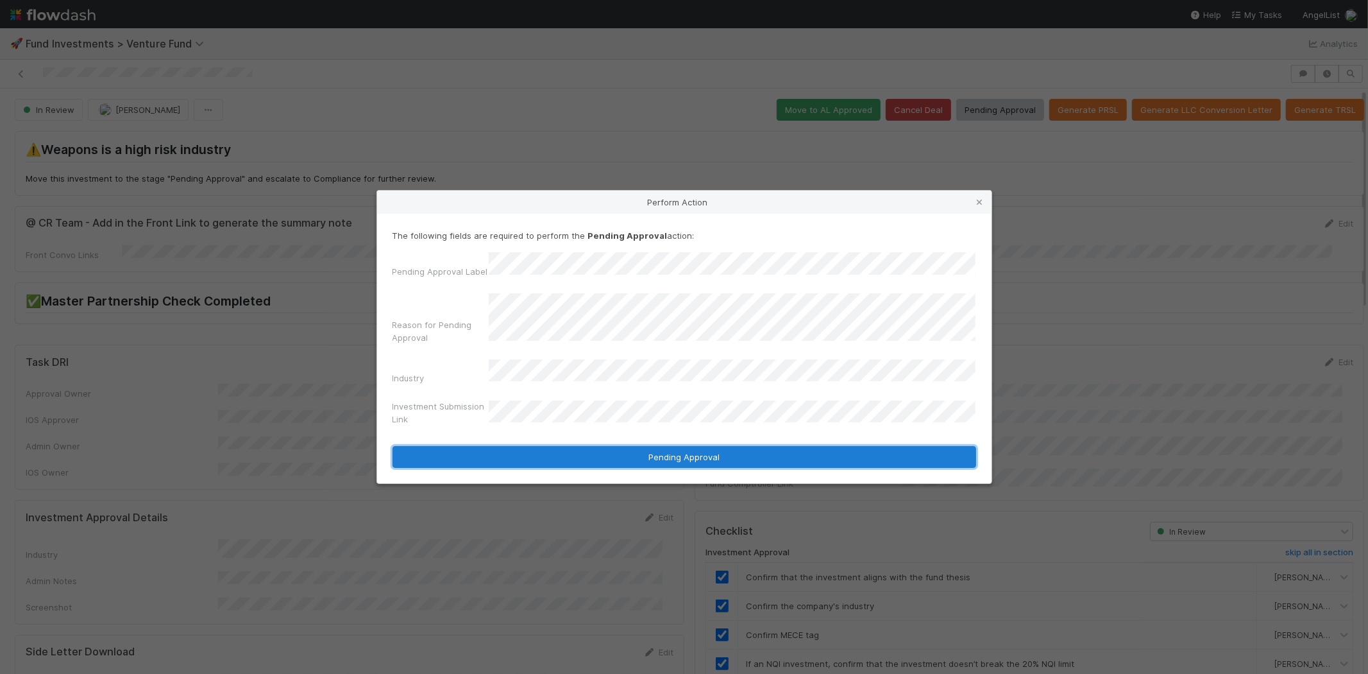
click at [522, 453] on button "Pending Approval" at bounding box center [685, 457] width 584 height 22
